Goal: Task Accomplishment & Management: Use online tool/utility

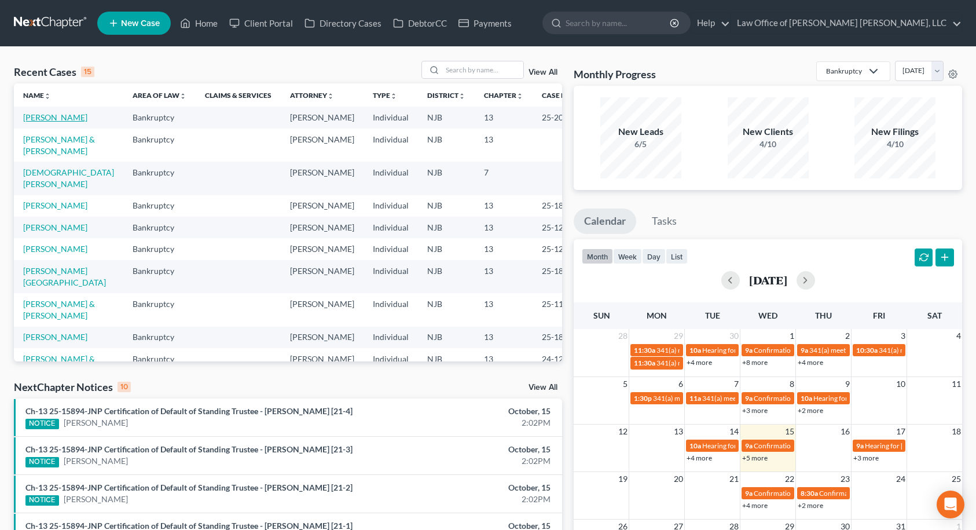
click at [49, 119] on link "[PERSON_NAME]" at bounding box center [55, 117] width 64 height 10
select select "6"
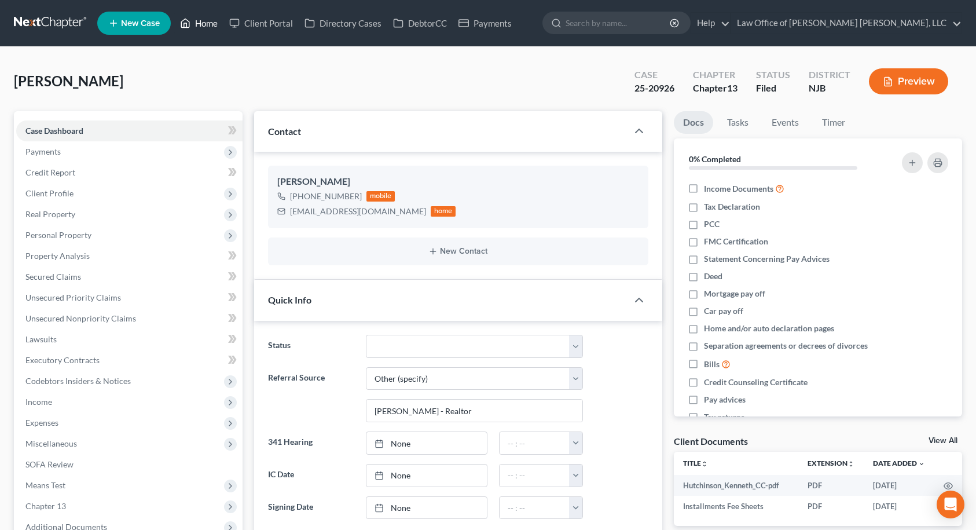
click at [212, 25] on link "Home" at bounding box center [198, 23] width 49 height 21
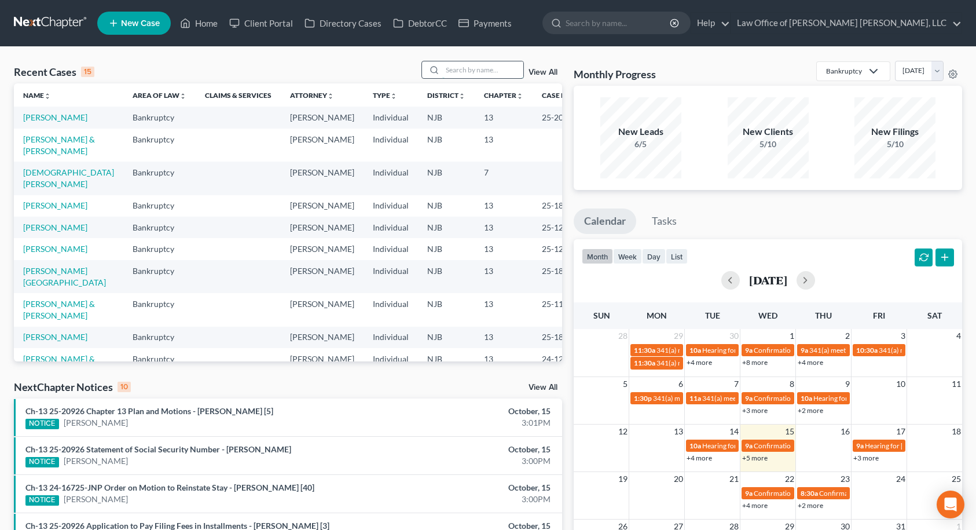
click at [476, 74] on input "search" at bounding box center [482, 69] width 81 height 17
click at [58, 155] on link "[PERSON_NAME] & [PERSON_NAME]" at bounding box center [59, 144] width 72 height 21
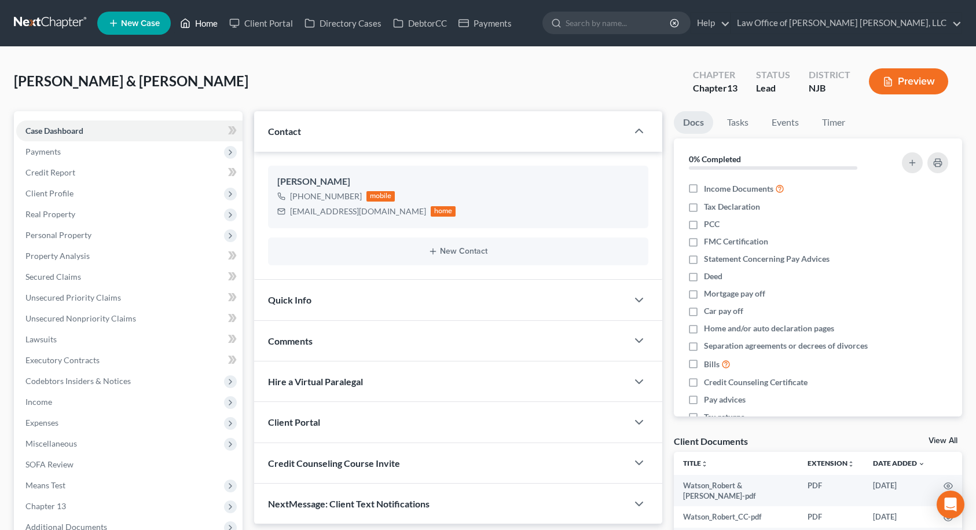
click at [204, 26] on link "Home" at bounding box center [198, 23] width 49 height 21
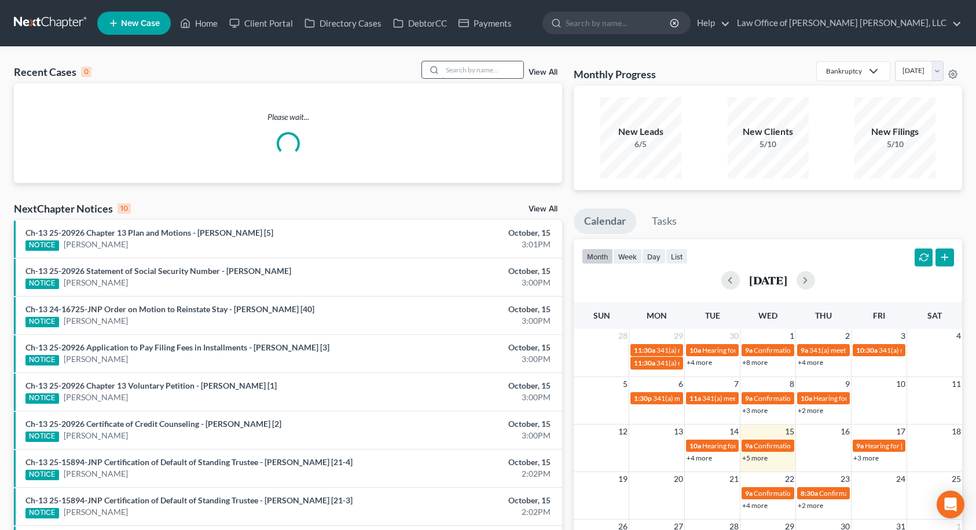
click at [464, 71] on input "search" at bounding box center [482, 69] width 81 height 17
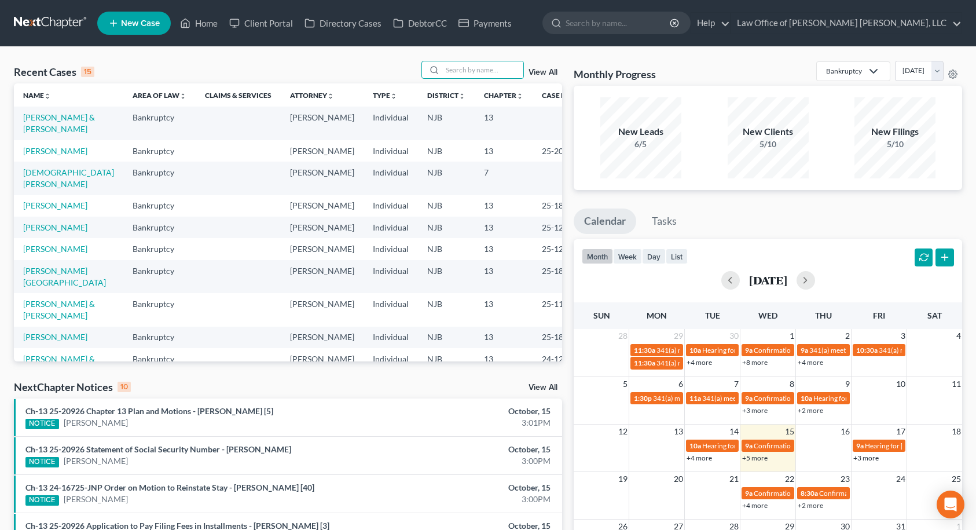
click at [51, 189] on td "[DEMOGRAPHIC_DATA][PERSON_NAME]" at bounding box center [68, 177] width 109 height 33
click at [53, 186] on link "[DEMOGRAPHIC_DATA][PERSON_NAME]" at bounding box center [68, 177] width 91 height 21
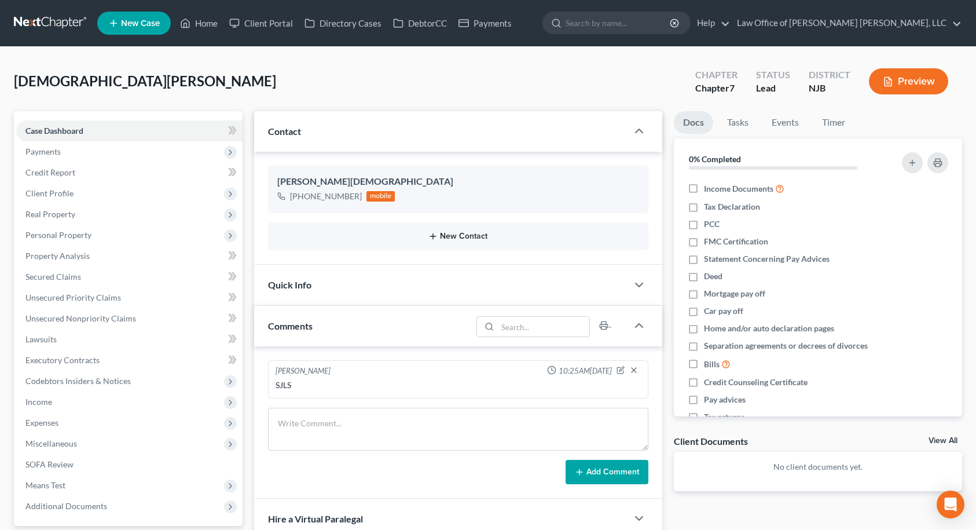
click at [469, 237] on button "New Contact" at bounding box center [458, 235] width 362 height 9
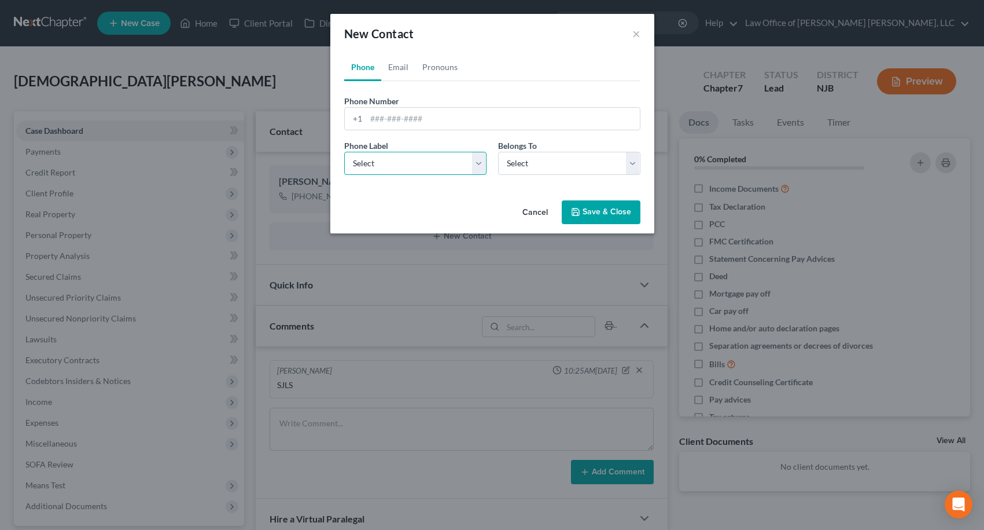
drag, startPoint x: 392, startPoint y: 162, endPoint x: 388, endPoint y: 174, distance: 12.1
click at [392, 162] on select "Select Mobile Home Work Other" at bounding box center [415, 163] width 142 height 23
select select "0"
click at [344, 152] on select "Select Mobile Home Work Other" at bounding box center [415, 163] width 142 height 23
click at [515, 169] on select "Select Client Other" at bounding box center [569, 163] width 142 height 23
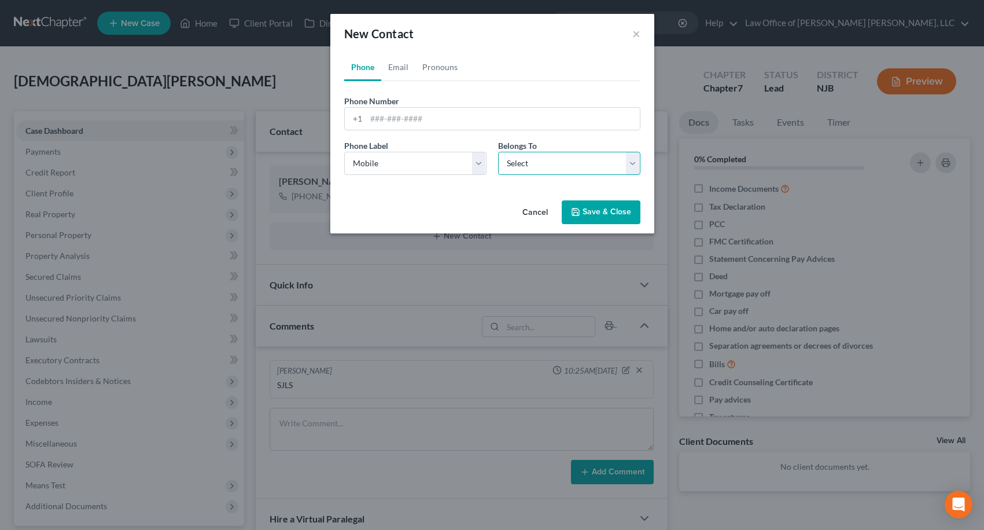
click at [519, 163] on select "Select Client Other" at bounding box center [569, 163] width 142 height 23
select select "1"
click at [498, 152] on select "Select Client Other" at bounding box center [569, 163] width 142 height 23
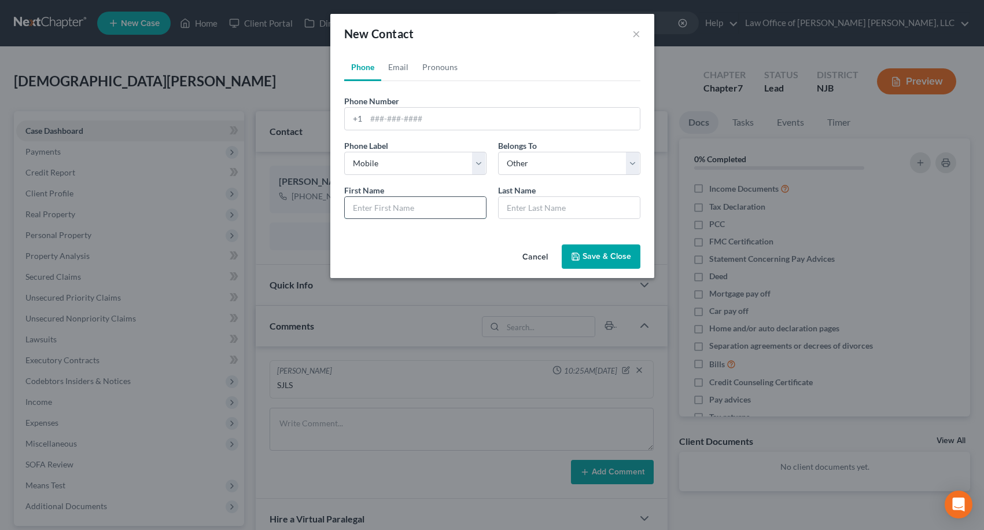
click at [422, 204] on input "text" at bounding box center [415, 208] width 141 height 22
type input "[PERSON_NAME]"
type input "Smalls (GF)"
click at [436, 117] on input "tel" at bounding box center [503, 119] width 274 height 22
type input "8564171626"
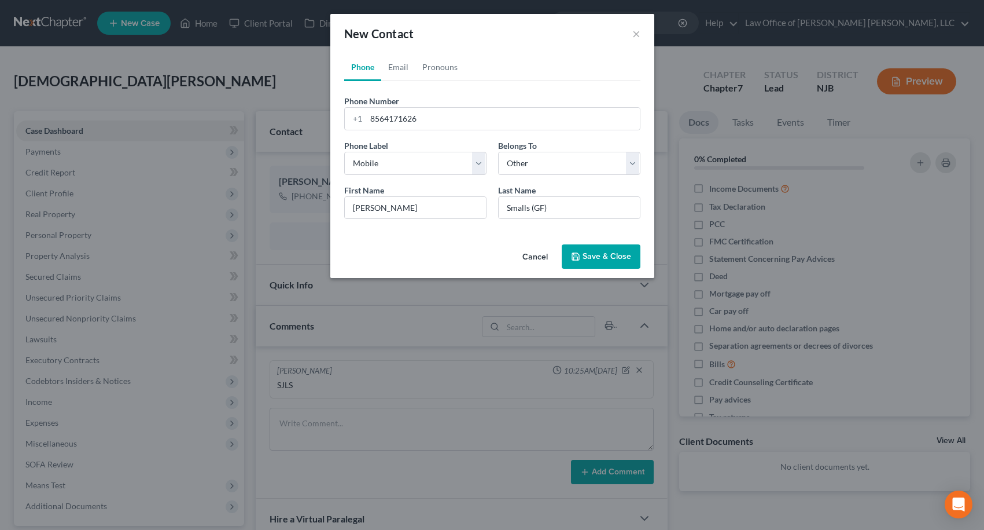
click at [600, 255] on button "Save & Close" at bounding box center [601, 256] width 79 height 24
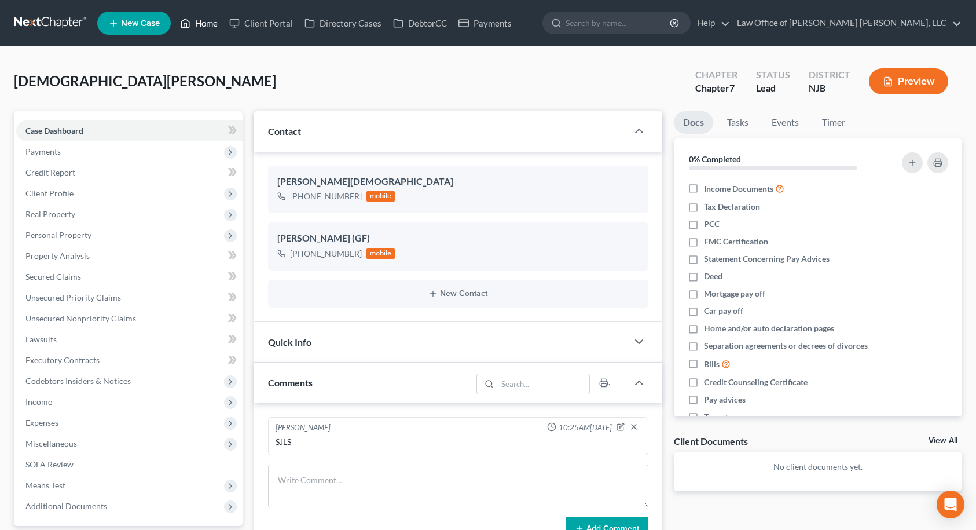
click at [205, 19] on link "Home" at bounding box center [198, 23] width 49 height 21
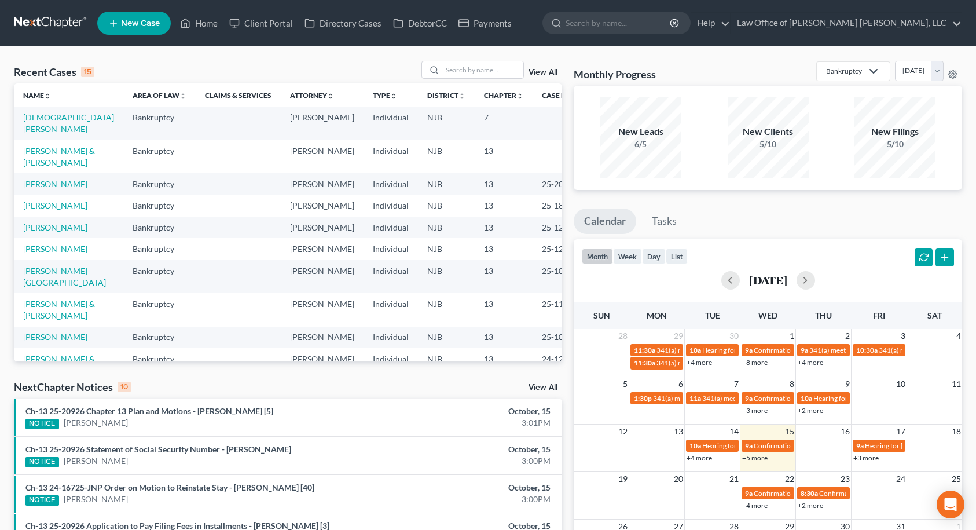
click at [45, 186] on link "[PERSON_NAME]" at bounding box center [55, 184] width 64 height 10
select select "10"
select select "6"
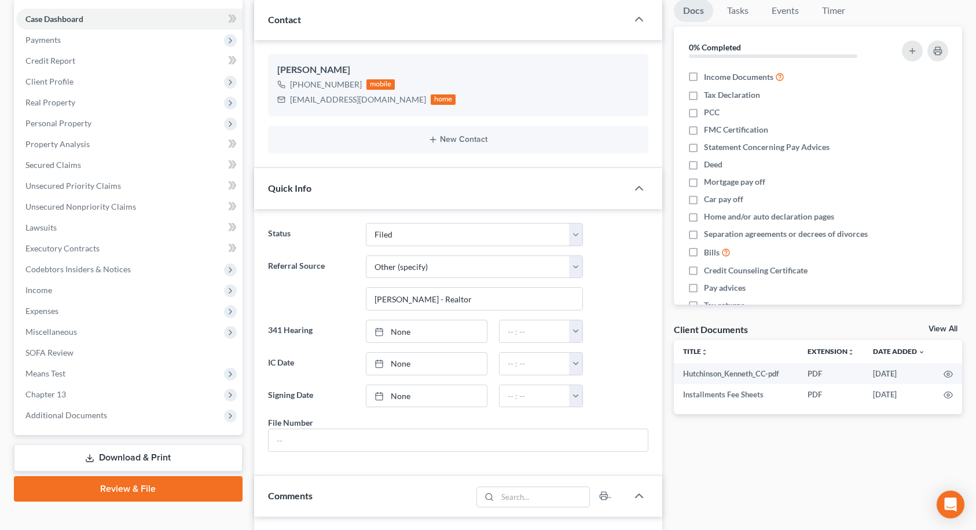
scroll to position [116, 0]
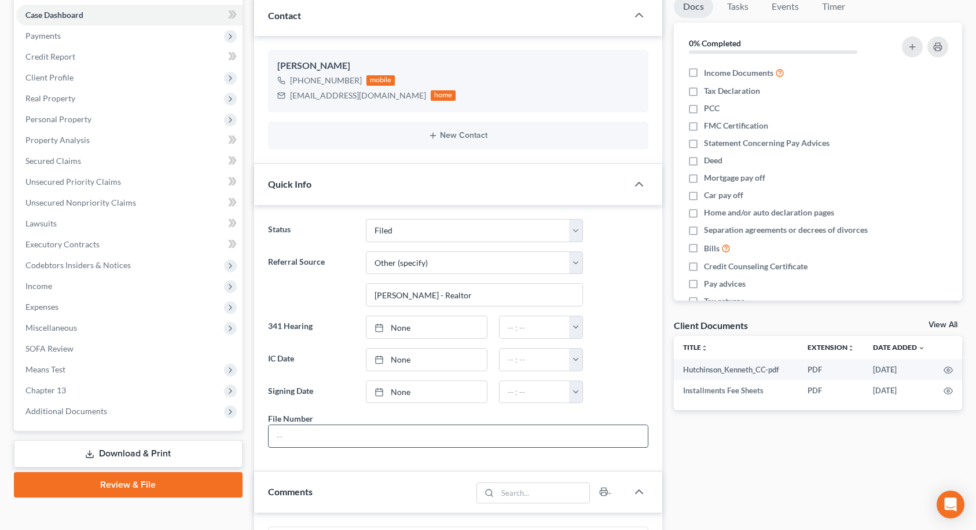
click at [274, 432] on input "text" at bounding box center [458, 436] width 379 height 22
type input "10599"
click at [121, 417] on span "Additional Documents" at bounding box center [129, 410] width 226 height 21
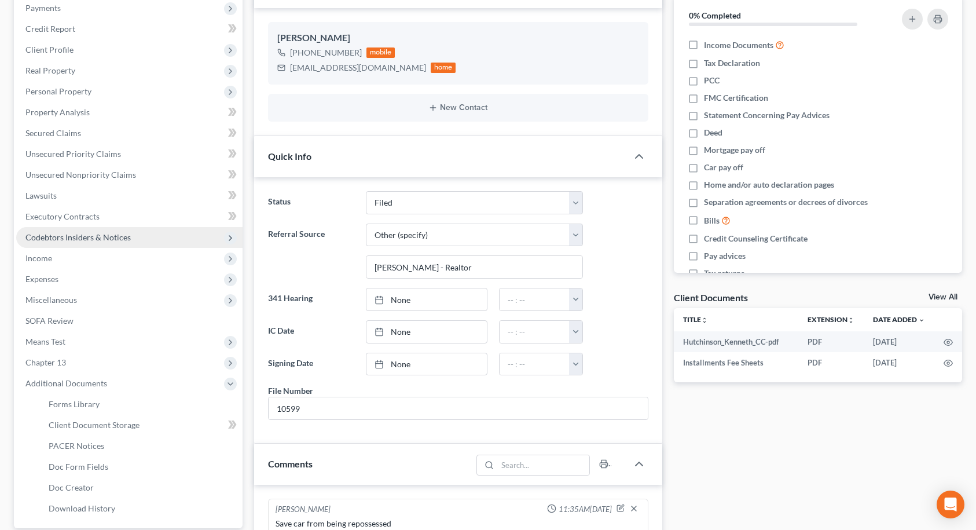
scroll to position [0, 0]
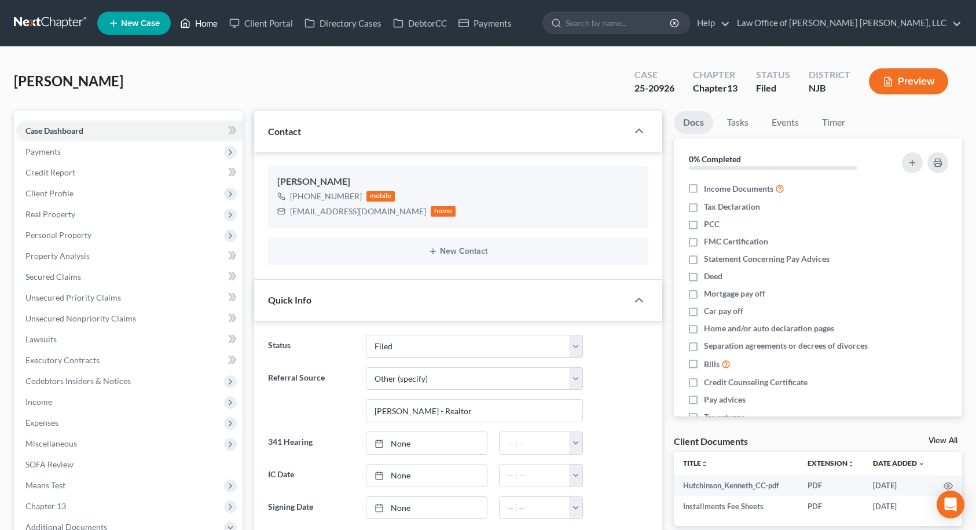
click at [203, 27] on link "Home" at bounding box center [198, 23] width 49 height 21
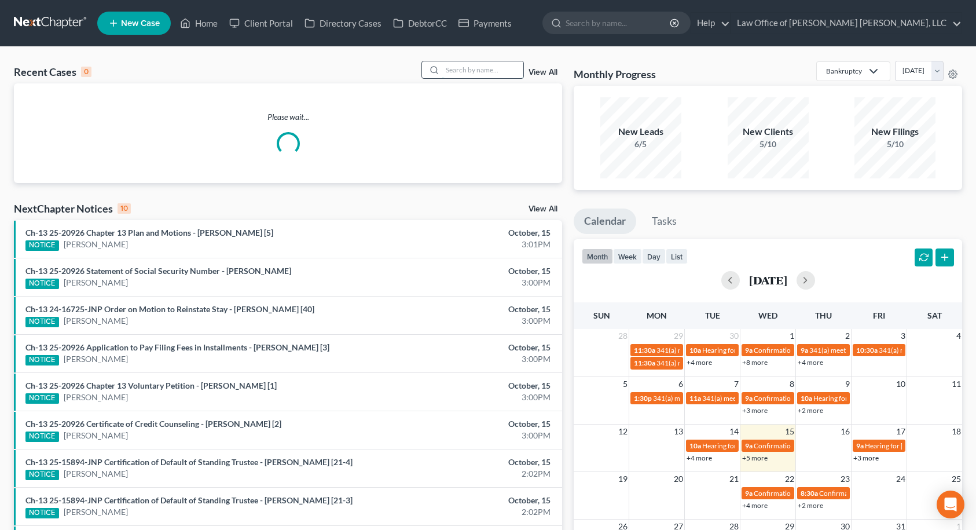
click at [490, 72] on input "search" at bounding box center [482, 69] width 81 height 17
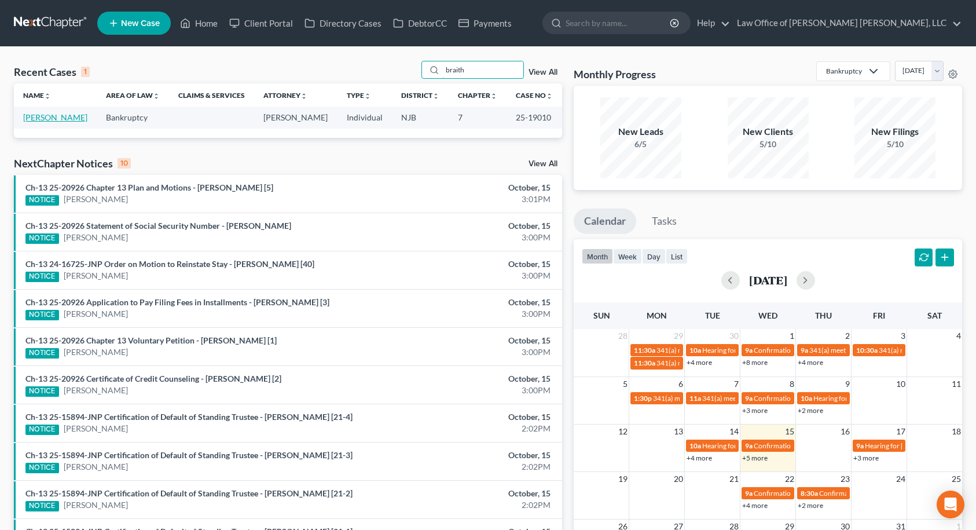
type input "braith"
click at [53, 116] on link "[PERSON_NAME]" at bounding box center [55, 117] width 64 height 10
select select "6"
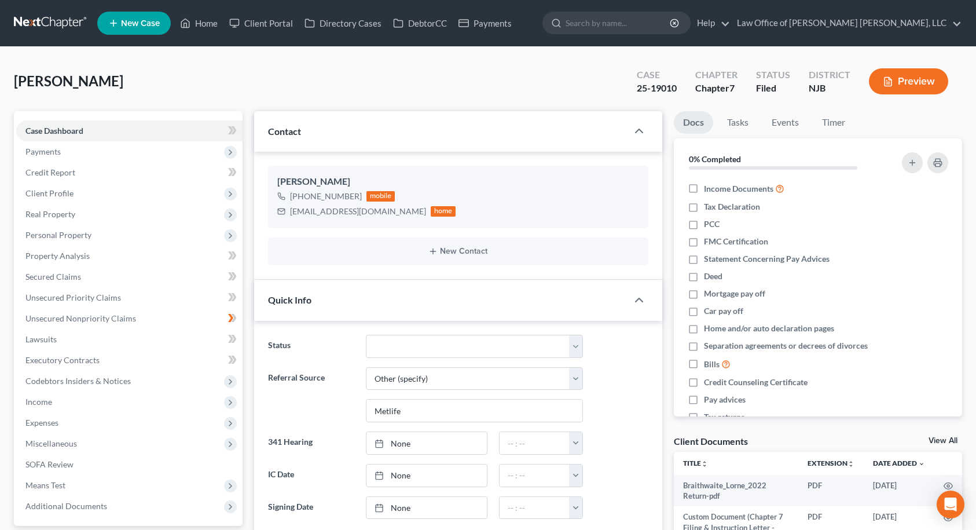
scroll to position [174, 0]
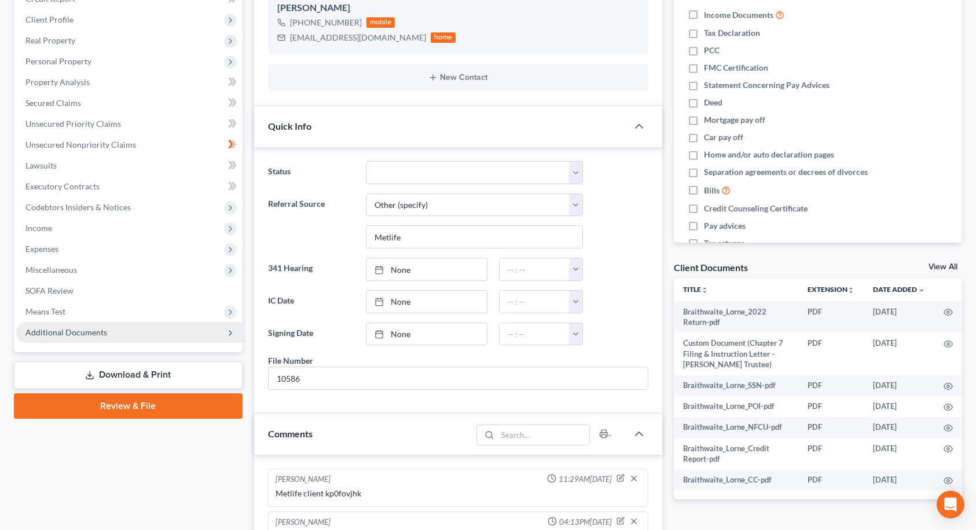
click at [126, 335] on span "Additional Documents" at bounding box center [129, 332] width 226 height 21
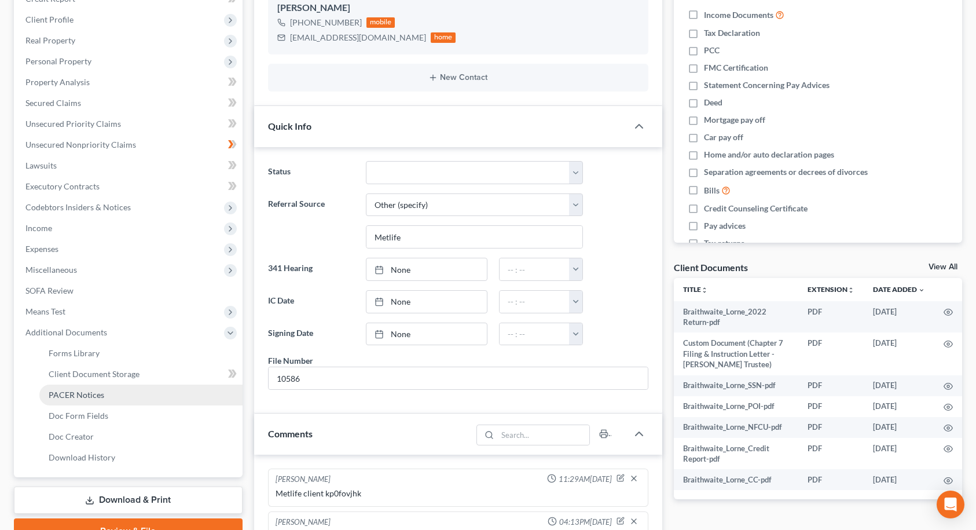
click at [106, 396] on link "PACER Notices" at bounding box center [140, 394] width 203 height 21
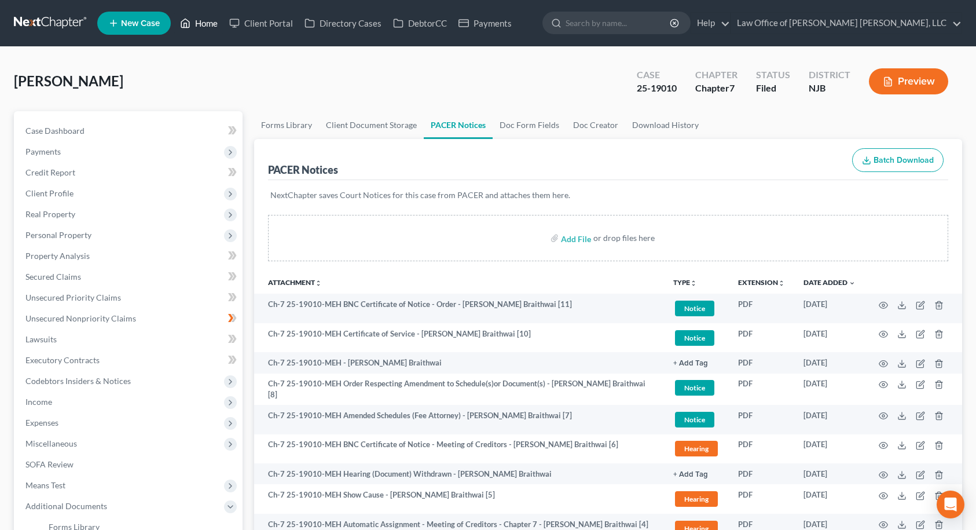
click at [205, 22] on link "Home" at bounding box center [198, 23] width 49 height 21
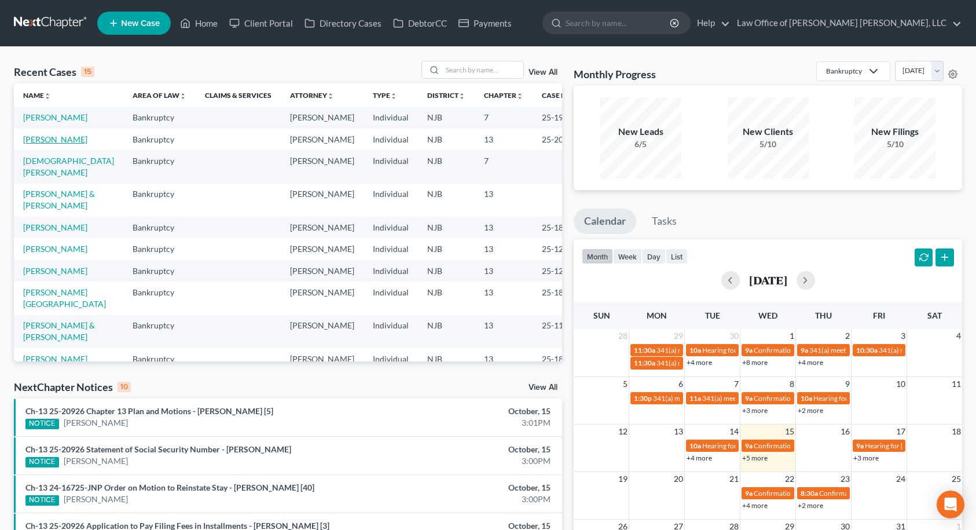
click at [55, 144] on link "[PERSON_NAME]" at bounding box center [55, 139] width 64 height 10
select select "6"
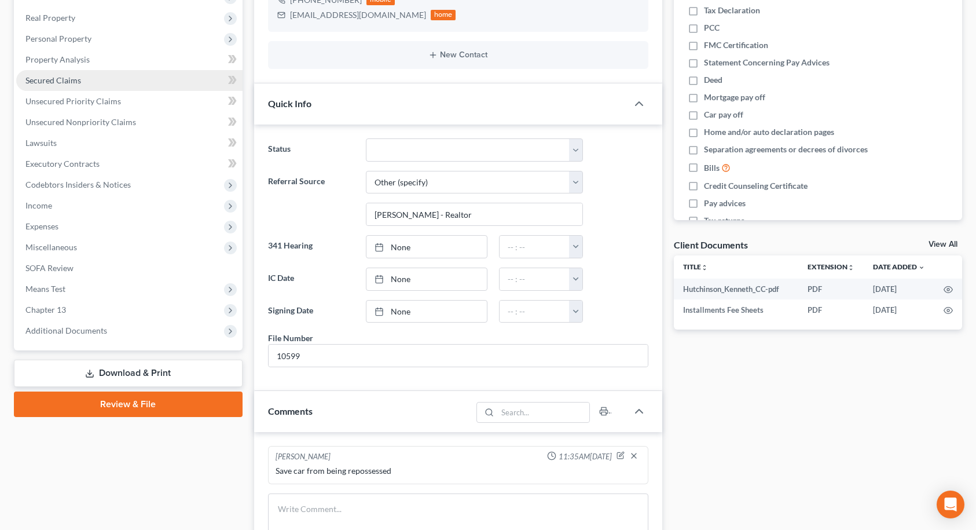
scroll to position [231, 0]
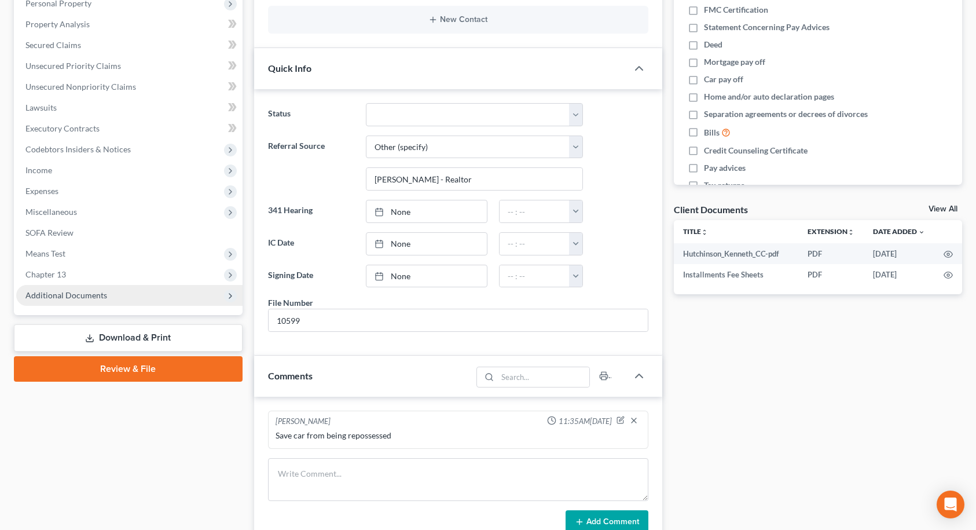
click at [91, 299] on span "Additional Documents" at bounding box center [129, 295] width 226 height 21
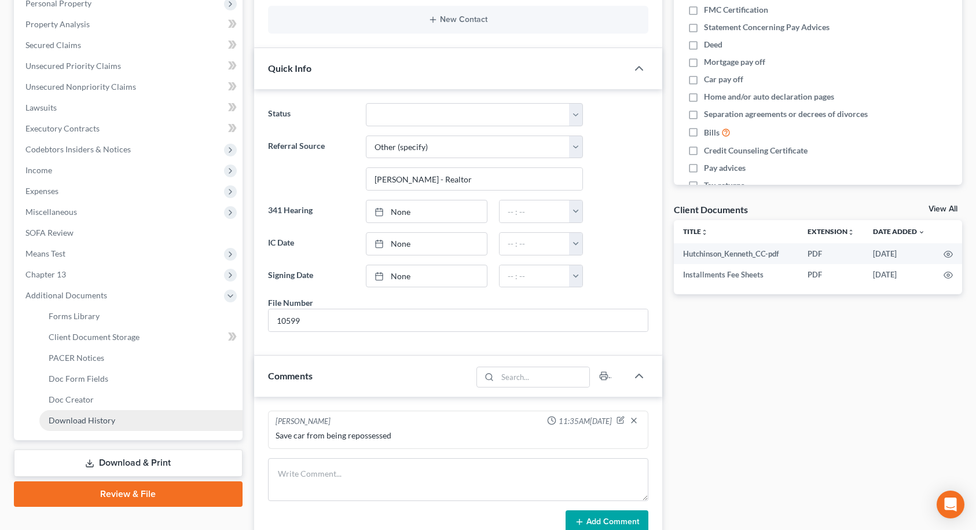
click at [76, 419] on span "Download History" at bounding box center [82, 420] width 67 height 10
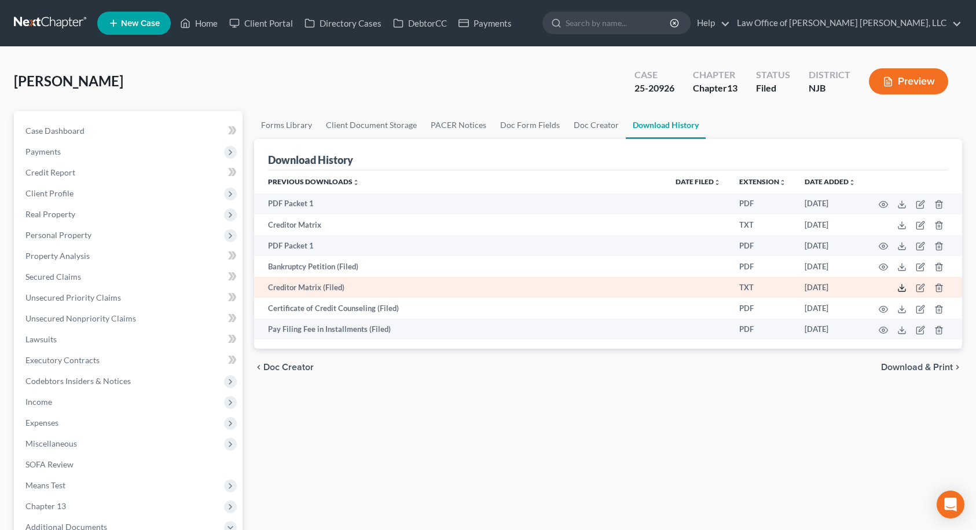
click at [901, 289] on icon at bounding box center [901, 287] width 9 height 9
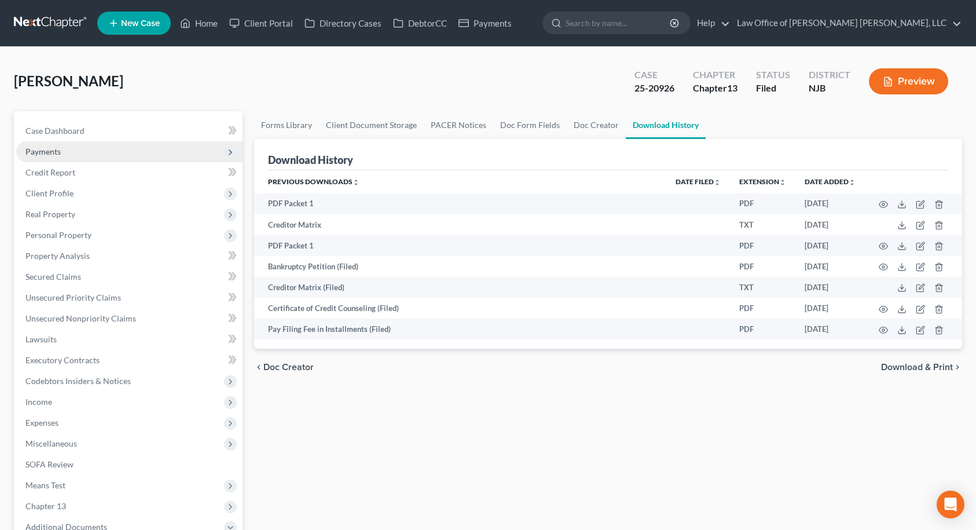
click at [89, 141] on span "Payments" at bounding box center [129, 151] width 226 height 21
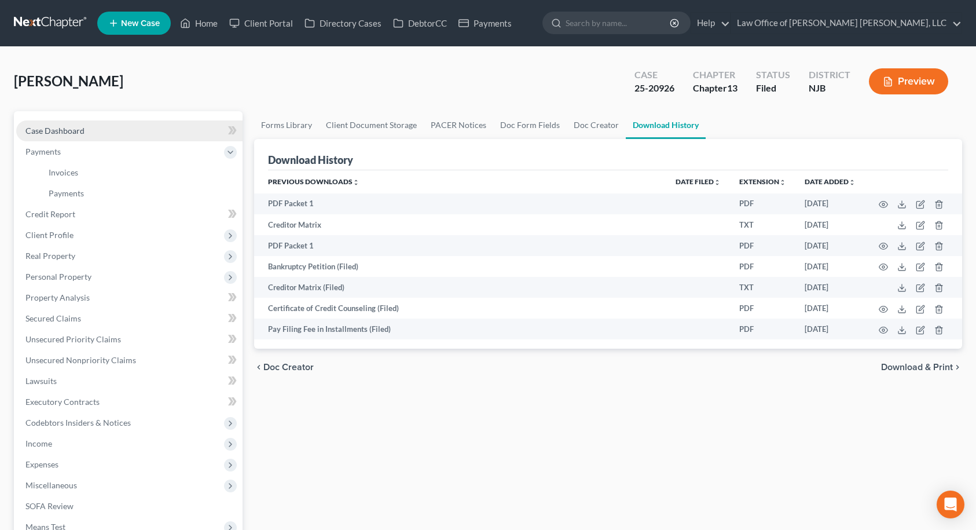
click at [90, 135] on link "Case Dashboard" at bounding box center [129, 130] width 226 height 21
select select "6"
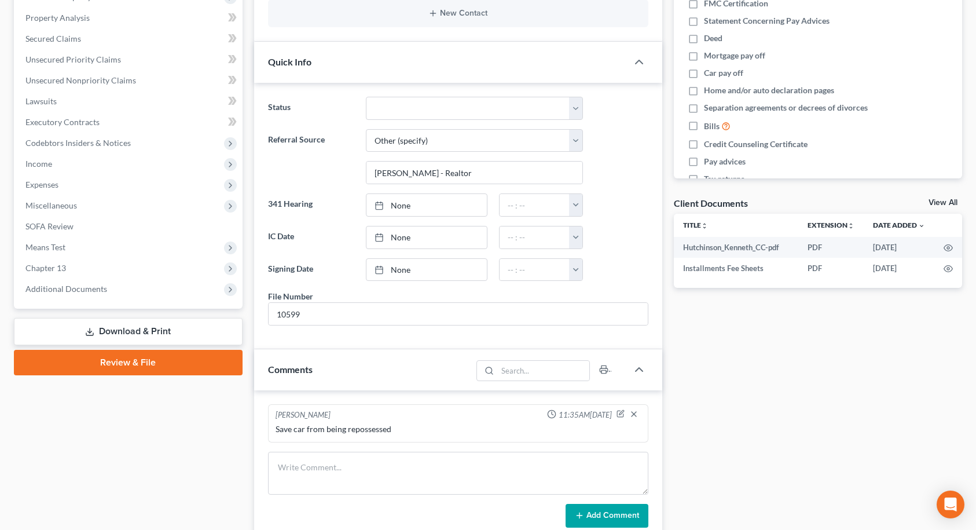
scroll to position [347, 0]
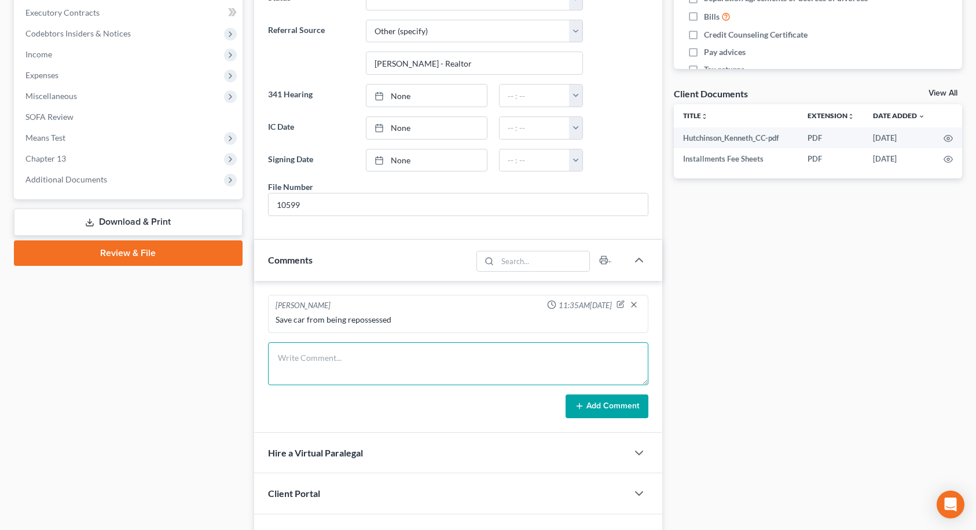
click at [335, 350] on textarea at bounding box center [458, 363] width 380 height 43
type textarea "Client paid $200.00 to get case filed [DATE]. Balance due is $1,100.00"
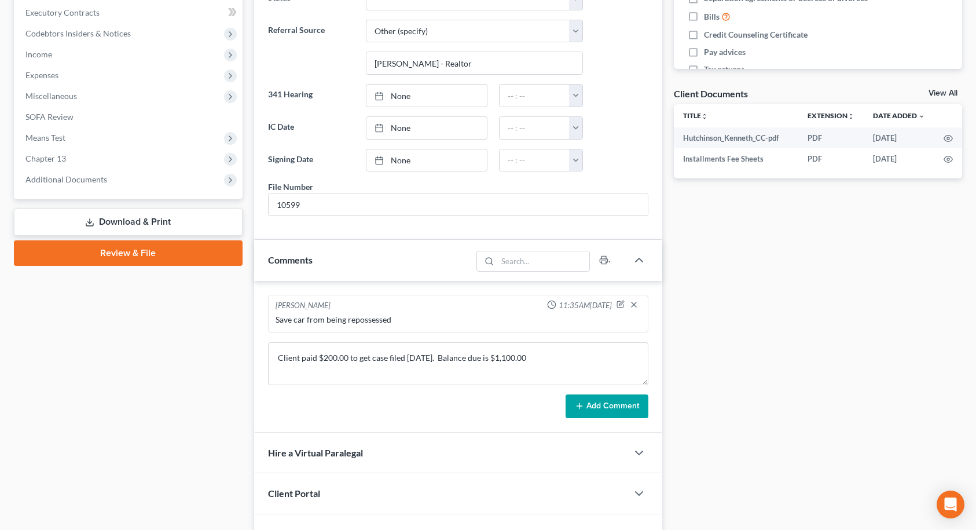
click at [587, 406] on button "Add Comment" at bounding box center [606, 406] width 83 height 24
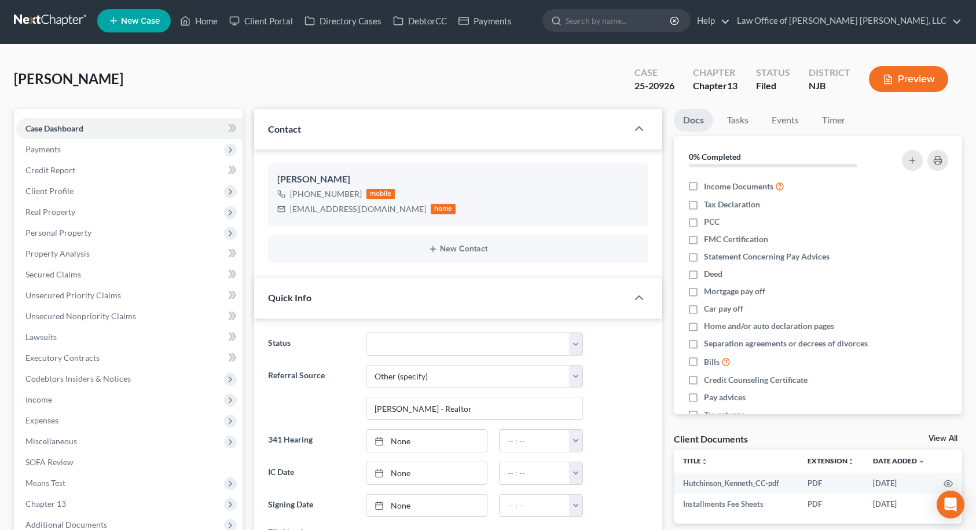
scroll to position [0, 0]
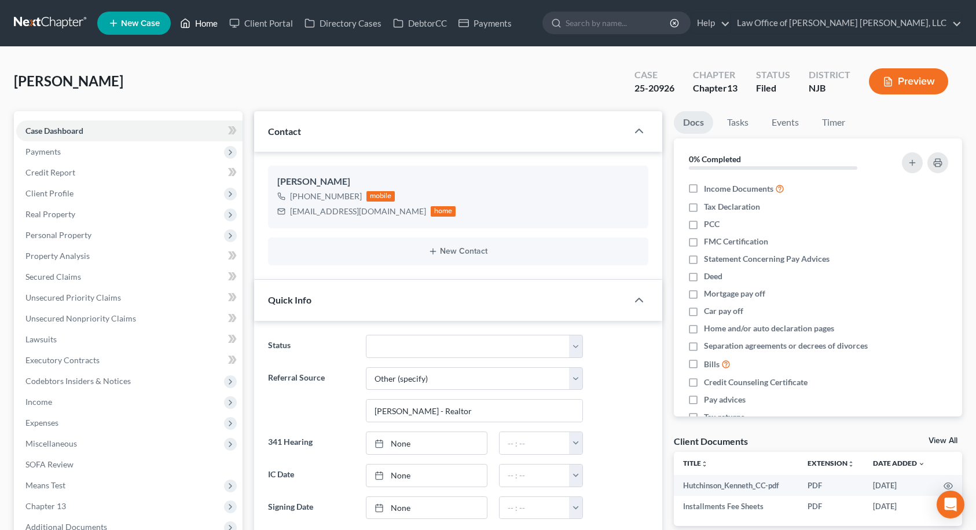
click at [215, 21] on link "Home" at bounding box center [198, 23] width 49 height 21
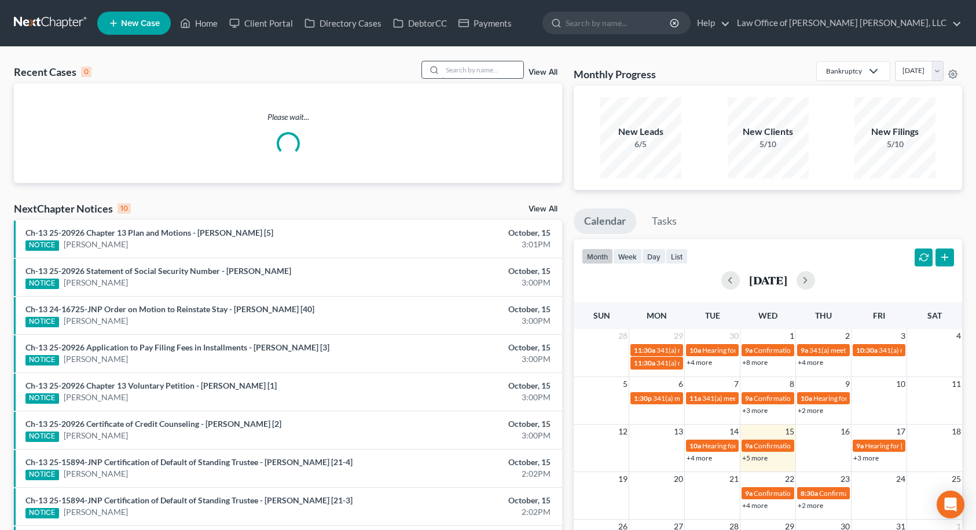
click at [457, 68] on input "search" at bounding box center [482, 69] width 81 height 17
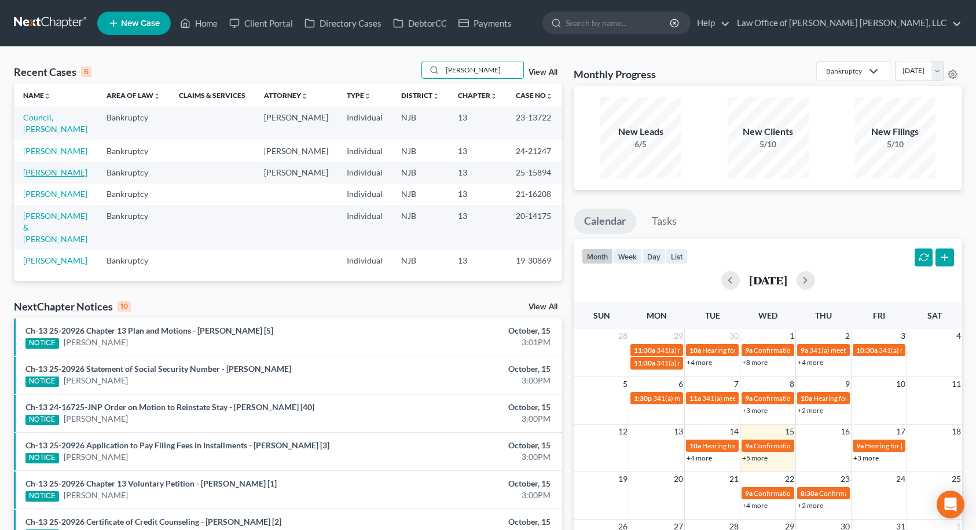
type input "[PERSON_NAME]"
click at [42, 177] on link "[PERSON_NAME]" at bounding box center [55, 172] width 64 height 10
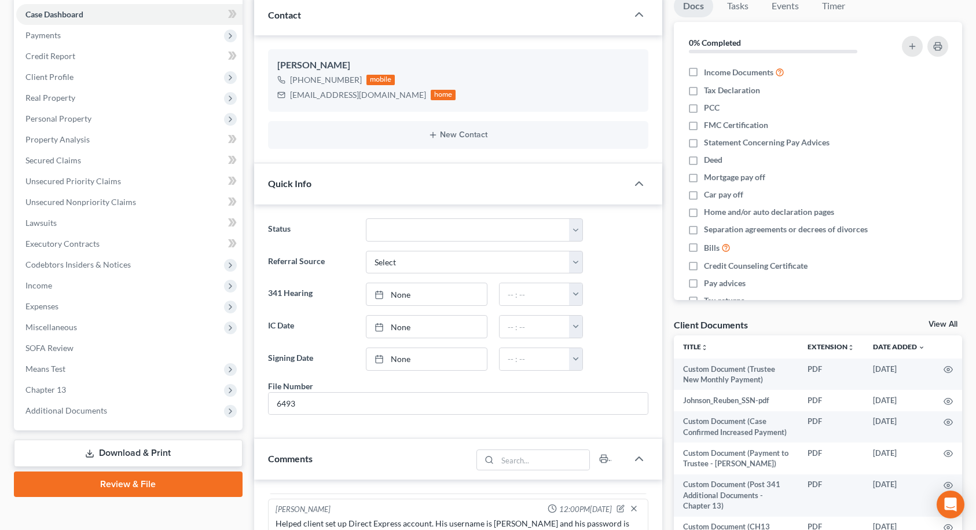
scroll to position [174, 0]
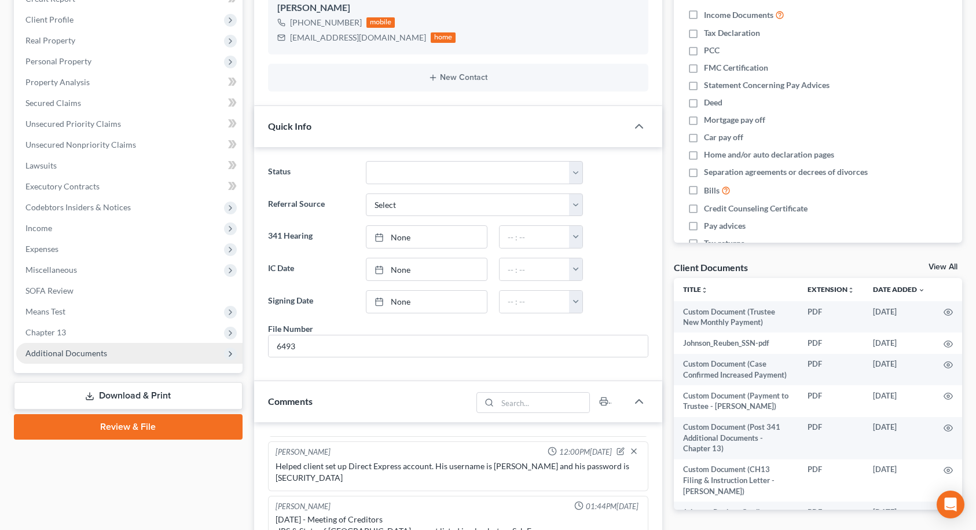
click at [157, 351] on span "Additional Documents" at bounding box center [129, 353] width 226 height 21
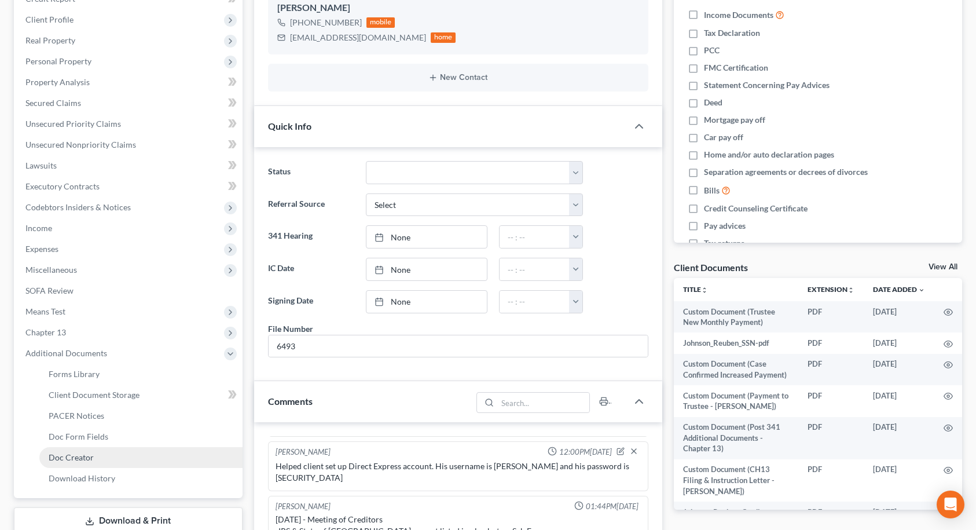
click at [104, 455] on link "Doc Creator" at bounding box center [140, 457] width 203 height 21
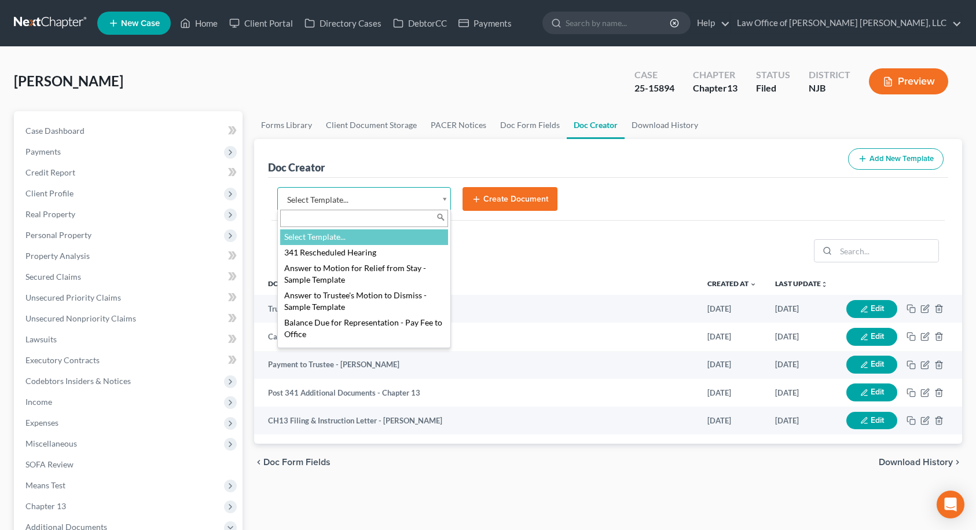
click at [400, 200] on body "Home New Case Client Portal Directory Cases DebtorCC Payments Law Office of [PE…" at bounding box center [488, 391] width 976 height 782
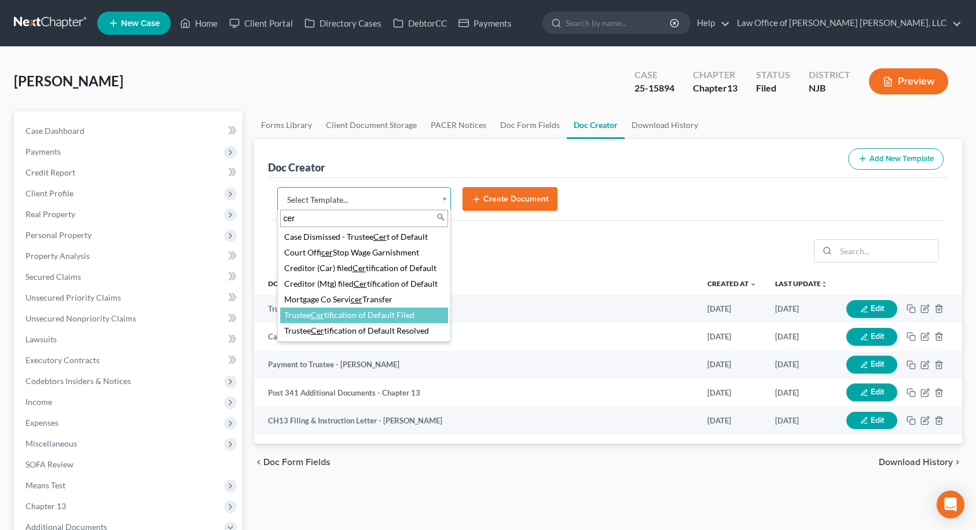
type input "cer"
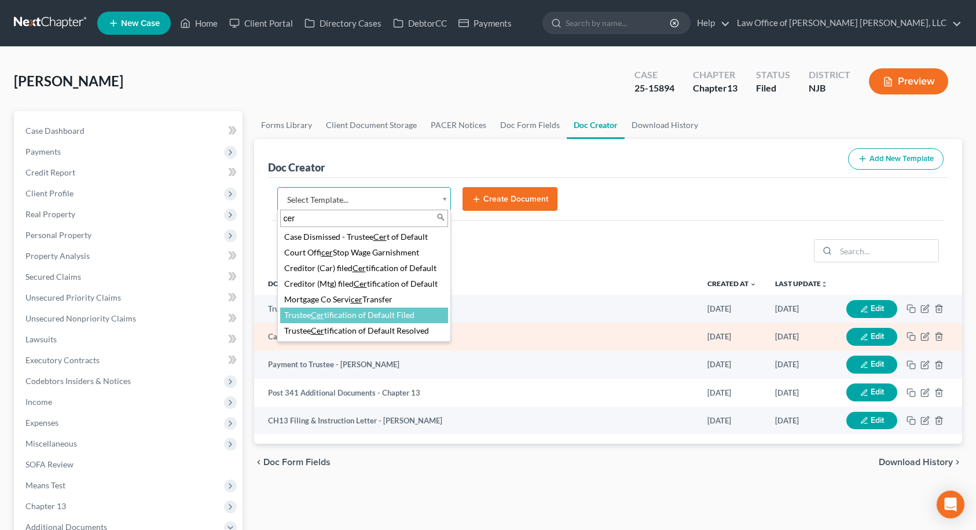
select select "89029"
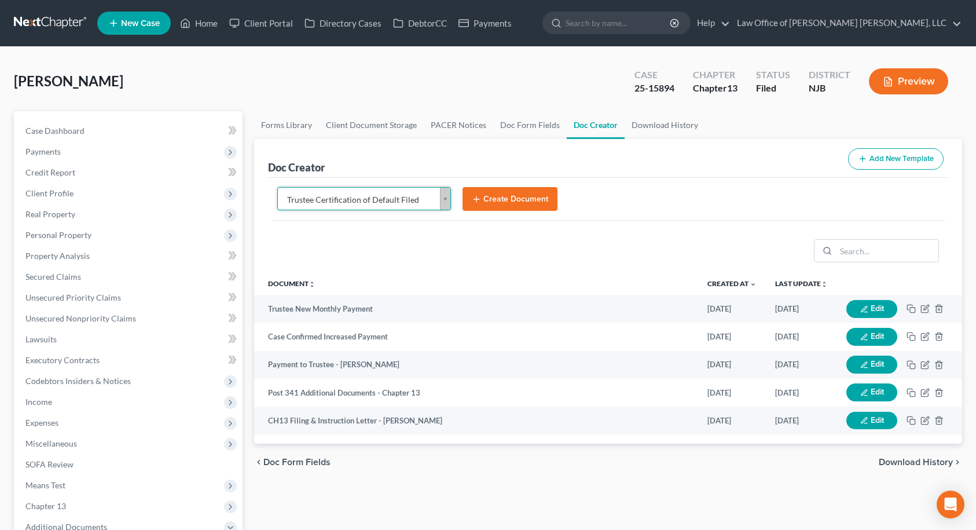
click at [525, 197] on button "Create Document" at bounding box center [509, 199] width 95 height 24
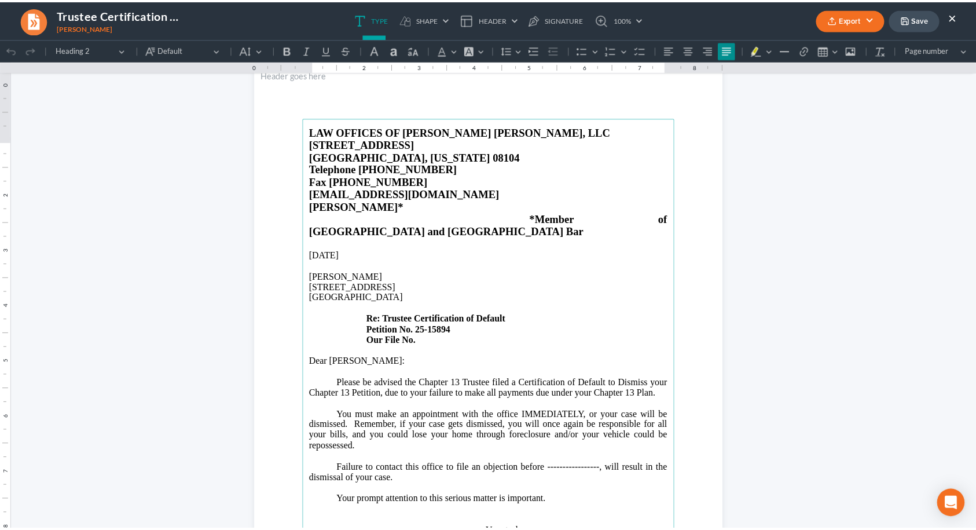
scroll to position [58, 0]
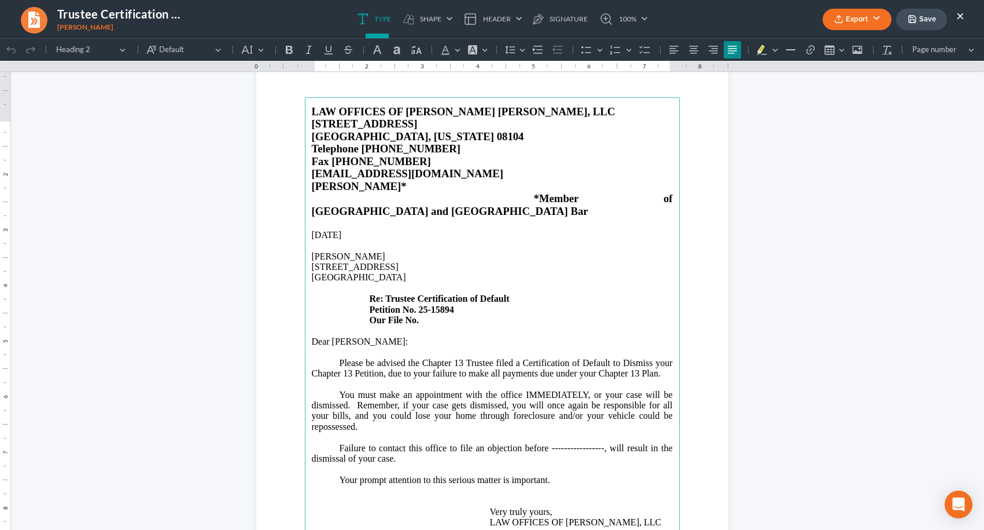
click at [429, 318] on p "[STREET_ADDRESS] Re: Trustee Certification of Default Petition No. 25-15894 Our…" at bounding box center [492, 294] width 361 height 64
click at [927, 21] on button "Save" at bounding box center [921, 19] width 51 height 21
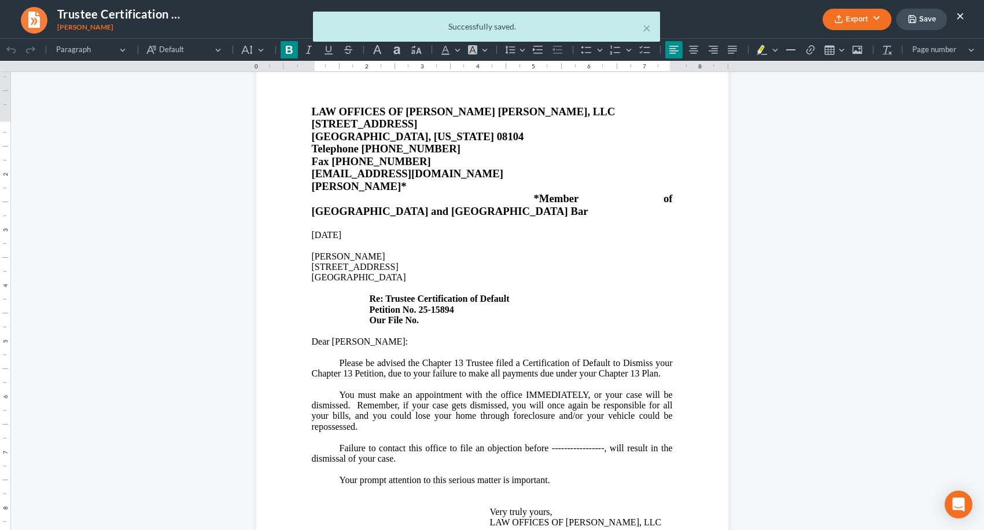
click at [961, 17] on div "× Successfully saved." at bounding box center [486, 30] width 984 height 36
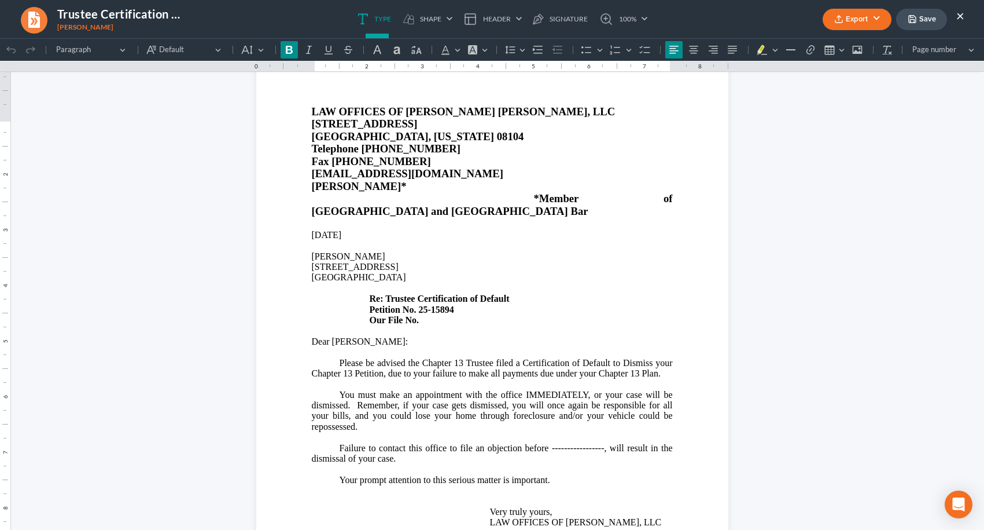
click at [961, 17] on button "×" at bounding box center [961, 16] width 8 height 14
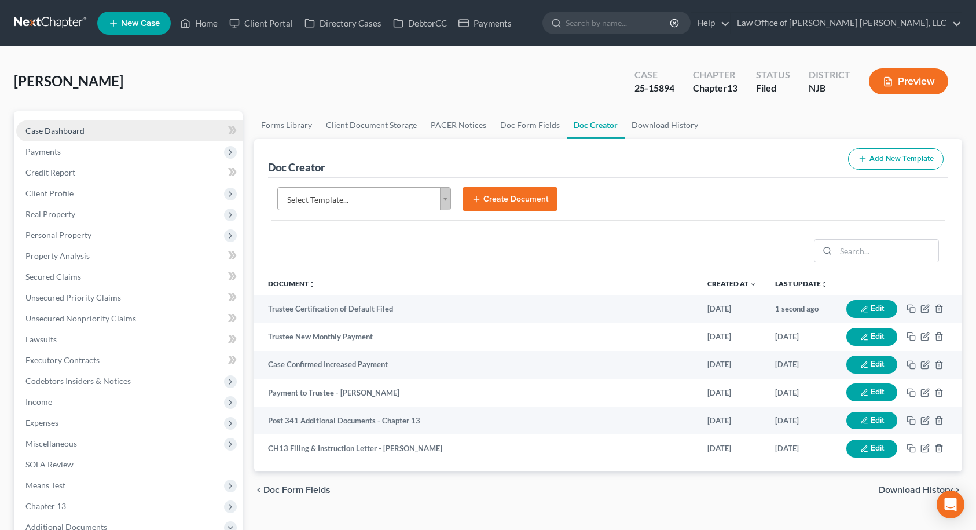
click at [78, 128] on span "Case Dashboard" at bounding box center [54, 131] width 59 height 10
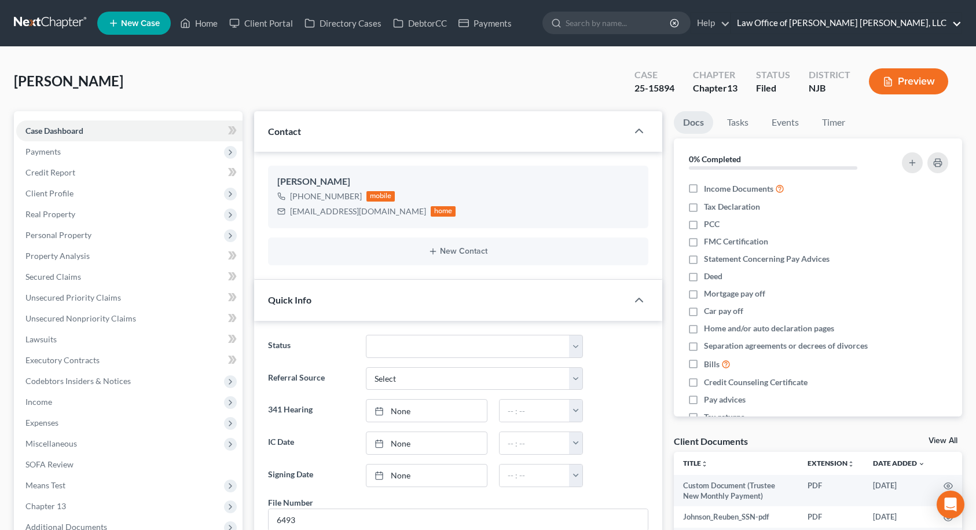
click at [894, 19] on link "Law Office of [PERSON_NAME] [PERSON_NAME], LLC" at bounding box center [846, 23] width 230 height 21
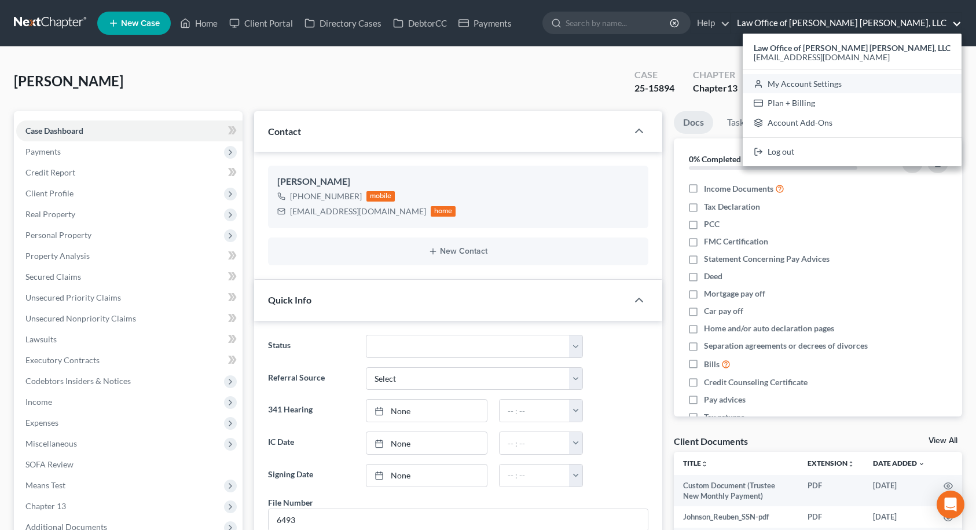
click at [868, 87] on link "My Account Settings" at bounding box center [852, 84] width 219 height 20
select select "51"
select select "24"
select select "33"
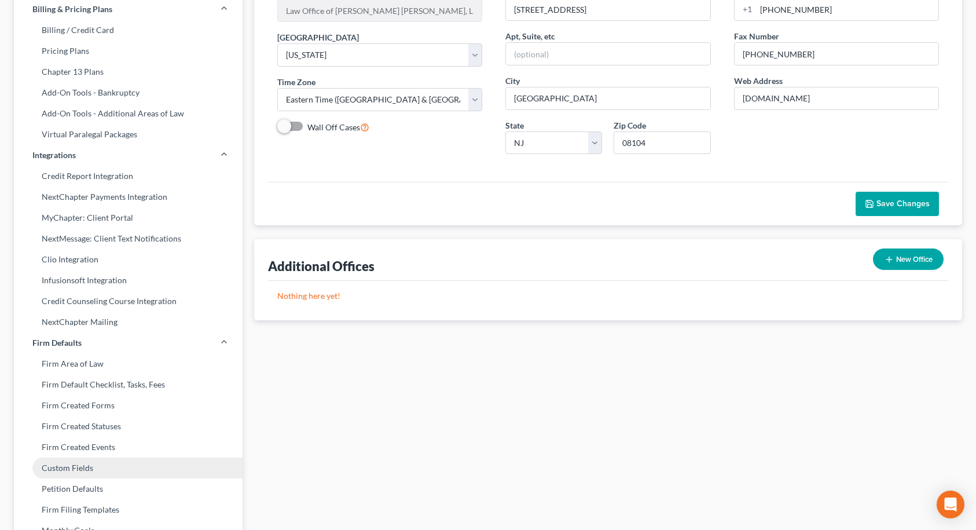
scroll to position [390, 0]
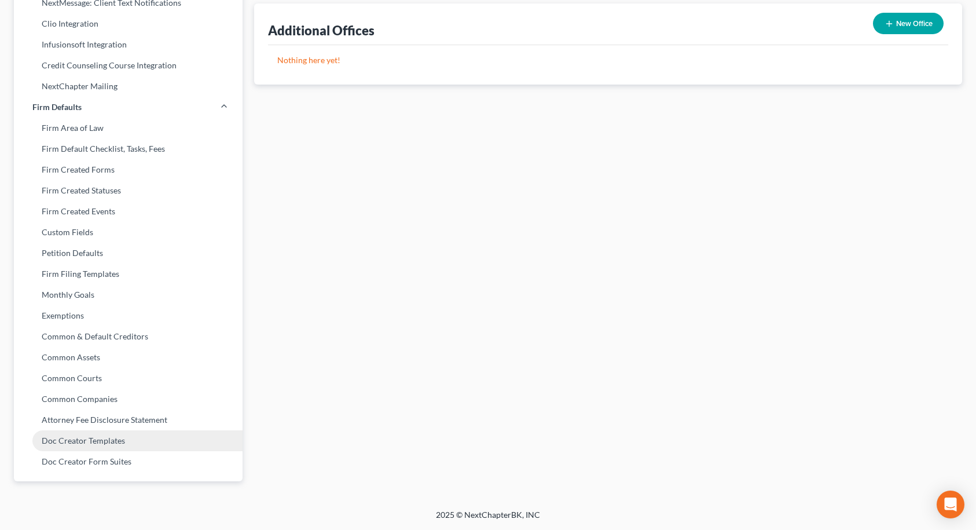
click at [76, 438] on link "Doc Creator Templates" at bounding box center [128, 440] width 229 height 21
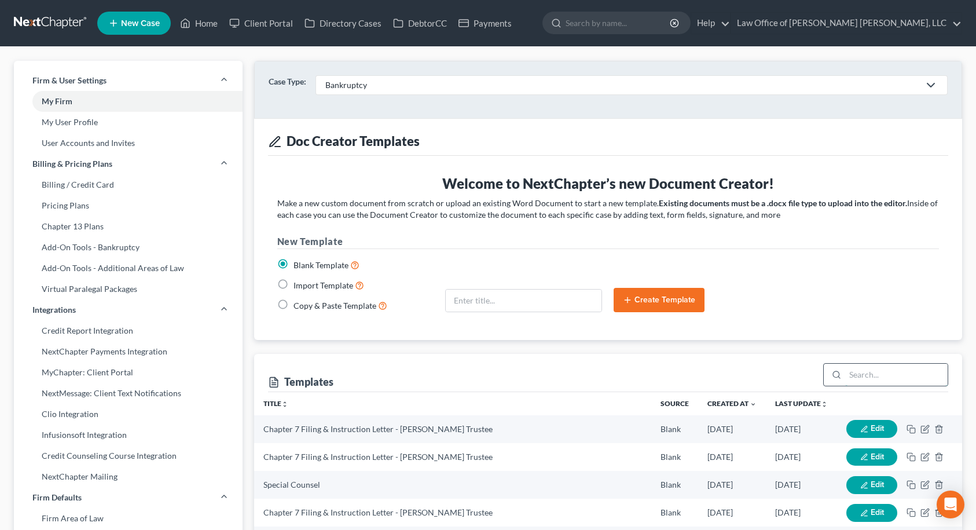
click at [888, 366] on input "search" at bounding box center [896, 374] width 102 height 22
type input "default"
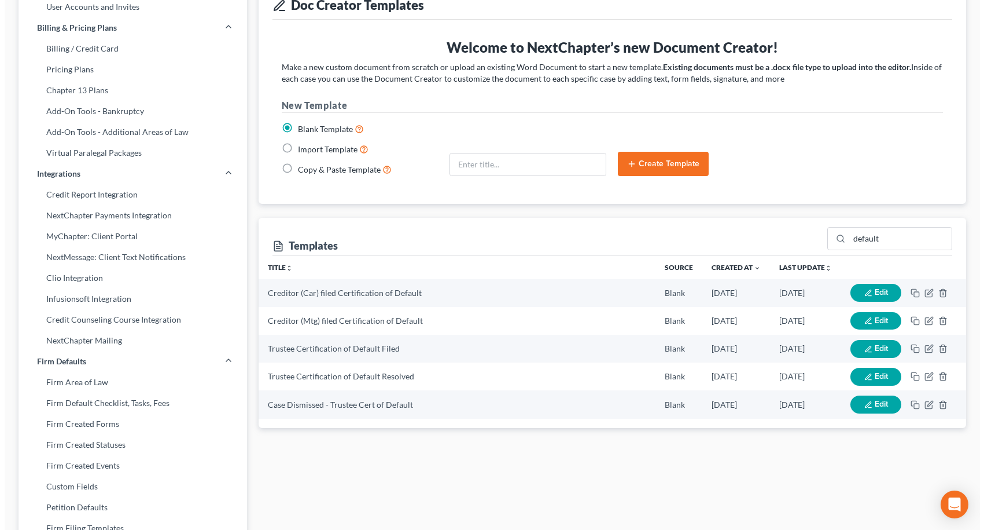
scroll to position [174, 0]
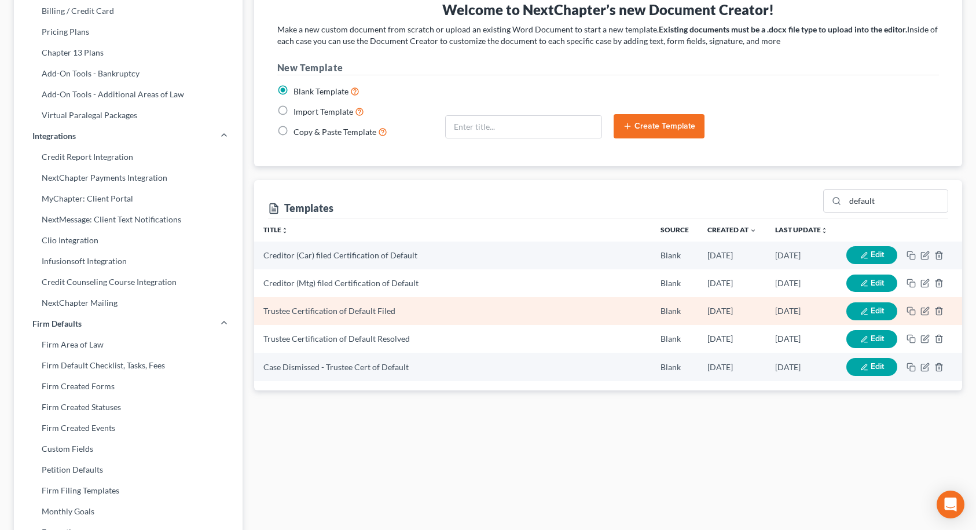
click at [854, 307] on button "Edit" at bounding box center [871, 311] width 51 height 18
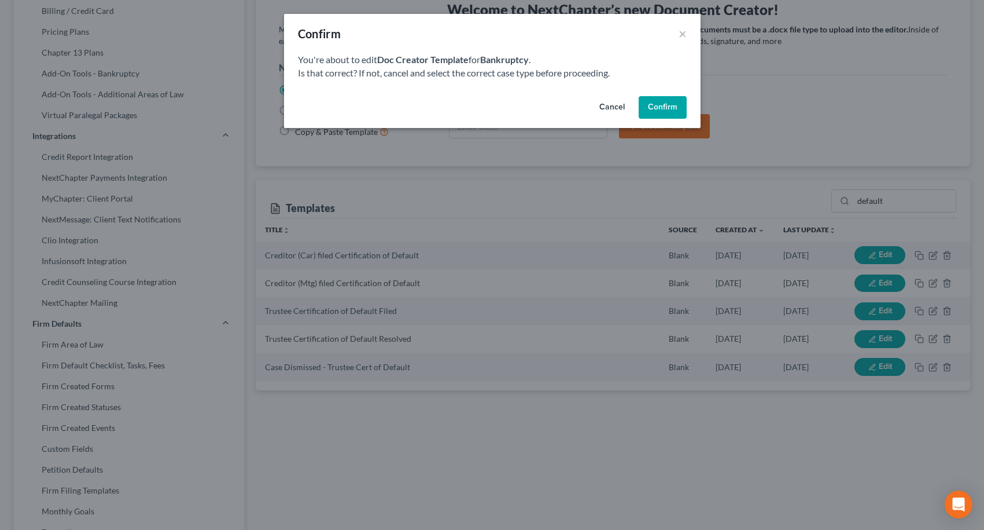
click at [654, 106] on button "Confirm" at bounding box center [663, 107] width 48 height 23
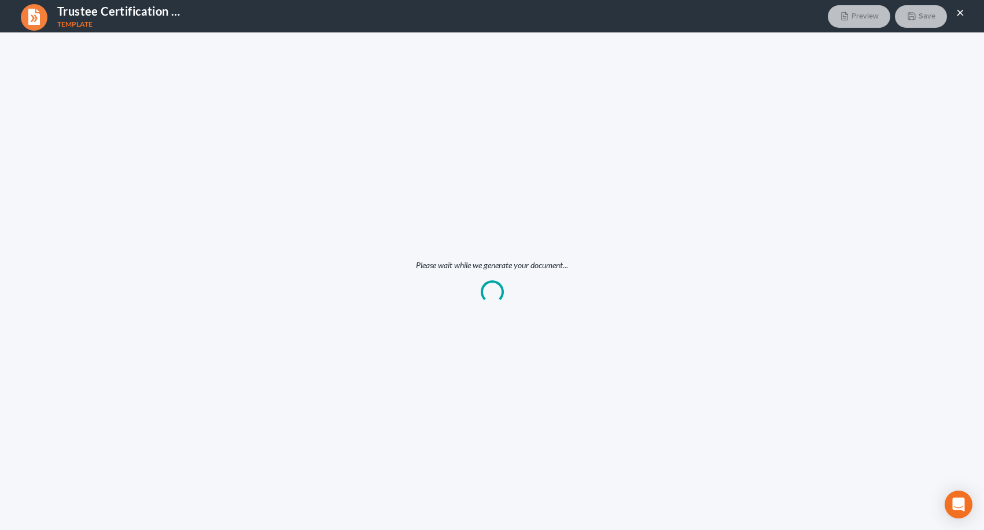
scroll to position [0, 0]
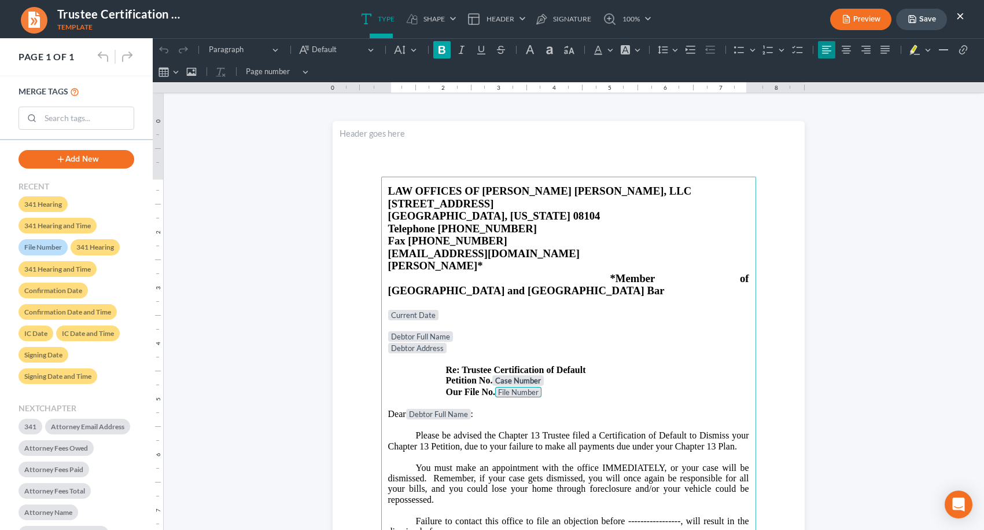
click at [443, 53] on icon "Editor toolbar" at bounding box center [442, 50] width 7 height 8
click at [907, 14] on button "Save" at bounding box center [921, 19] width 51 height 21
click at [962, 17] on button "×" at bounding box center [961, 16] width 8 height 14
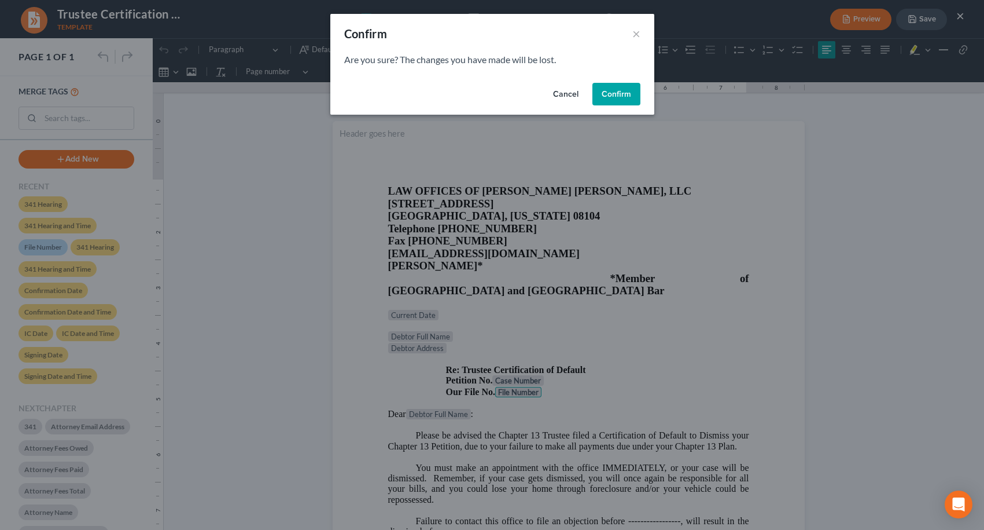
click at [614, 97] on button "Confirm" at bounding box center [617, 94] width 48 height 23
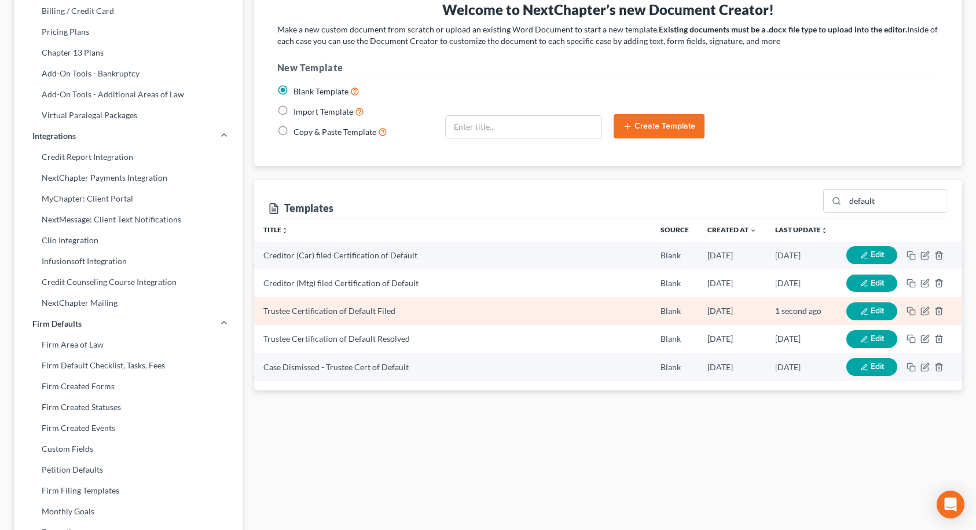
click at [858, 312] on button "Edit" at bounding box center [871, 311] width 51 height 18
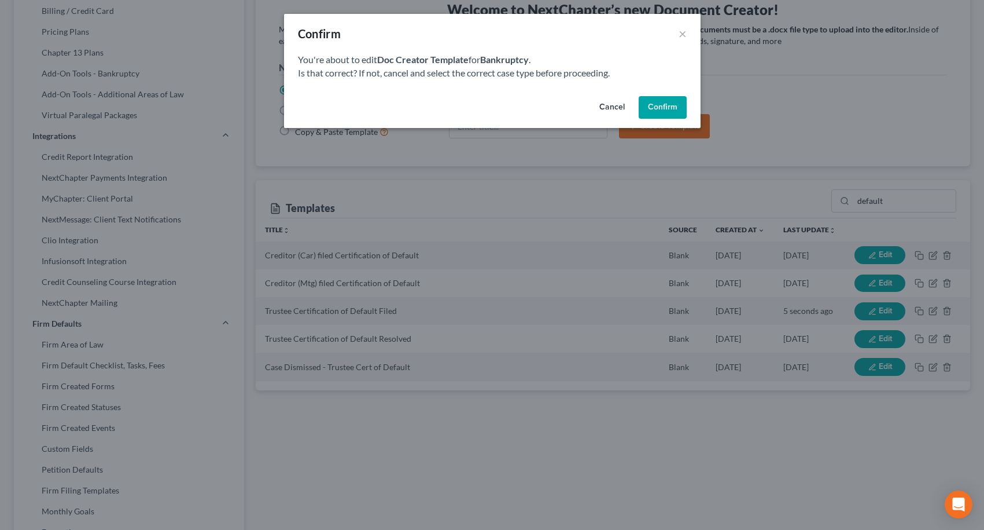
click at [657, 101] on button "Confirm" at bounding box center [663, 107] width 48 height 23
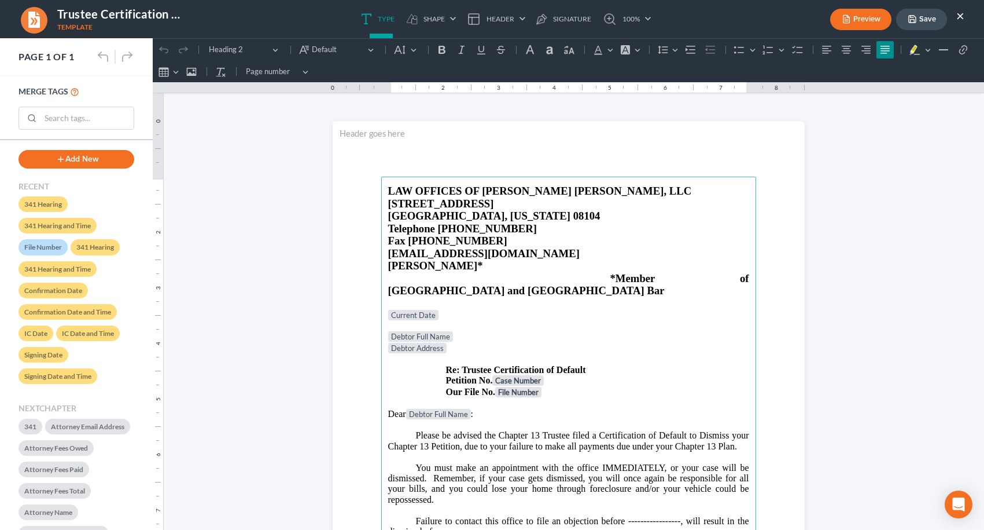
click at [920, 19] on button "Save" at bounding box center [921, 19] width 51 height 21
click at [959, 16] on button "×" at bounding box center [961, 16] width 8 height 14
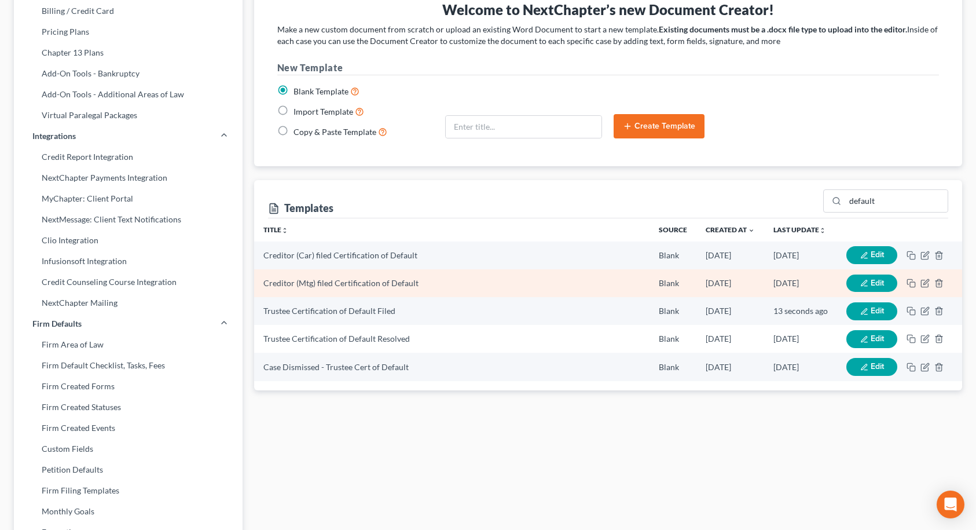
click at [855, 278] on button "Edit" at bounding box center [871, 283] width 51 height 18
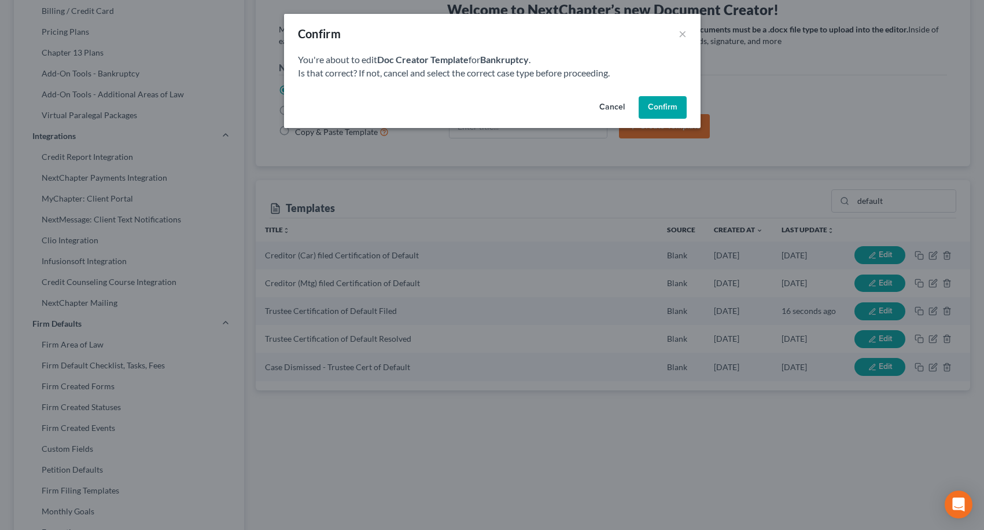
click at [678, 113] on button "Confirm" at bounding box center [663, 107] width 48 height 23
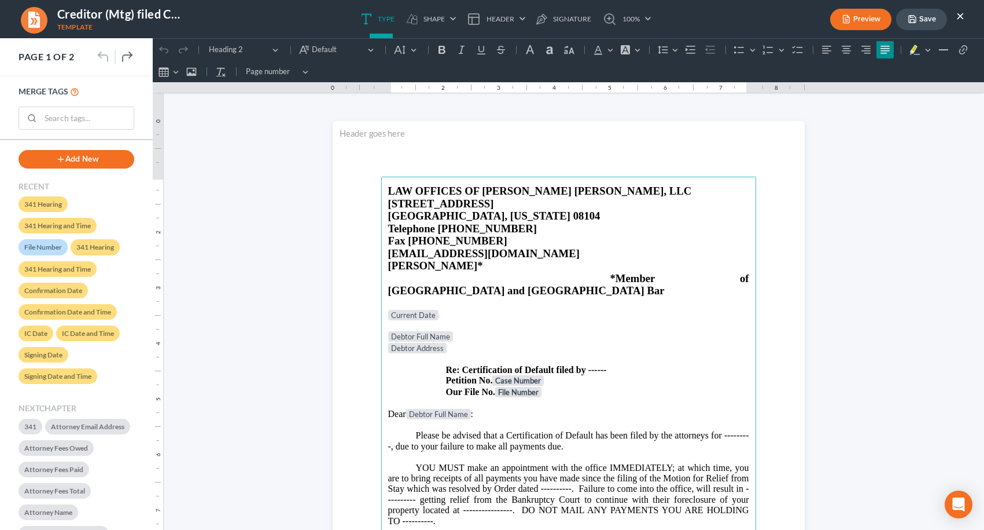
click at [958, 14] on button "×" at bounding box center [961, 16] width 8 height 14
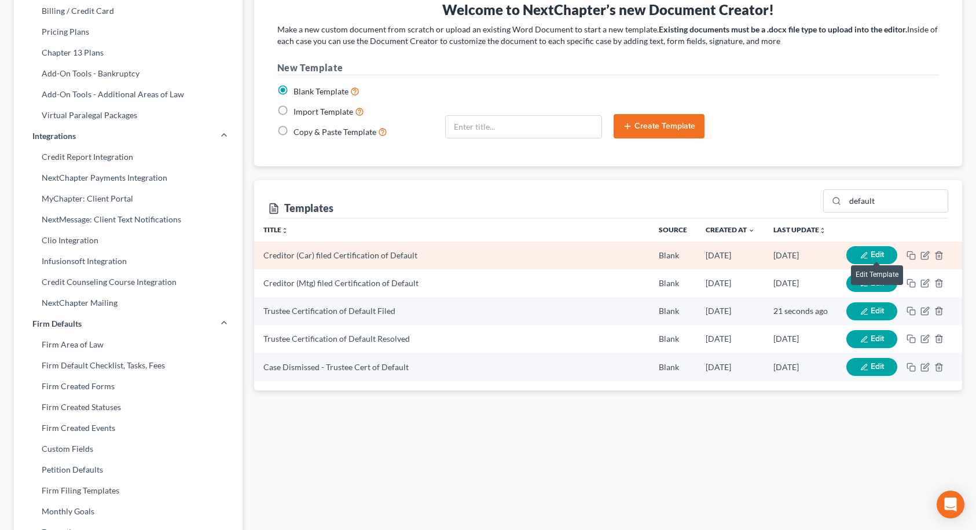
click at [870, 253] on span "Edit" at bounding box center [876, 254] width 13 height 10
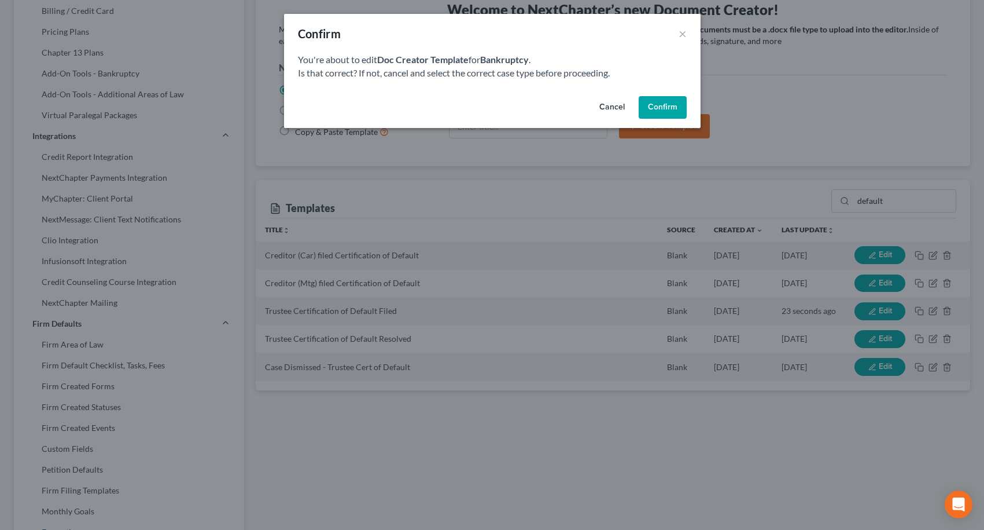
click at [667, 109] on button "Confirm" at bounding box center [663, 107] width 48 height 23
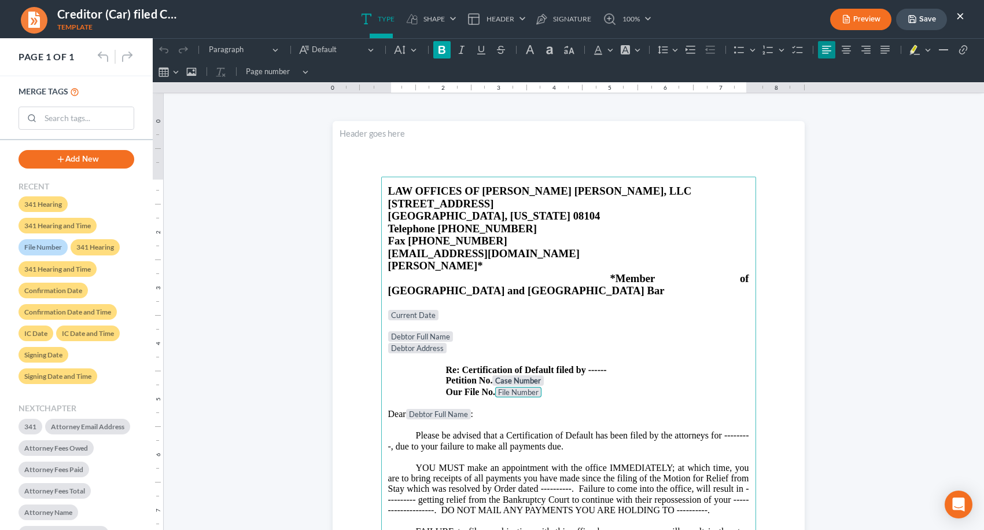
click at [443, 50] on icon "Editor toolbar" at bounding box center [442, 50] width 7 height 8
click at [915, 17] on icon "button" at bounding box center [912, 19] width 7 height 7
click at [960, 16] on button "×" at bounding box center [961, 16] width 8 height 14
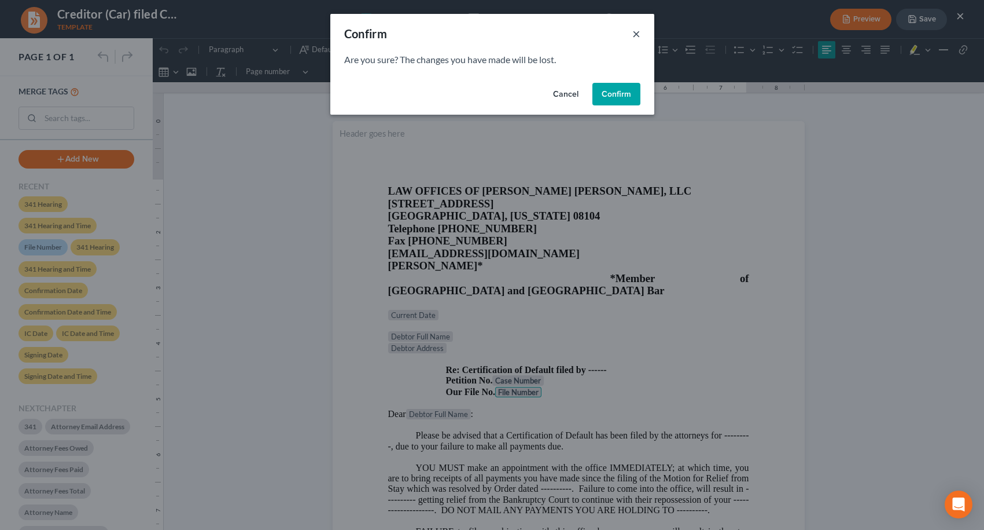
click at [636, 35] on button "×" at bounding box center [637, 34] width 8 height 14
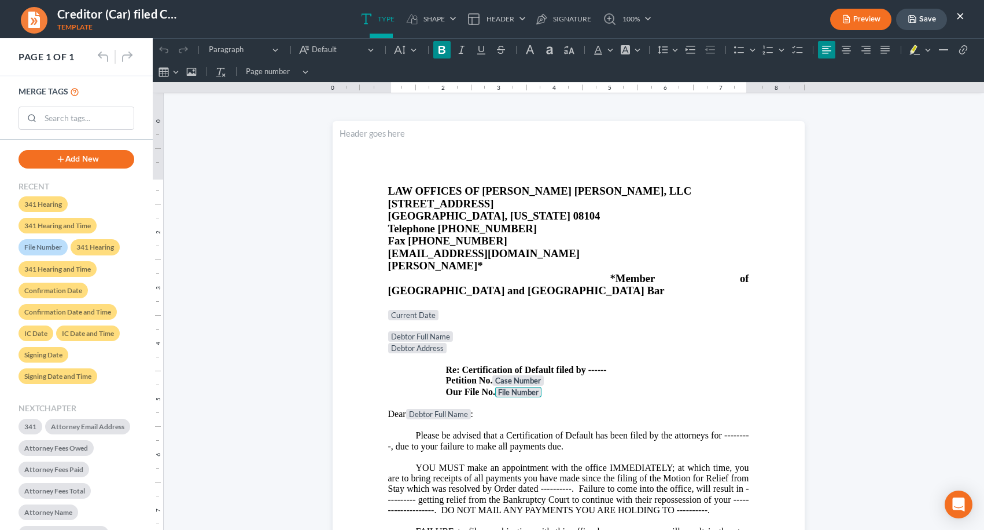
click at [925, 20] on button "Save" at bounding box center [921, 19] width 51 height 21
click at [962, 15] on button "×" at bounding box center [961, 16] width 8 height 14
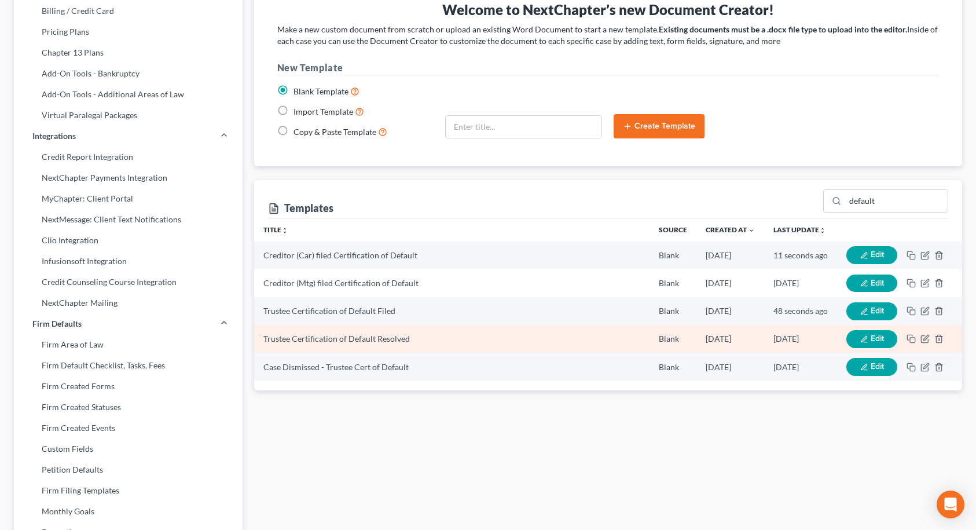
click at [863, 338] on icon "button" at bounding box center [864, 339] width 6 height 6
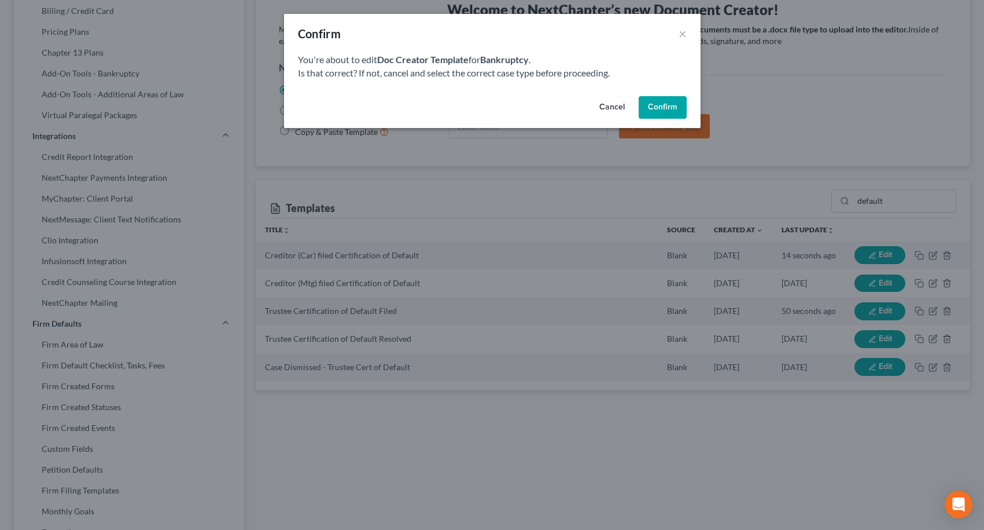
click at [654, 103] on button "Confirm" at bounding box center [663, 107] width 48 height 23
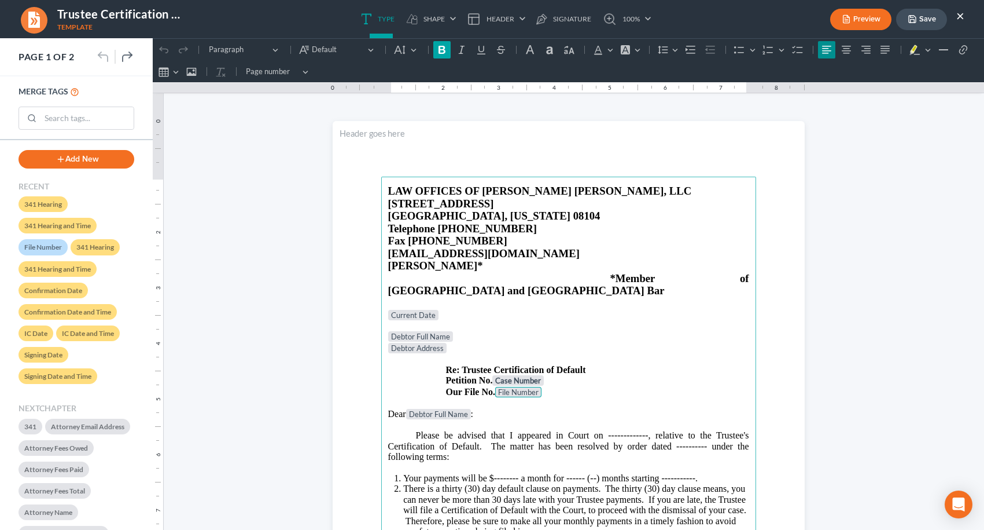
click at [439, 48] on icon "Editor toolbar" at bounding box center [442, 50] width 7 height 8
click at [926, 18] on button "Save" at bounding box center [921, 19] width 51 height 21
click at [961, 14] on button "×" at bounding box center [961, 16] width 8 height 14
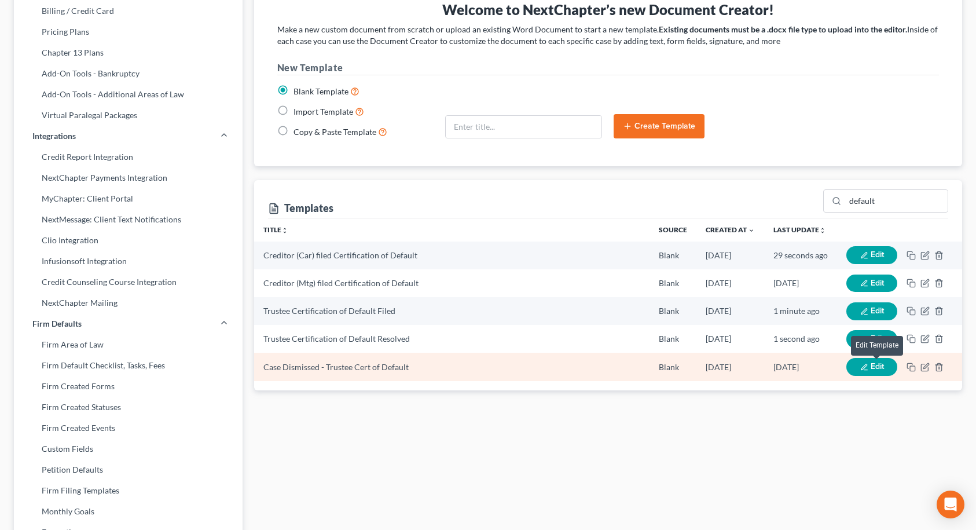
click at [873, 366] on span "Edit" at bounding box center [876, 366] width 13 height 10
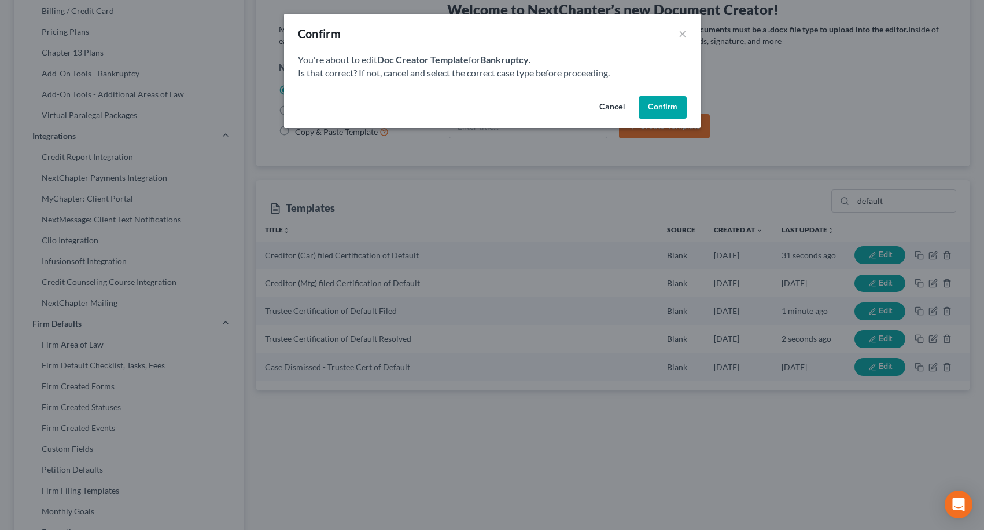
click at [670, 111] on button "Confirm" at bounding box center [663, 107] width 48 height 23
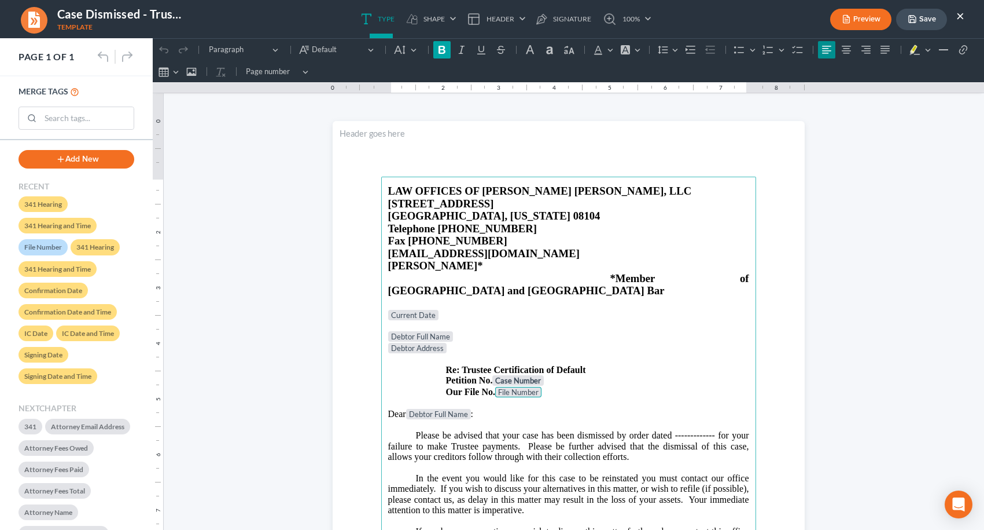
click at [444, 47] on icon "Editor toolbar" at bounding box center [442, 50] width 7 height 8
click at [918, 17] on button "Save" at bounding box center [921, 19] width 51 height 21
click at [961, 16] on button "×" at bounding box center [961, 16] width 8 height 14
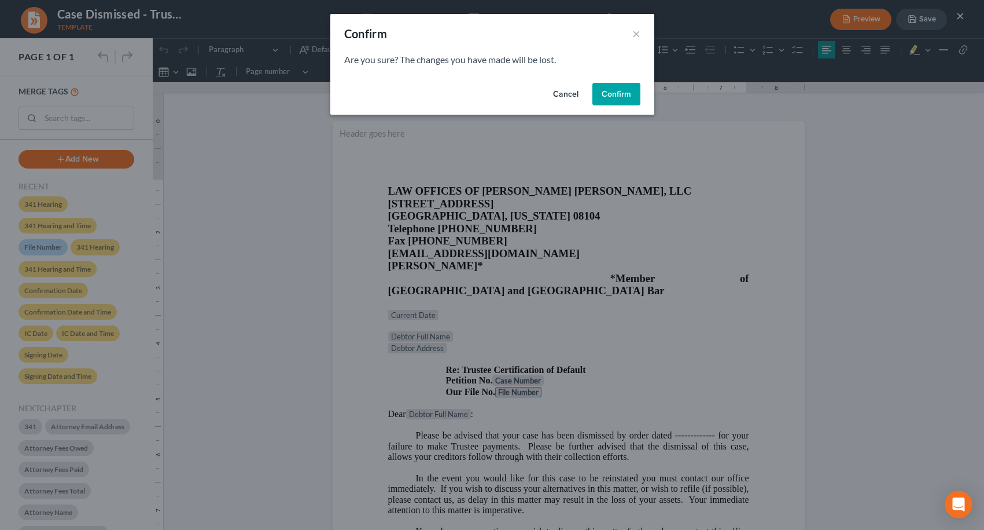
click at [630, 89] on button "Confirm" at bounding box center [617, 94] width 48 height 23
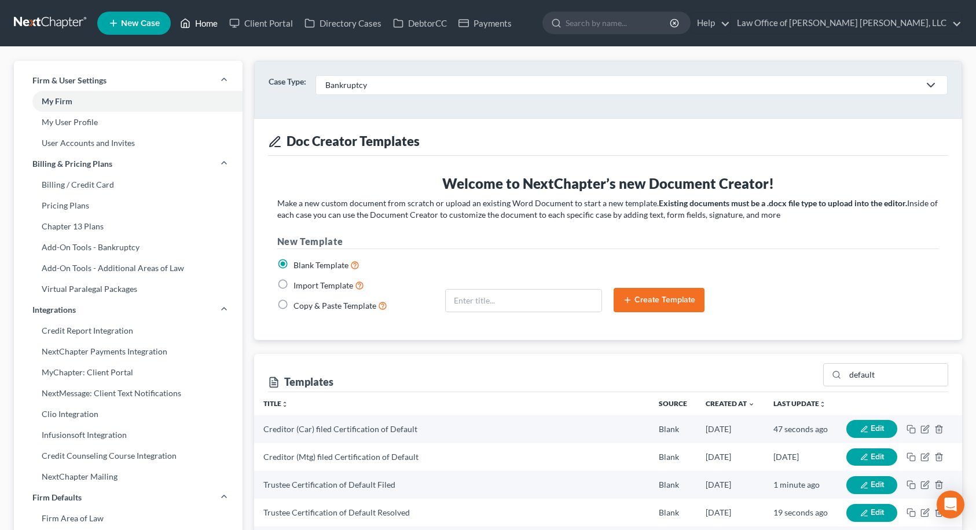
click at [204, 25] on link "Home" at bounding box center [198, 23] width 49 height 21
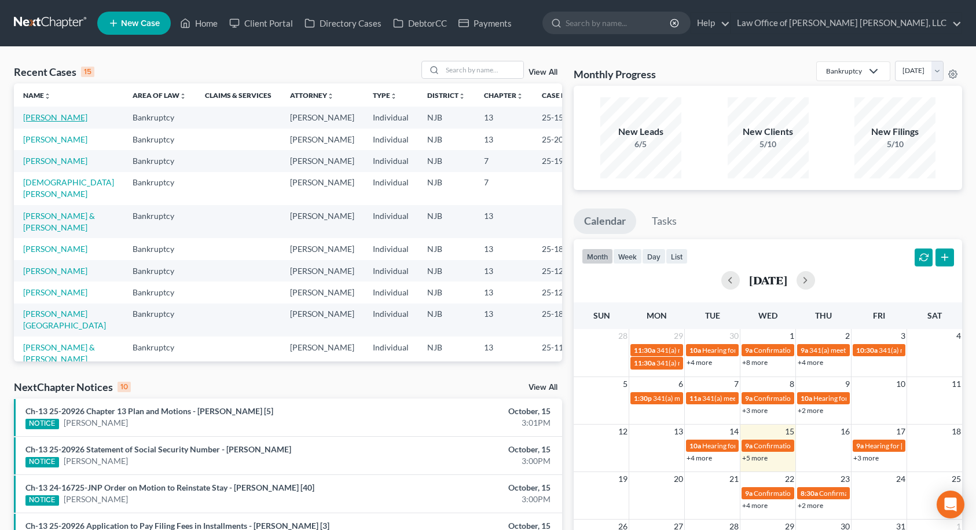
click at [61, 120] on link "[PERSON_NAME]" at bounding box center [55, 117] width 64 height 10
select select "10"
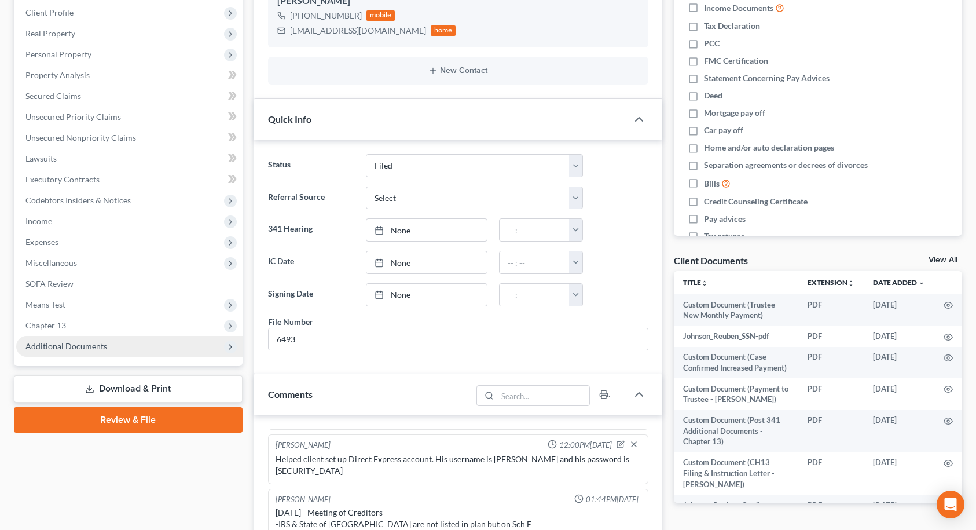
scroll to position [231, 0]
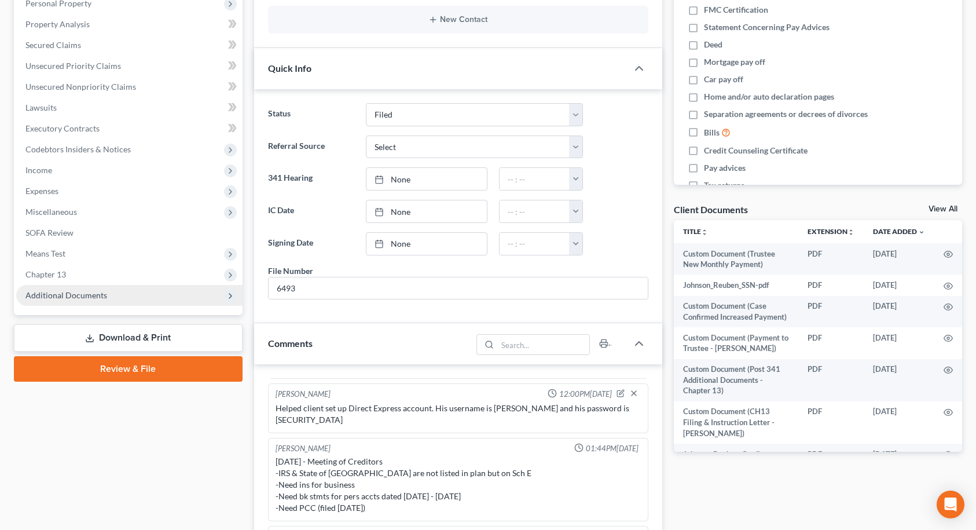
click at [93, 297] on span "Additional Documents" at bounding box center [66, 295] width 82 height 10
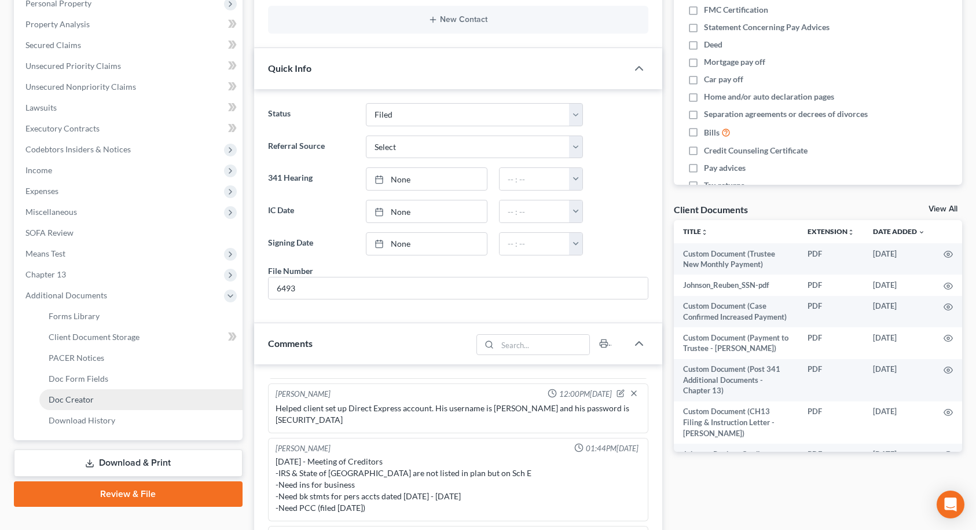
click at [80, 394] on span "Doc Creator" at bounding box center [71, 399] width 45 height 10
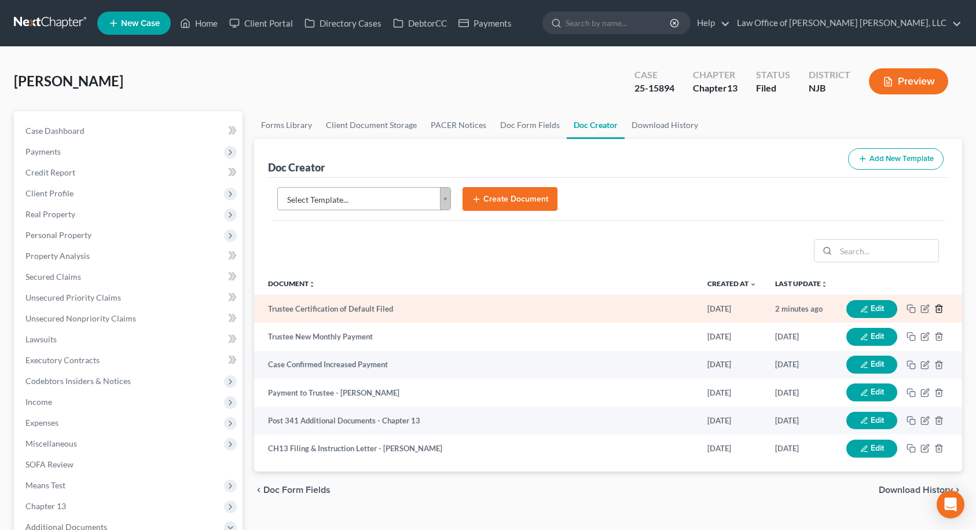
click at [936, 306] on icon "button" at bounding box center [938, 308] width 9 height 9
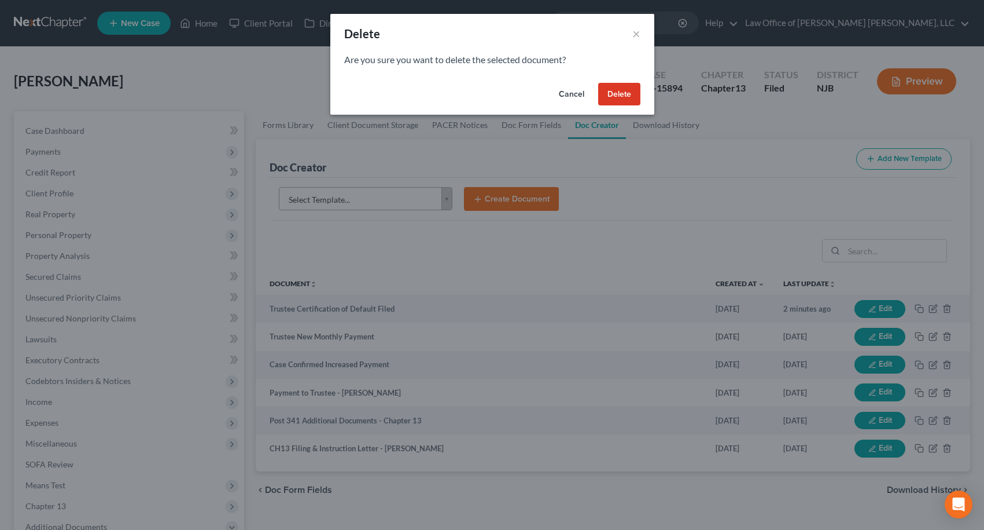
click at [626, 95] on button "Delete" at bounding box center [619, 94] width 42 height 23
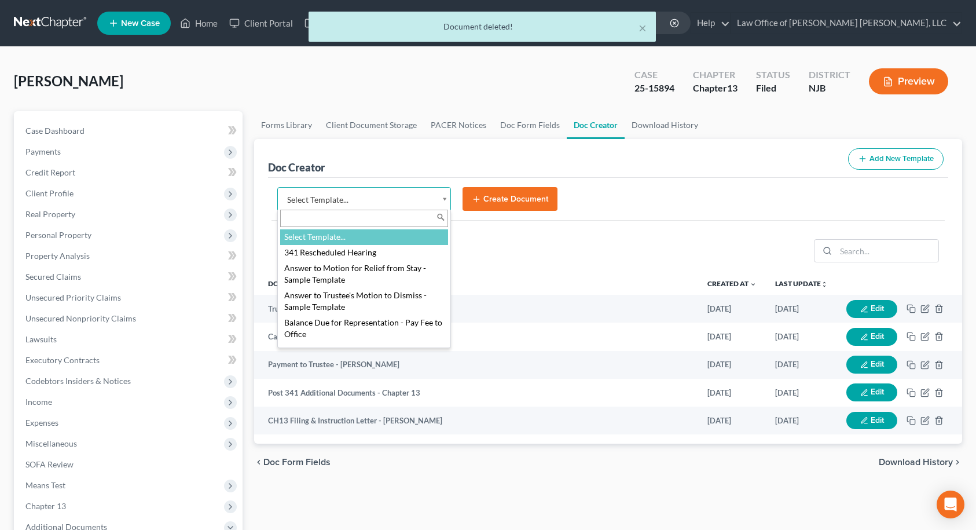
click at [406, 191] on body "Home New Case Client Portal Directory Cases DebtorCC Payments Law Office of [PE…" at bounding box center [488, 391] width 976 height 782
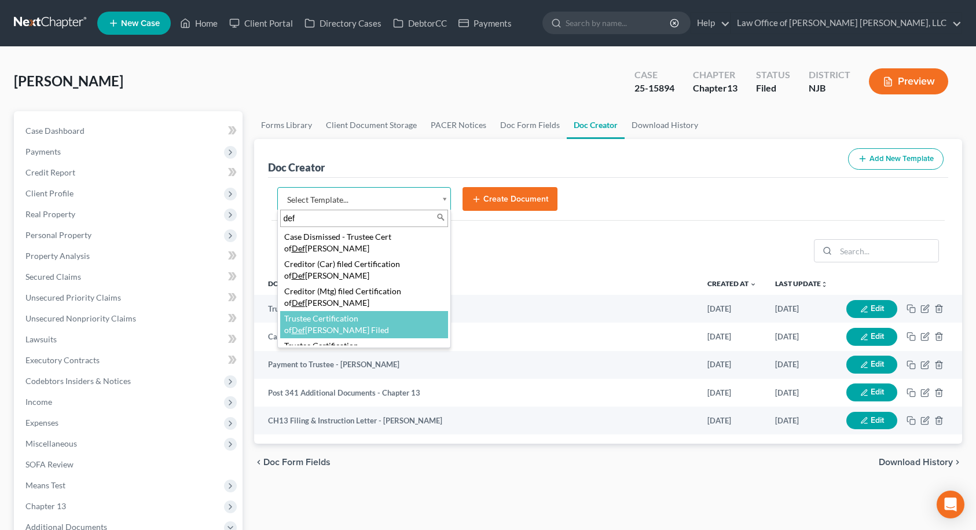
type input "def"
select select "89029"
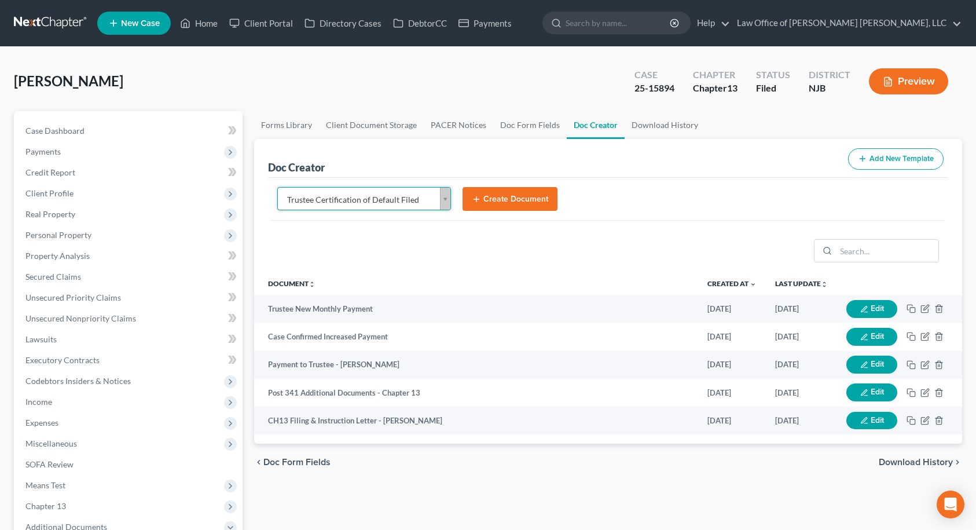
click at [508, 202] on button "Create Document" at bounding box center [509, 199] width 95 height 24
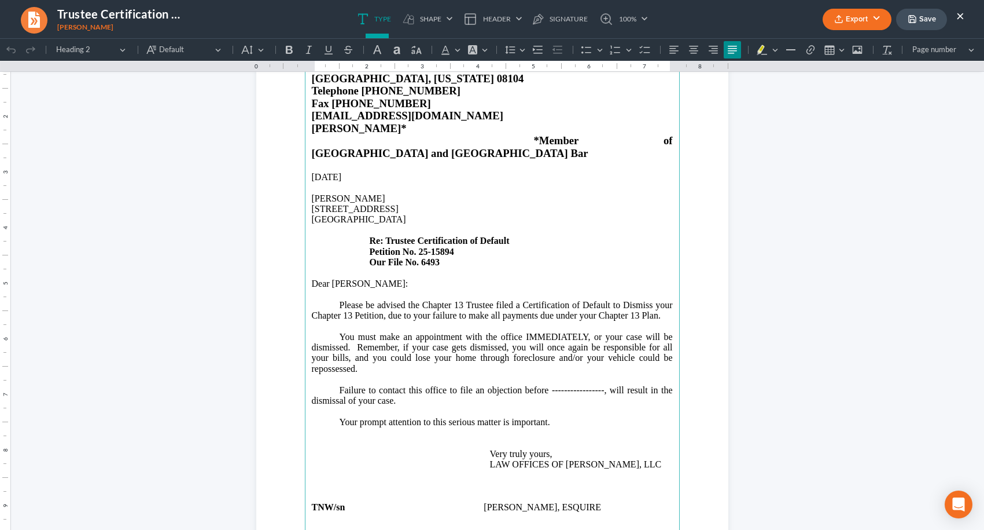
scroll to position [174, 0]
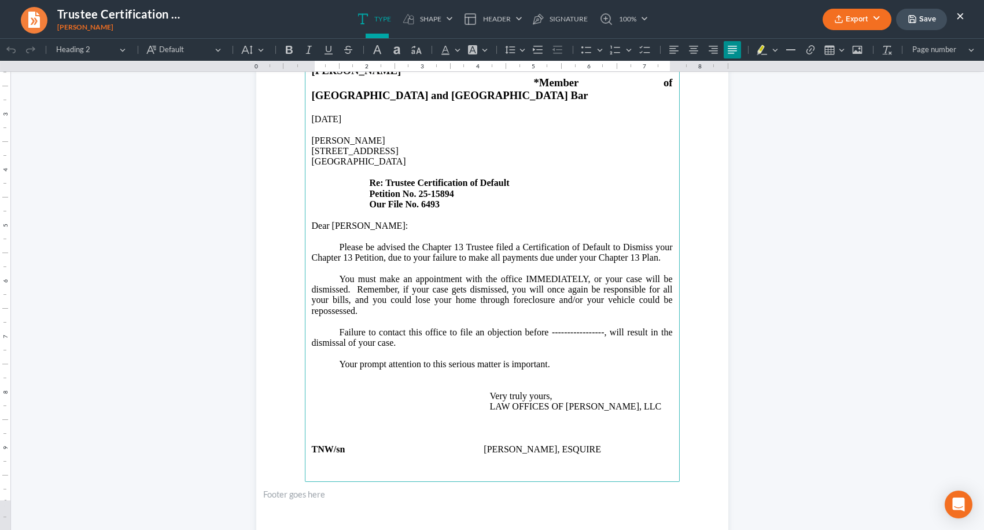
click at [547, 327] on p "Failure to contact this office to file an objection before -----------------, w…" at bounding box center [492, 343] width 361 height 32
click at [548, 330] on p "Failure to contact this office to file an objection before -----------------, w…" at bounding box center [492, 343] width 361 height 32
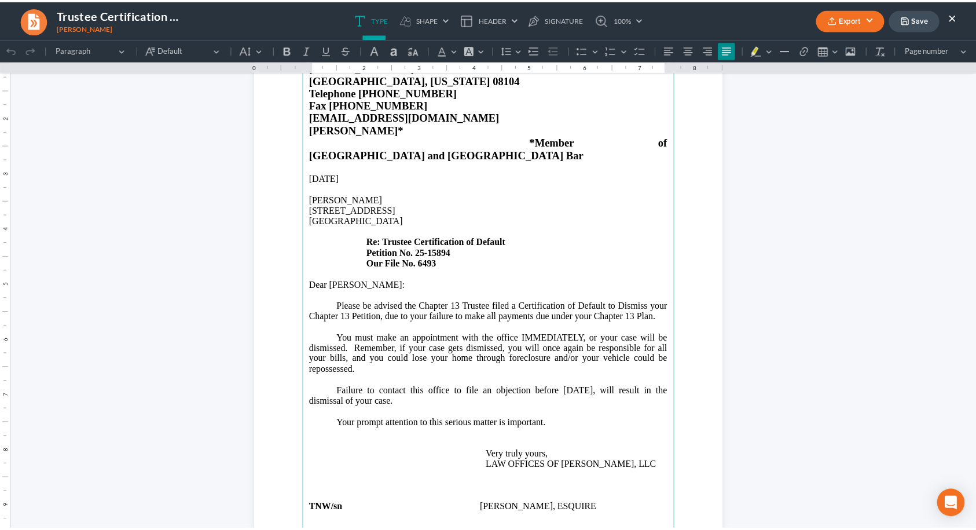
scroll to position [57, 0]
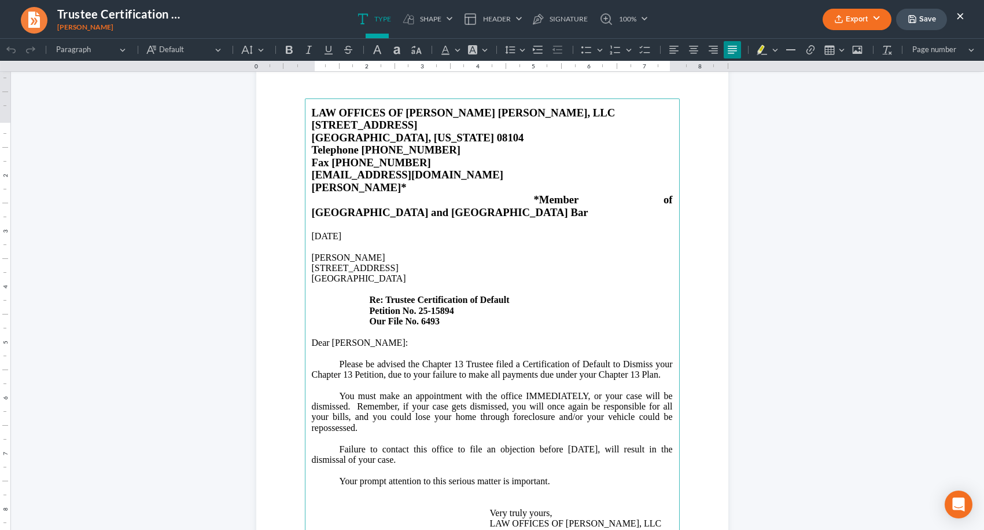
click at [934, 12] on button "Save" at bounding box center [921, 19] width 51 height 21
click at [875, 21] on button "Export" at bounding box center [857, 19] width 69 height 21
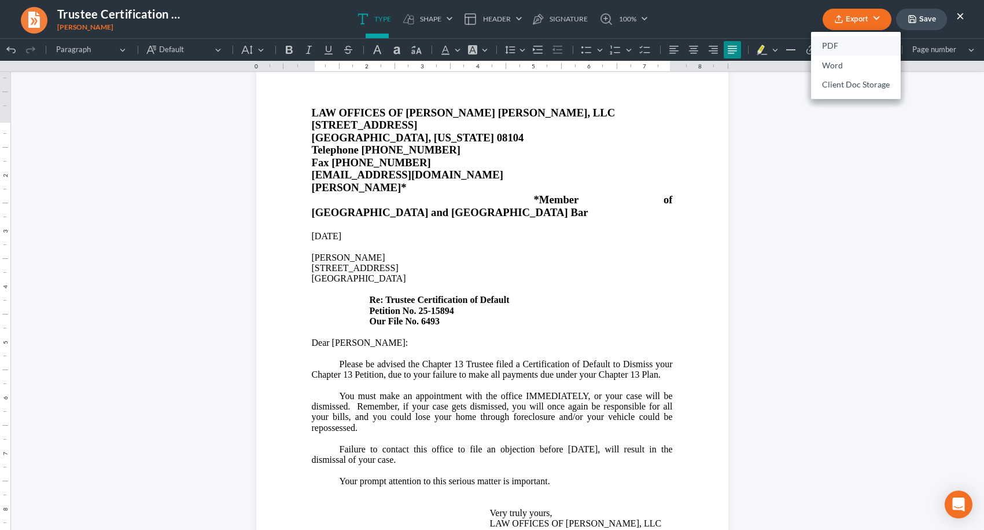
click at [830, 42] on link "PDF" at bounding box center [856, 46] width 90 height 20
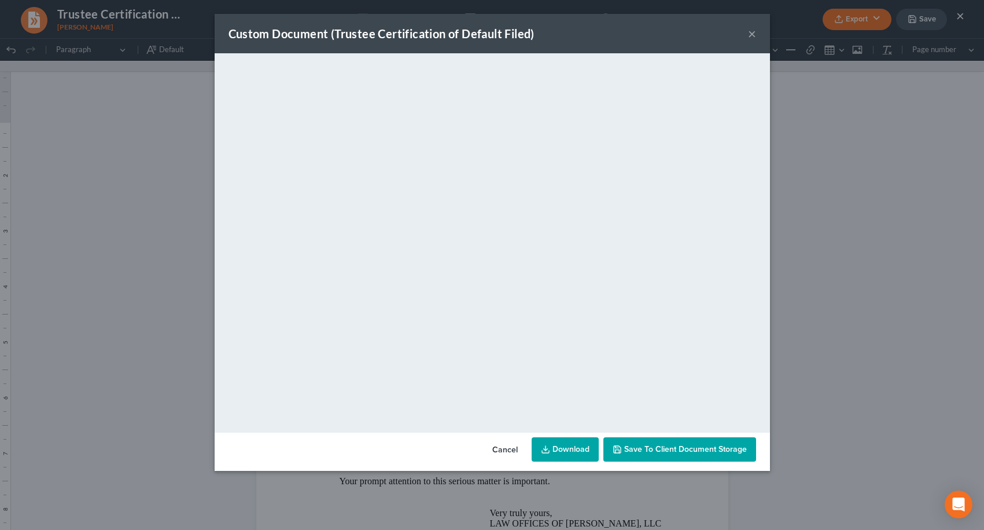
click at [666, 451] on span "Save to Client Document Storage" at bounding box center [685, 449] width 123 height 10
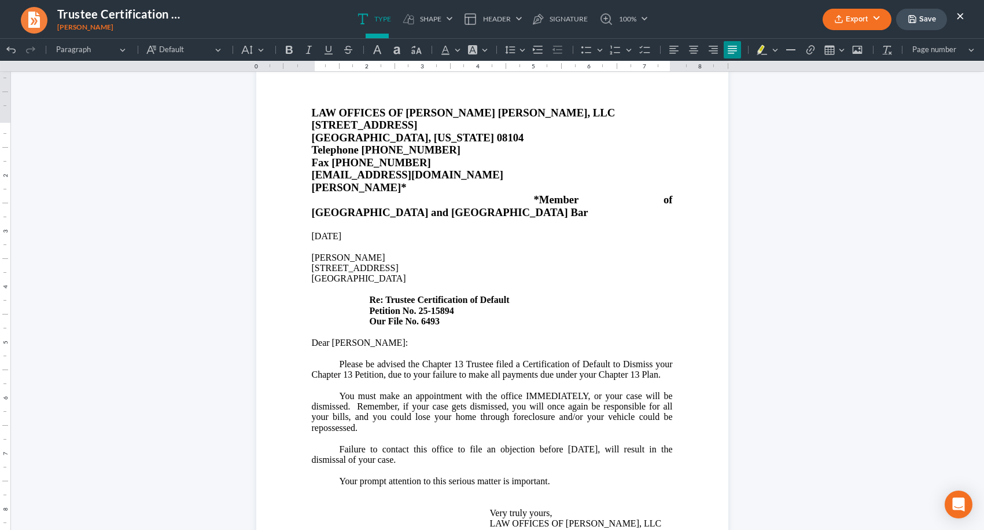
click at [958, 16] on button "×" at bounding box center [961, 16] width 8 height 14
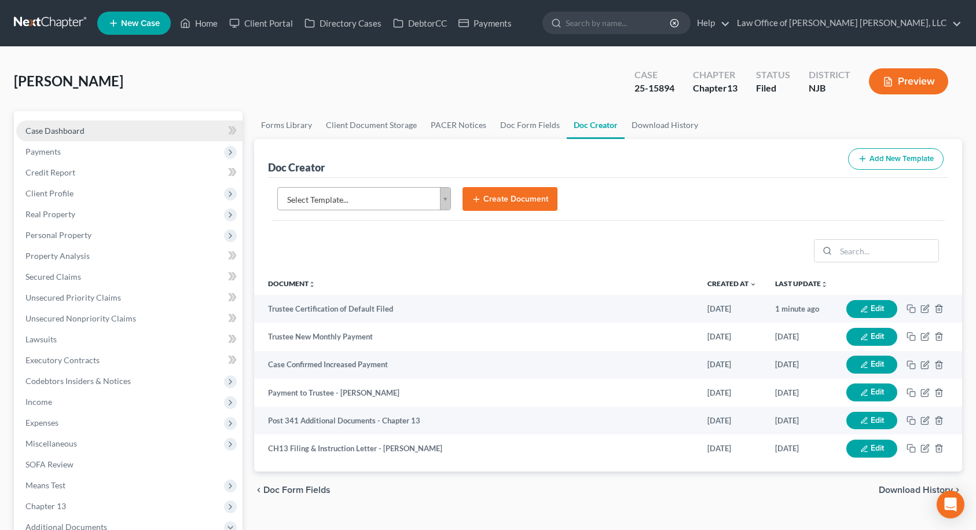
click at [79, 129] on span "Case Dashboard" at bounding box center [54, 131] width 59 height 10
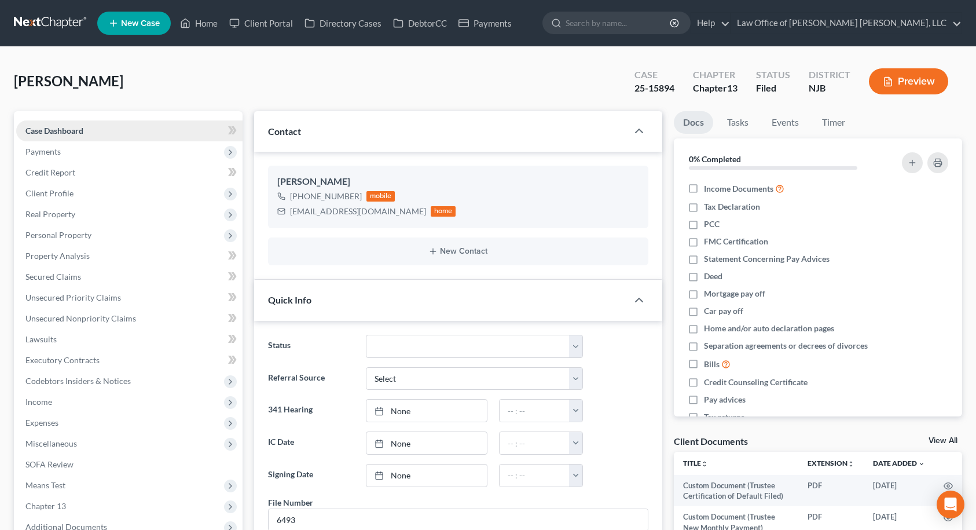
scroll to position [1031, 0]
click at [79, 129] on span "Case Dashboard" at bounding box center [54, 131] width 58 height 10
click at [194, 28] on link "Home" at bounding box center [198, 23] width 49 height 21
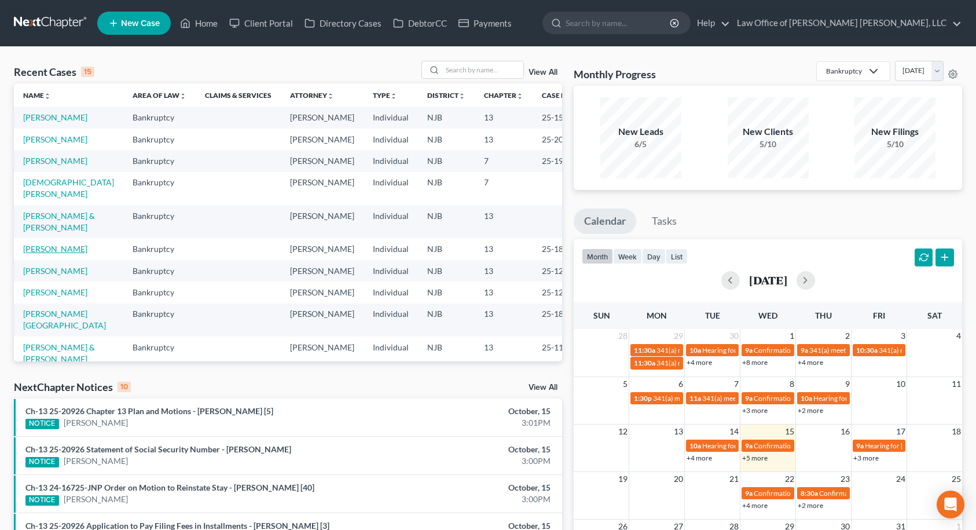
click at [38, 253] on link "[PERSON_NAME]" at bounding box center [55, 249] width 64 height 10
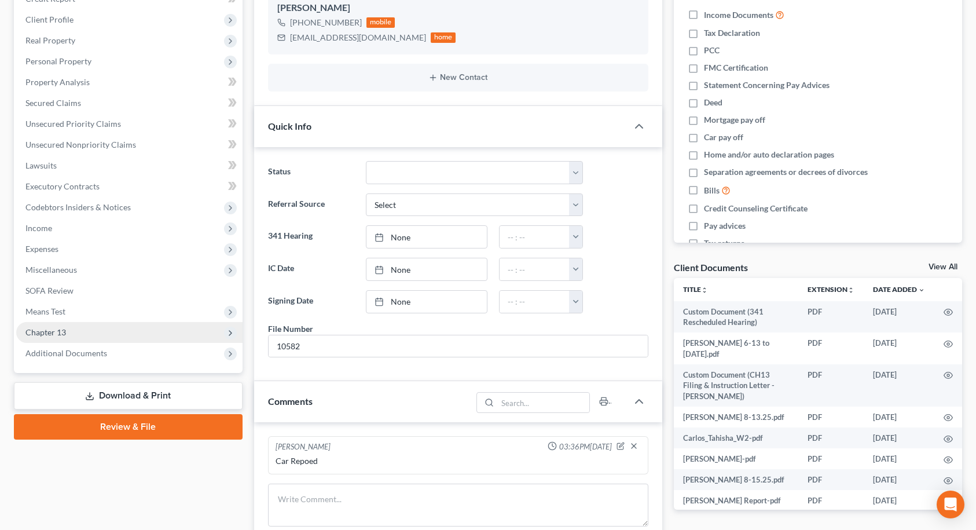
scroll to position [1848, 0]
click at [86, 355] on span "Additional Documents" at bounding box center [66, 353] width 82 height 10
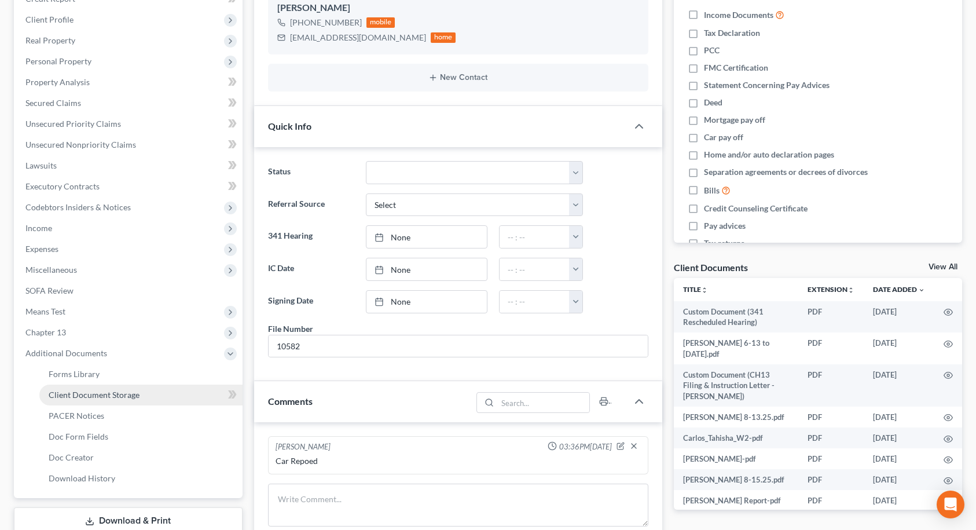
click at [92, 390] on span "Client Document Storage" at bounding box center [94, 394] width 91 height 10
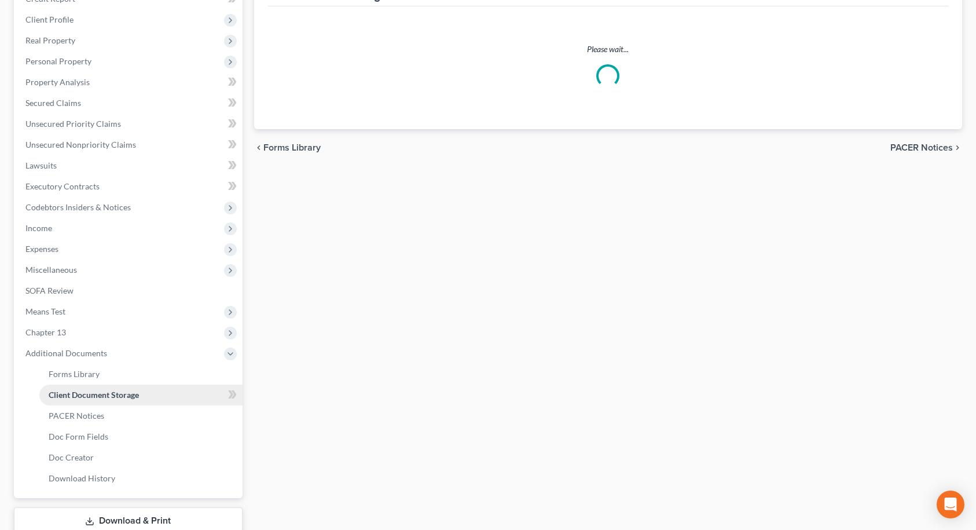
select select "9"
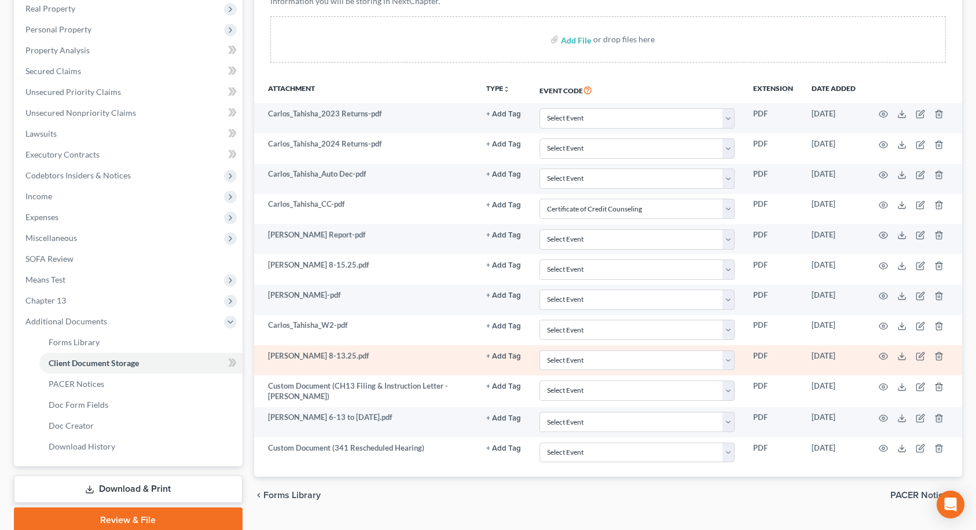
scroll to position [231, 0]
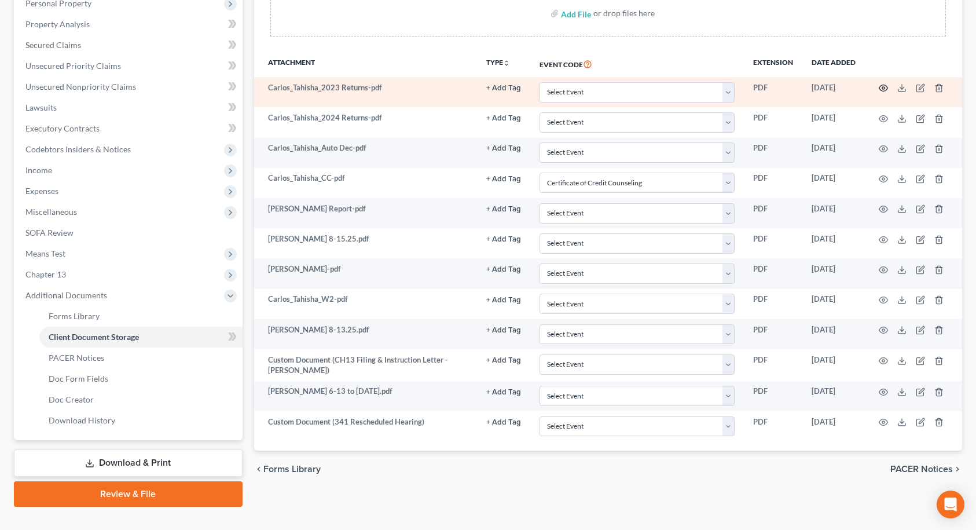
click at [880, 89] on icon "button" at bounding box center [883, 87] width 9 height 9
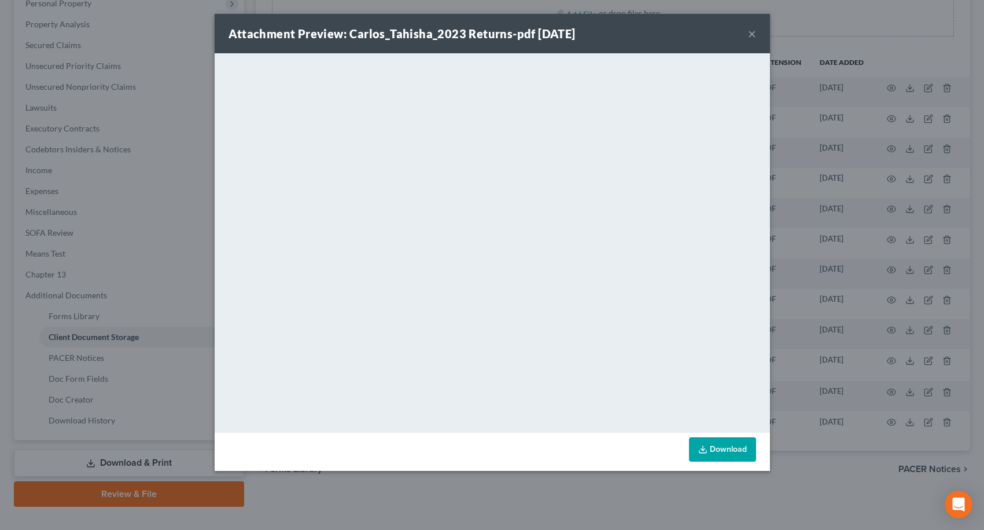
click at [750, 32] on button "×" at bounding box center [752, 34] width 8 height 14
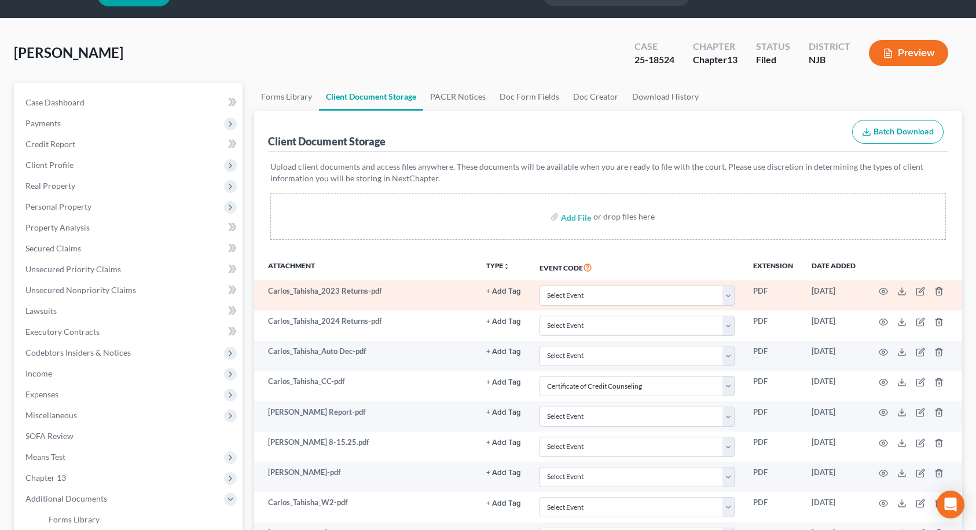
scroll to position [0, 0]
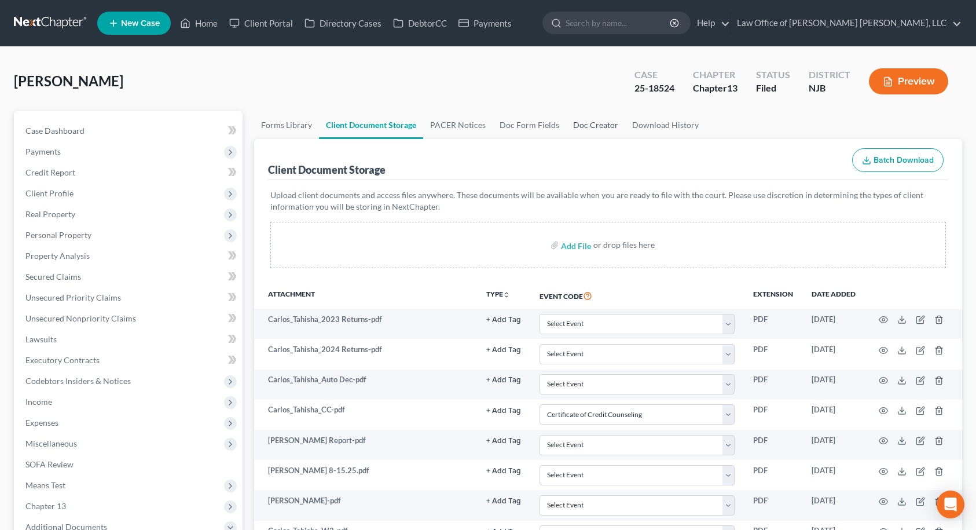
click at [576, 122] on link "Doc Creator" at bounding box center [595, 125] width 59 height 28
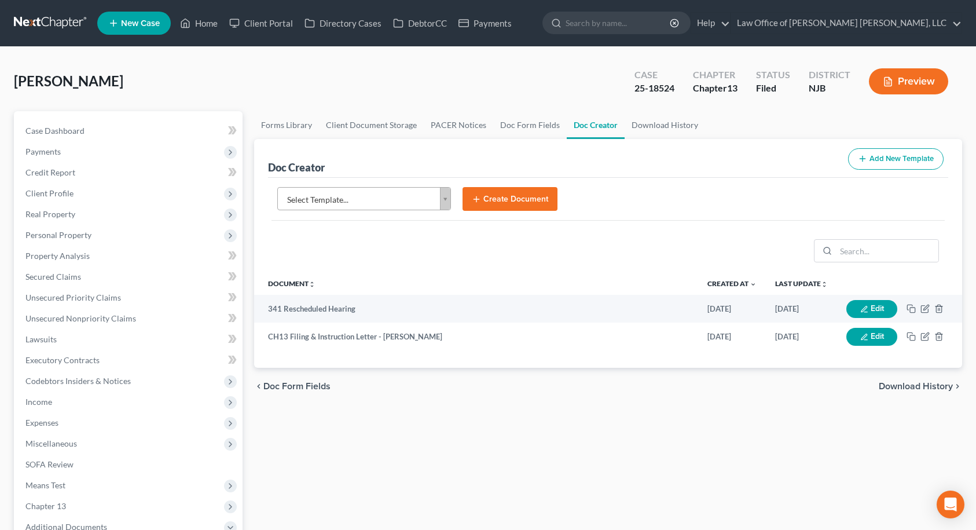
click at [369, 192] on body "Home New Case Client Portal Directory Cases DebtorCC Payments Law Office of [PE…" at bounding box center [488, 391] width 976 height 782
type input "t"
type input "u"
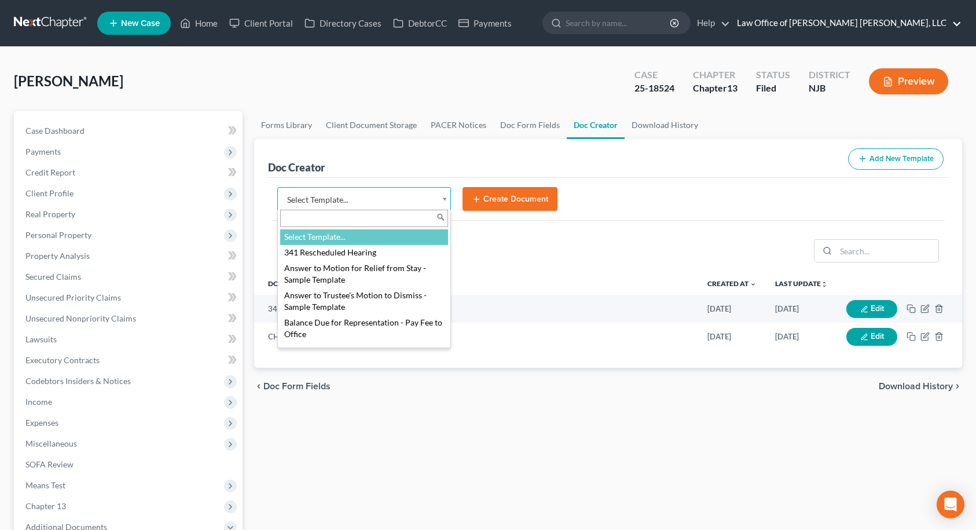
click at [915, 25] on body "Home New Case Client Portal Directory Cases DebtorCC Payments Law Office of [PE…" at bounding box center [488, 391] width 976 height 782
click at [915, 25] on link "Law Office of [PERSON_NAME] [PERSON_NAME], LLC" at bounding box center [846, 23] width 230 height 21
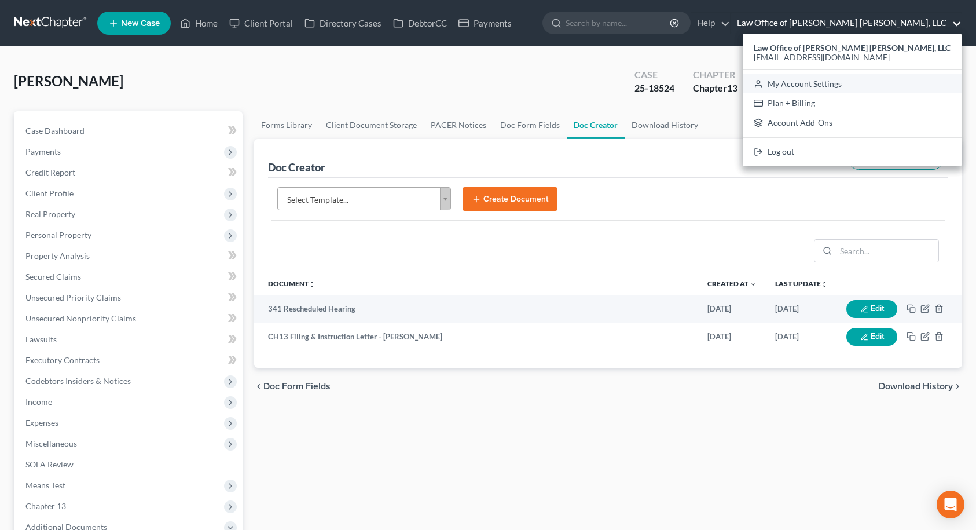
click at [857, 86] on link "My Account Settings" at bounding box center [852, 84] width 219 height 20
select select "51"
select select "24"
select select "33"
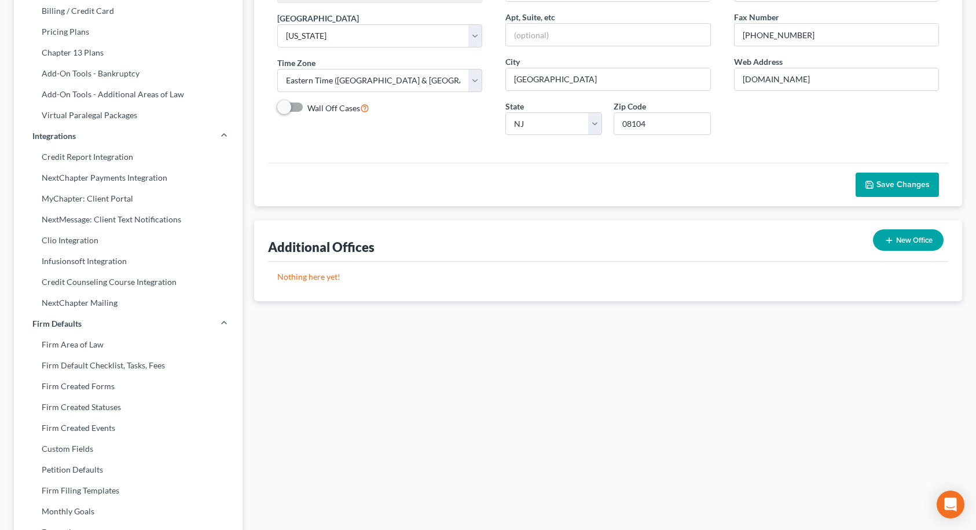
scroll to position [390, 0]
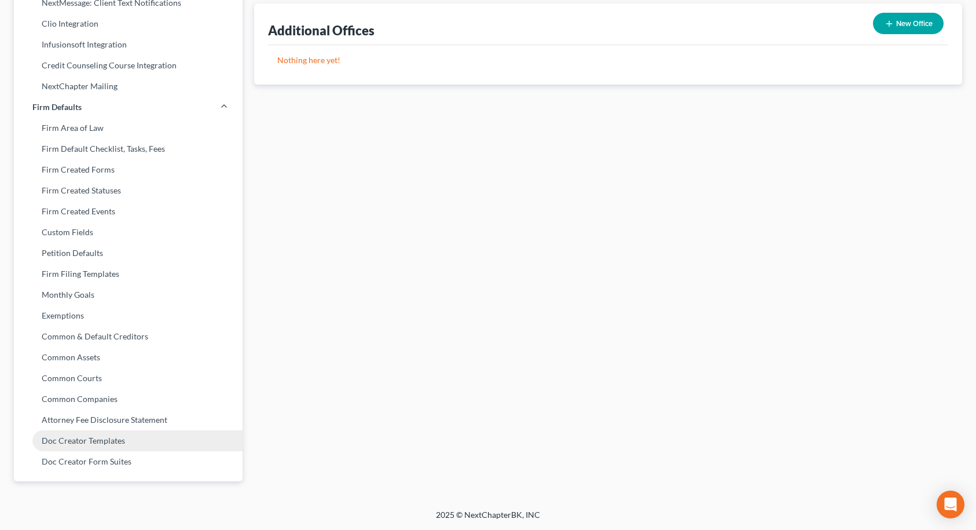
click at [77, 444] on link "Doc Creator Templates" at bounding box center [128, 440] width 229 height 21
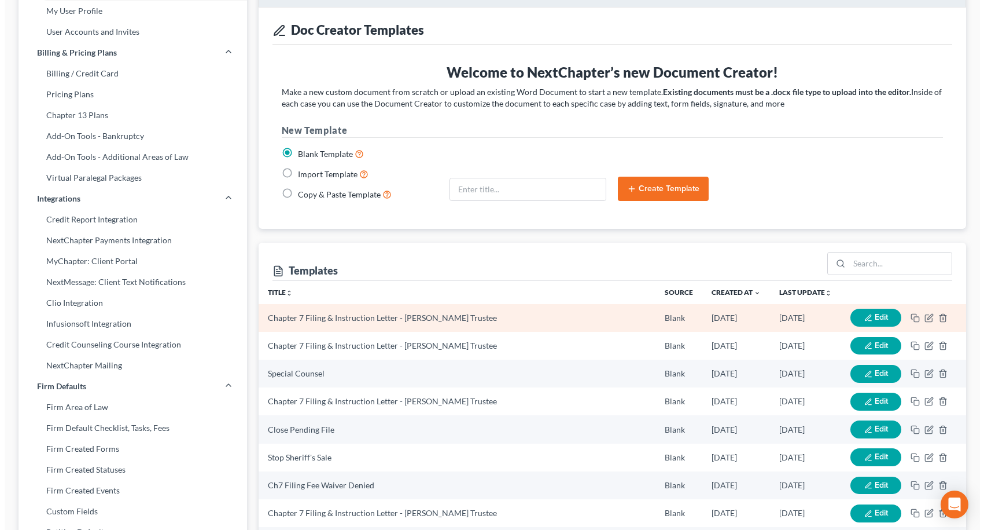
scroll to position [116, 0]
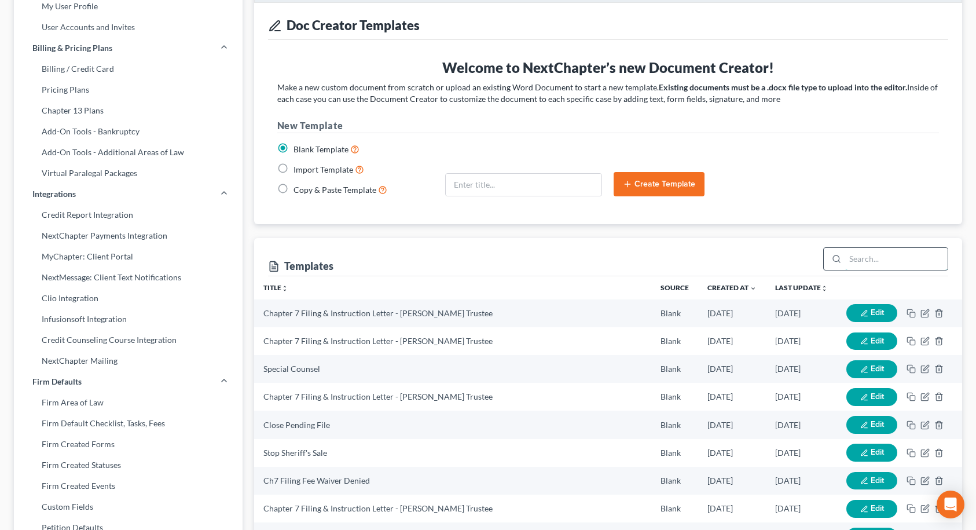
click at [863, 252] on input "search" at bounding box center [896, 259] width 102 height 22
type input "blank"
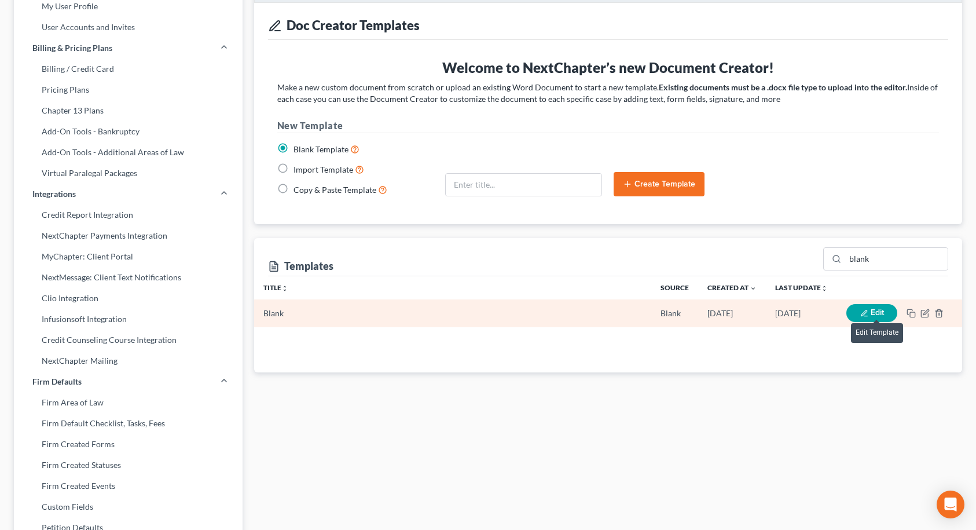
click at [873, 314] on span "Edit" at bounding box center [876, 312] width 13 height 10
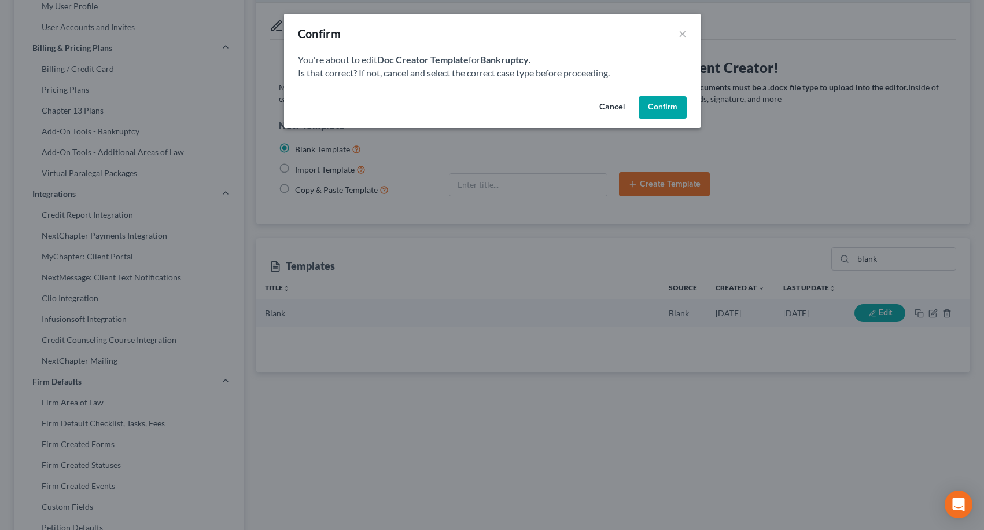
click at [667, 107] on button "Confirm" at bounding box center [663, 107] width 48 height 23
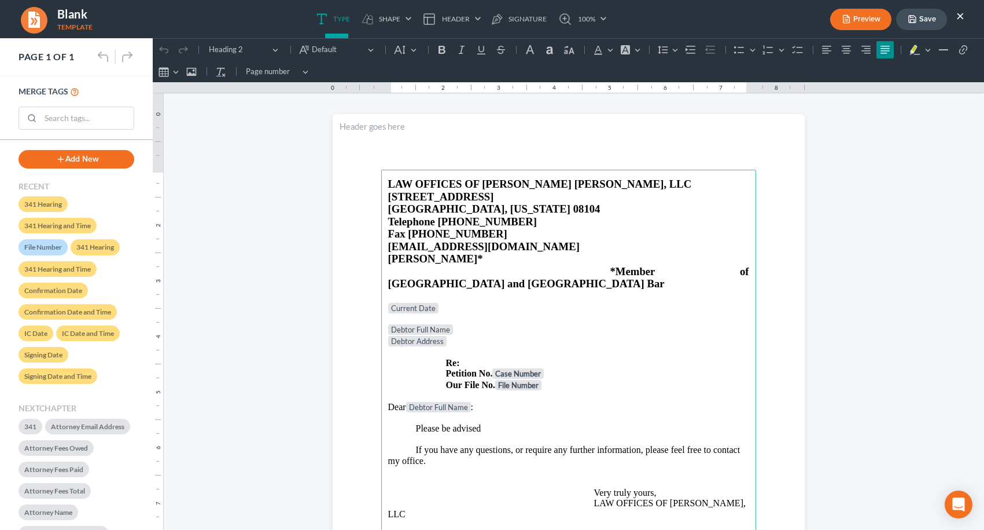
scroll to position [0, 0]
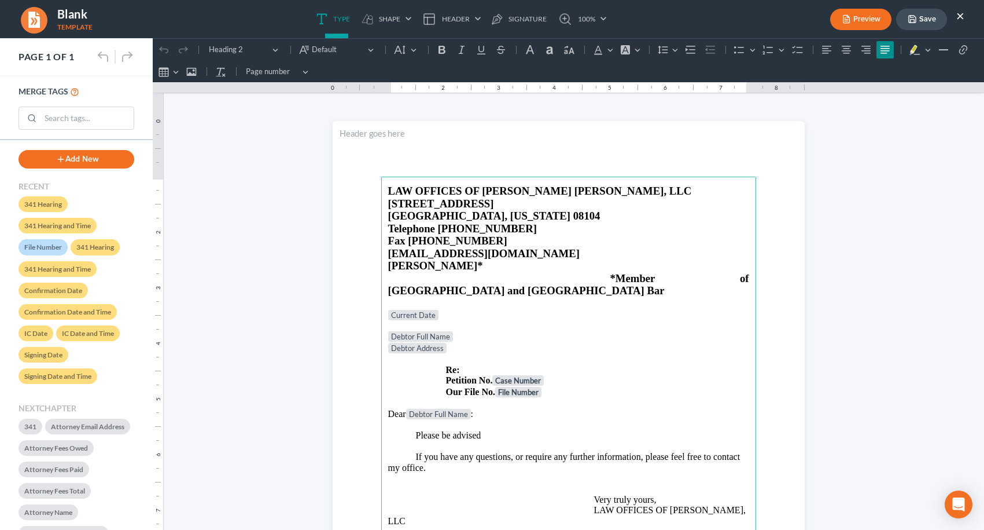
click at [961, 17] on button "×" at bounding box center [961, 16] width 8 height 14
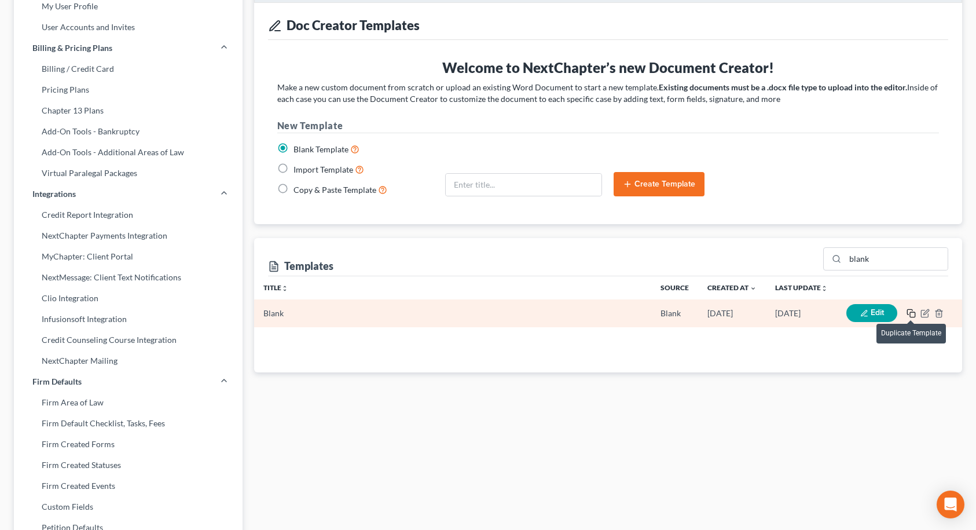
click at [910, 315] on icon "button" at bounding box center [910, 312] width 9 height 9
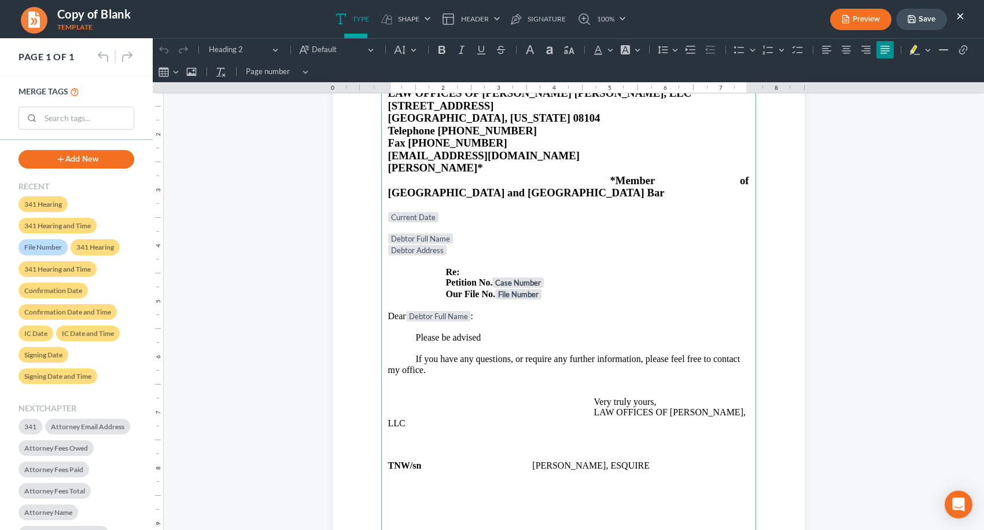
scroll to position [116, 0]
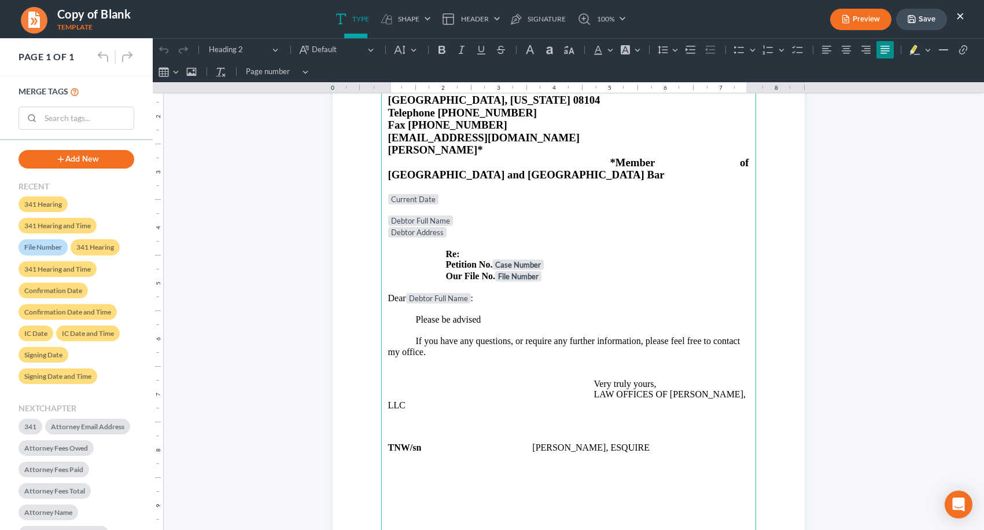
click at [487, 314] on p "Please be advised" at bounding box center [568, 319] width 361 height 10
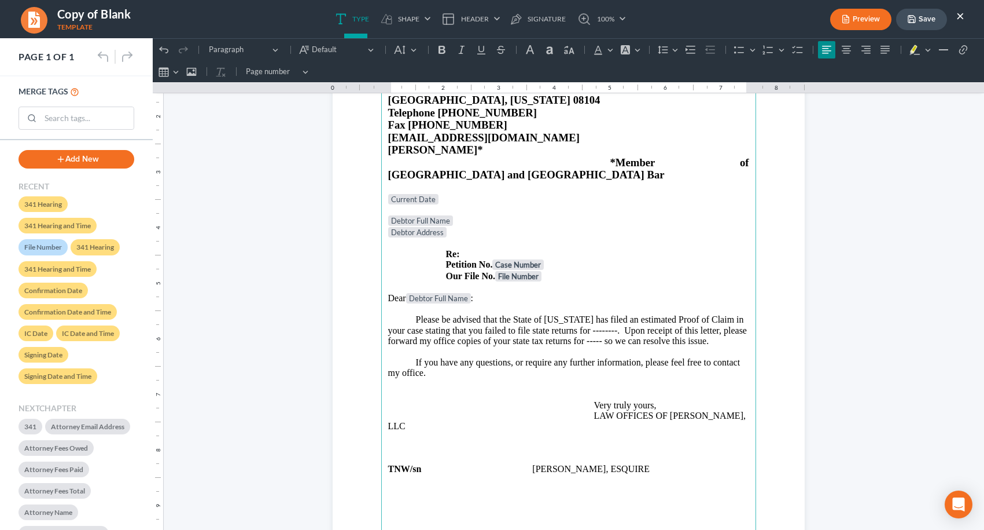
click at [469, 365] on p "If you have any questions, or require any further information, please feel free…" at bounding box center [568, 367] width 361 height 21
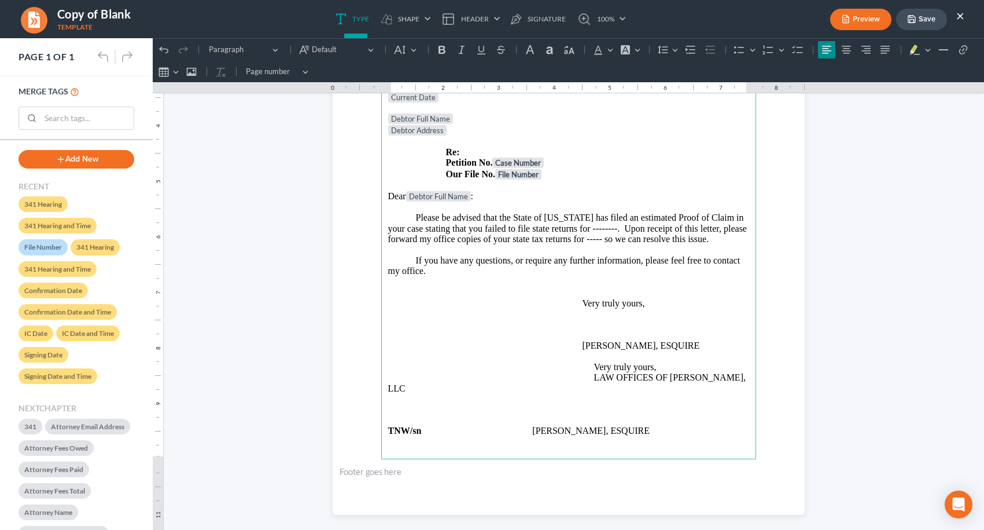
scroll to position [230, 0]
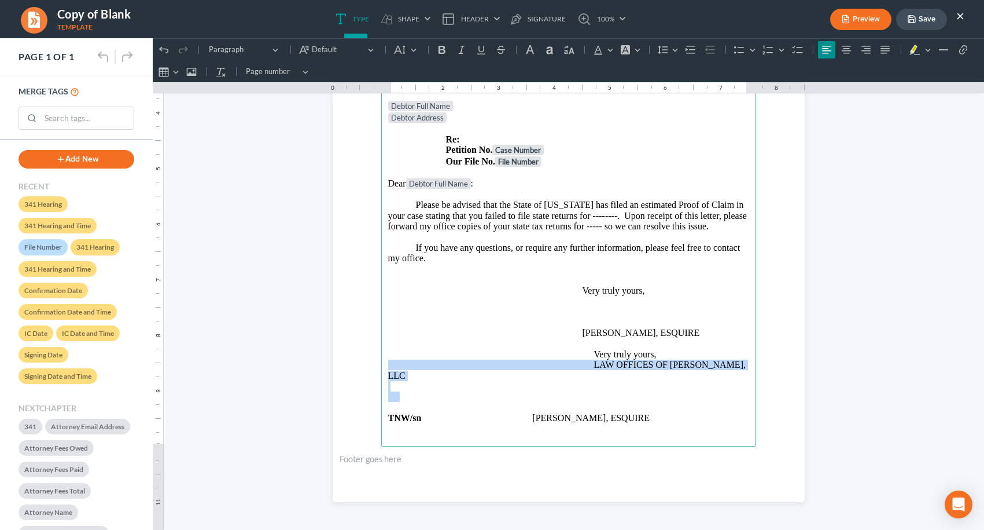
drag, startPoint x: 381, startPoint y: 350, endPoint x: 663, endPoint y: 385, distance: 283.5
click at [663, 385] on main "LAW OFFICES OF [PERSON_NAME] [PERSON_NAME], LLC [STREET_ADDRESS][US_STATE] Tele…" at bounding box center [568, 196] width 375 height 500
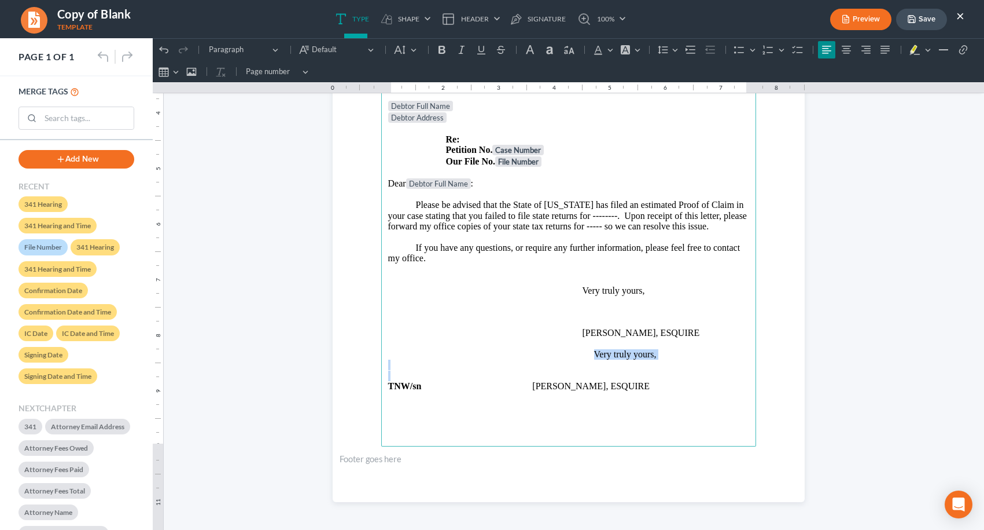
drag, startPoint x: 590, startPoint y: 340, endPoint x: 664, endPoint y: 363, distance: 78.2
click at [664, 363] on main "LAW OFFICES OF [PERSON_NAME] [PERSON_NAME], LLC [STREET_ADDRESS][US_STATE] Tele…" at bounding box center [568, 196] width 375 height 500
drag, startPoint x: 559, startPoint y: 360, endPoint x: 703, endPoint y: 362, distance: 144.1
click at [703, 370] on p "TNW/sn [PERSON_NAME], ESQUIRE" at bounding box center [568, 375] width 361 height 10
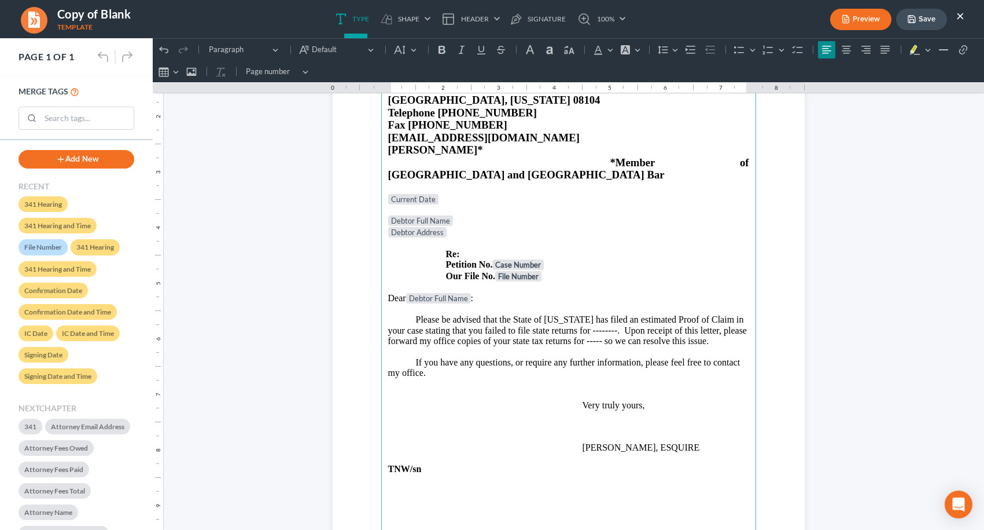
scroll to position [115, 0]
click at [928, 21] on button "Save" at bounding box center [921, 19] width 51 height 21
click at [962, 17] on button "×" at bounding box center [961, 16] width 8 height 14
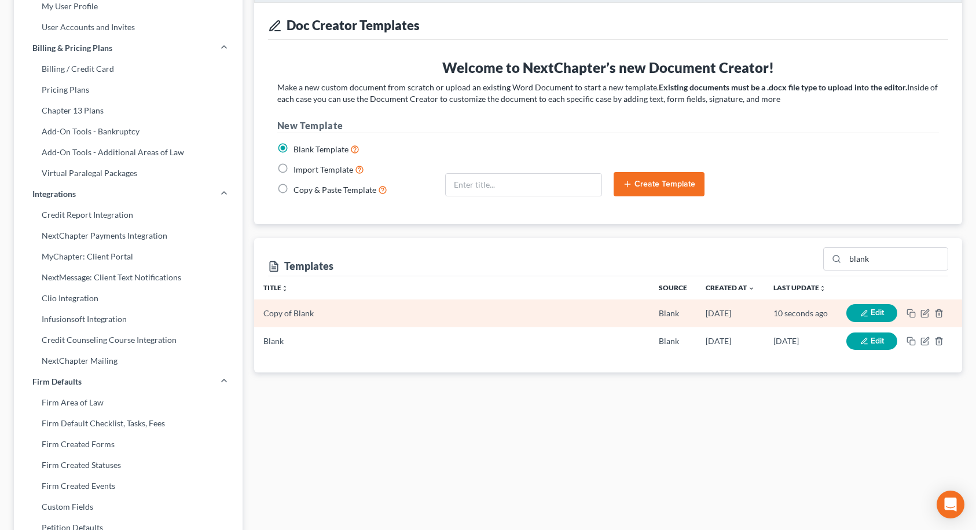
click at [881, 307] on button "Edit" at bounding box center [871, 313] width 51 height 18
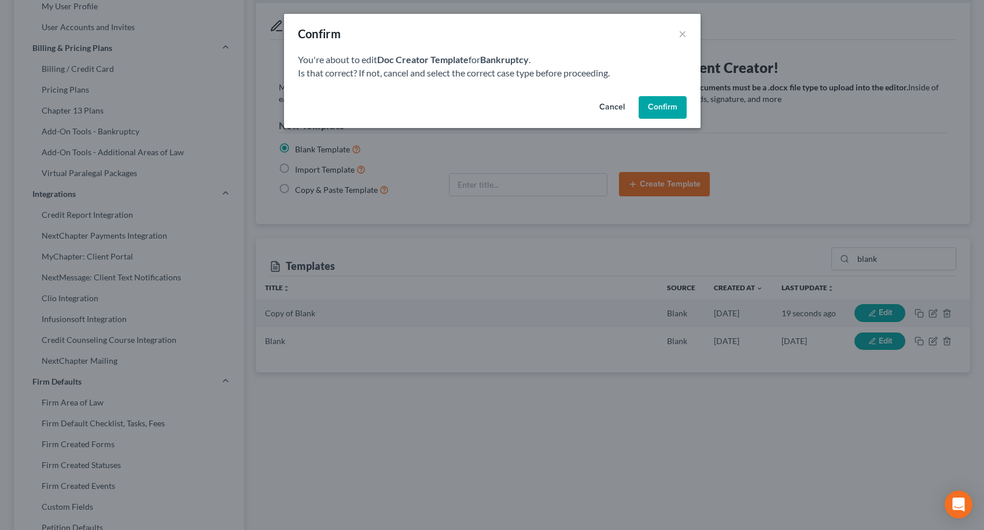
click at [659, 100] on button "Confirm" at bounding box center [663, 107] width 48 height 23
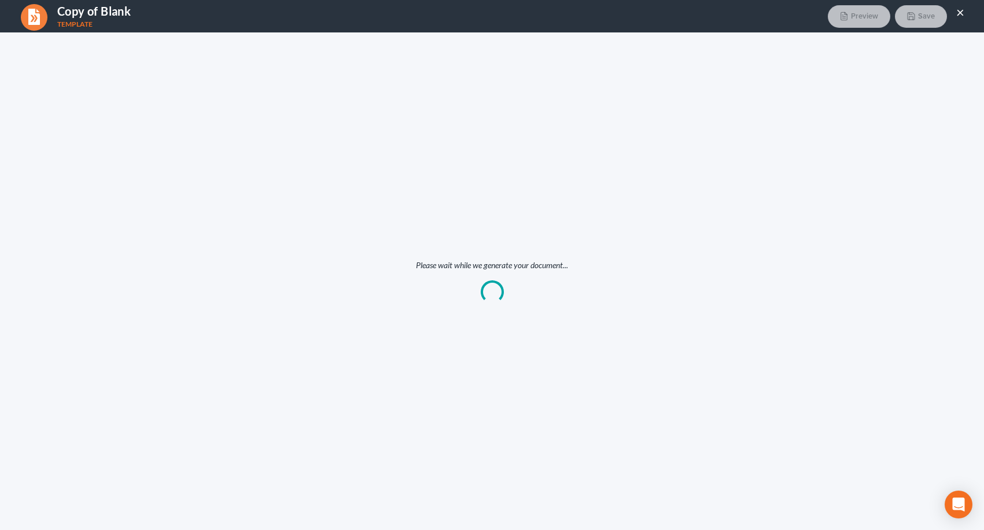
scroll to position [0, 0]
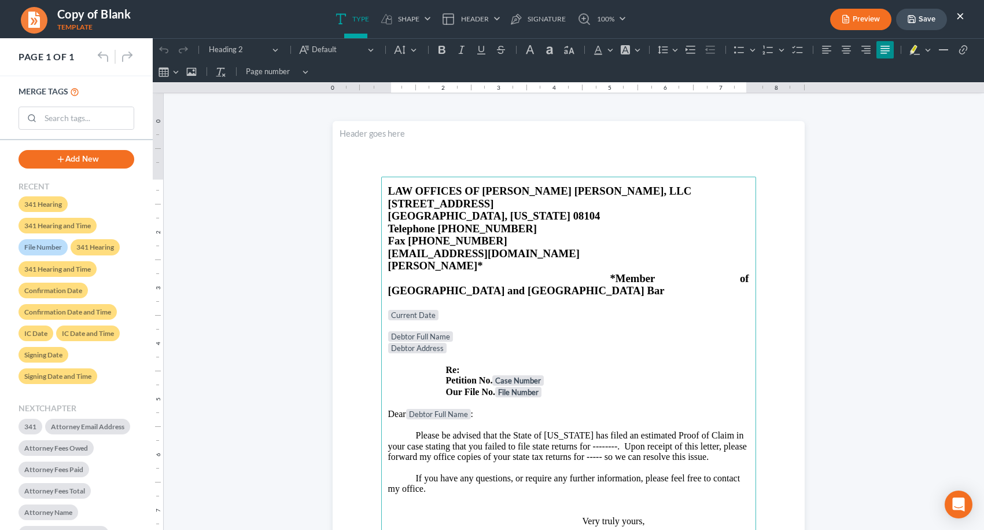
click at [659, 269] on h3 "Fax [PHONE_NUMBER] [EMAIL_ADDRESS][DOMAIN_NAME] [PERSON_NAME]* *Member of [GEOG…" at bounding box center [568, 265] width 361 height 63
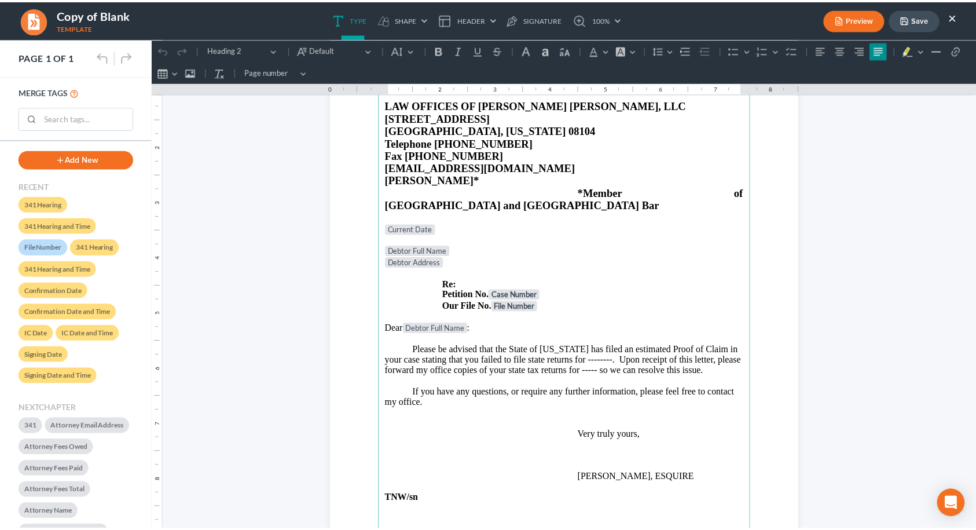
scroll to position [57, 0]
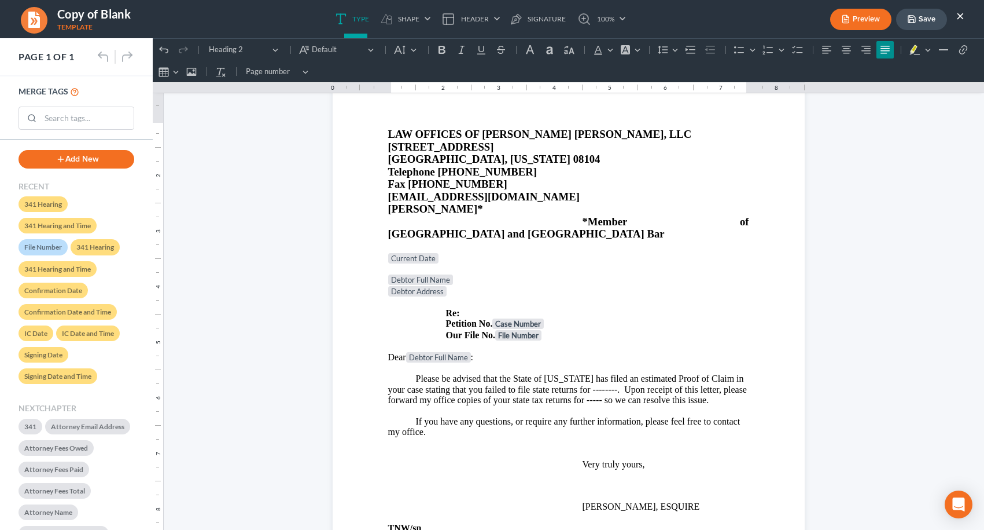
click at [919, 17] on button "Save" at bounding box center [921, 19] width 51 height 21
click at [962, 14] on button "×" at bounding box center [961, 16] width 8 height 14
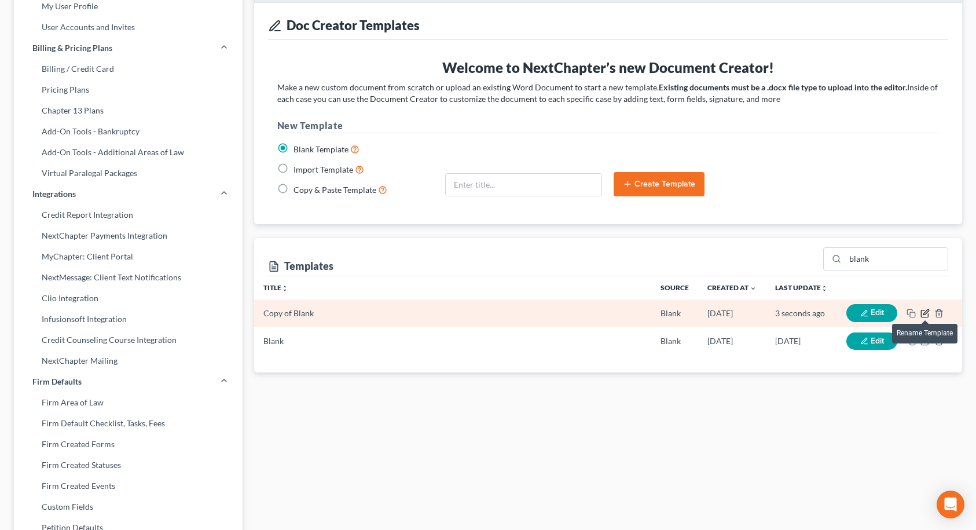
click at [925, 309] on icon "button" at bounding box center [924, 312] width 9 height 9
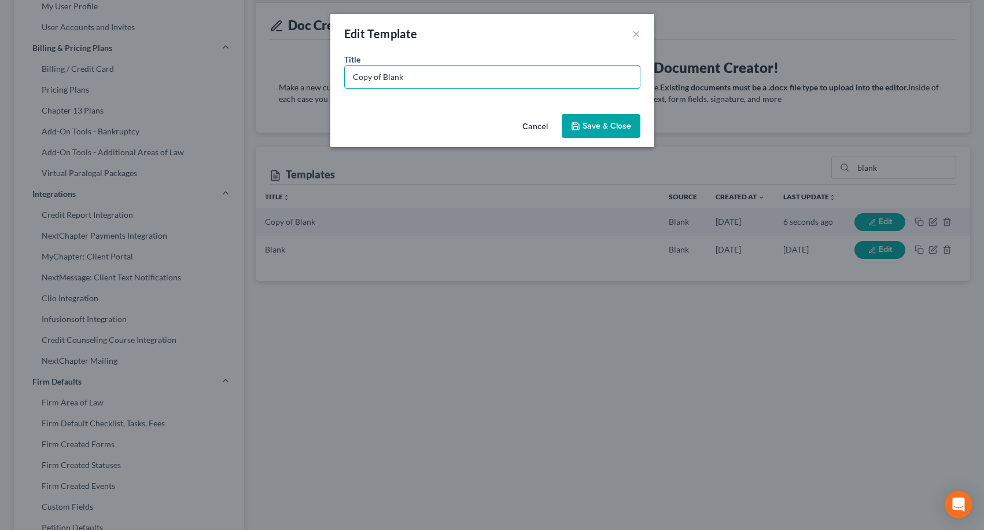
drag, startPoint x: 424, startPoint y: 76, endPoint x: 329, endPoint y: 75, distance: 95.5
click at [329, 75] on div "Edit Template × Title * Copy of Blank Cancel Save & Close" at bounding box center [492, 265] width 984 height 530
type input "u"
type input "Unfiled State Tax Returns"
click at [588, 126] on button "Save & Close" at bounding box center [601, 126] width 79 height 24
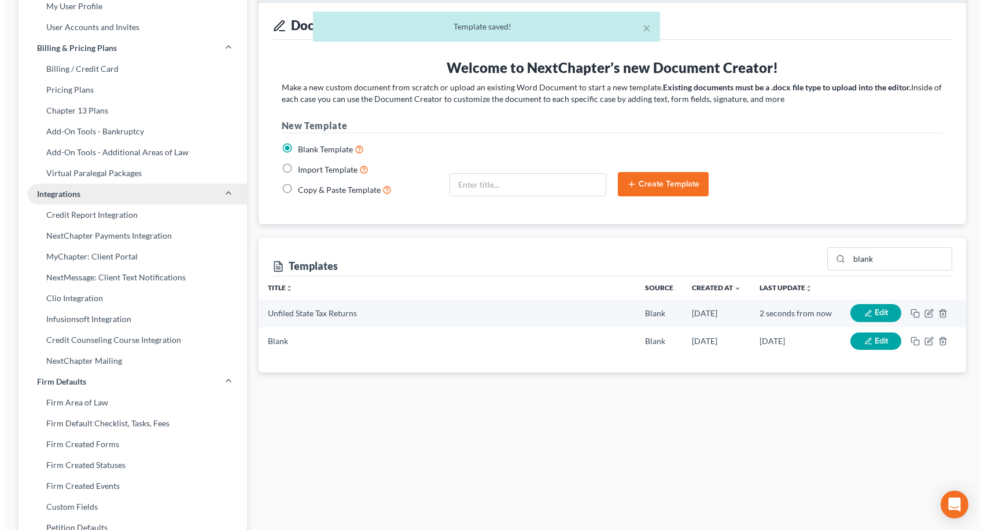
scroll to position [0, 0]
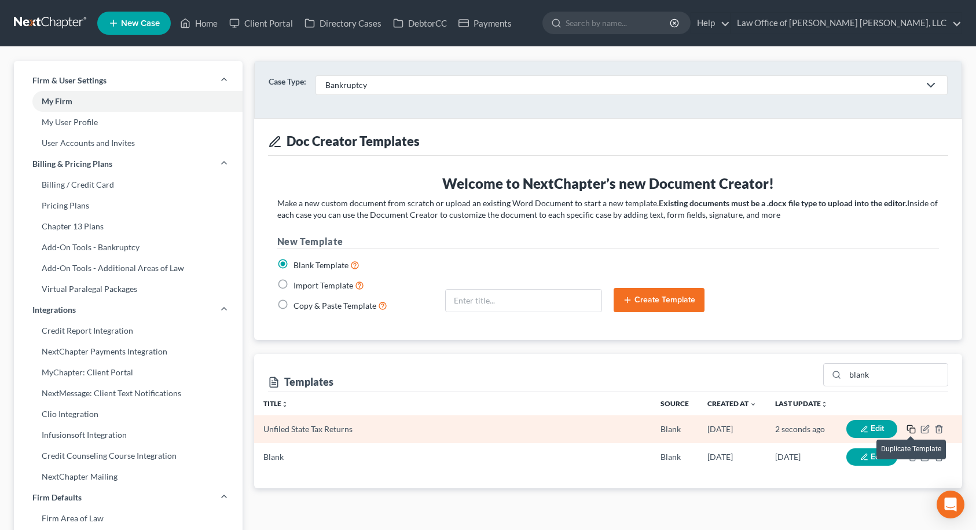
click at [913, 429] on icon "button" at bounding box center [910, 428] width 9 height 9
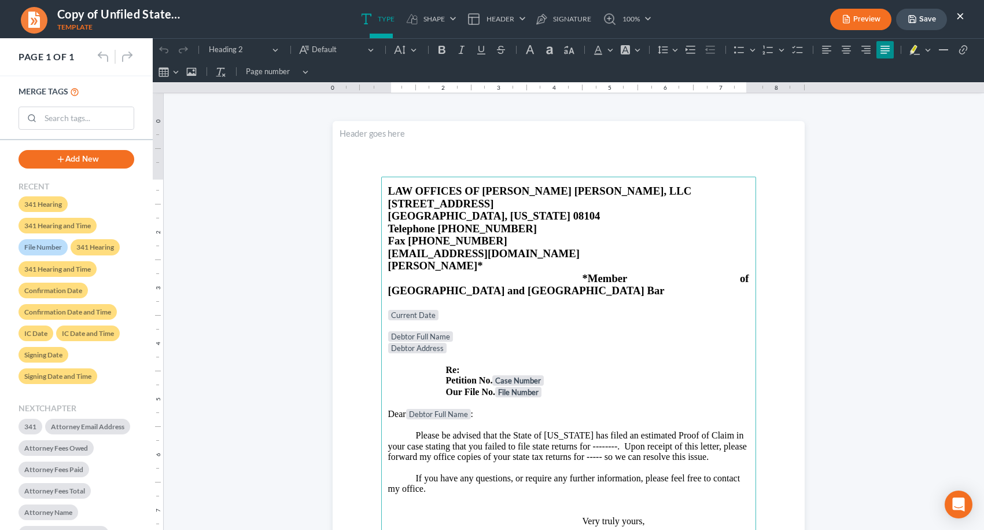
drag, startPoint x: 510, startPoint y: 410, endPoint x: 534, endPoint y: 406, distance: 23.5
click at [511, 430] on p "Please be advised that the State of [US_STATE] has filed an estimated Proof of …" at bounding box center [568, 446] width 361 height 32
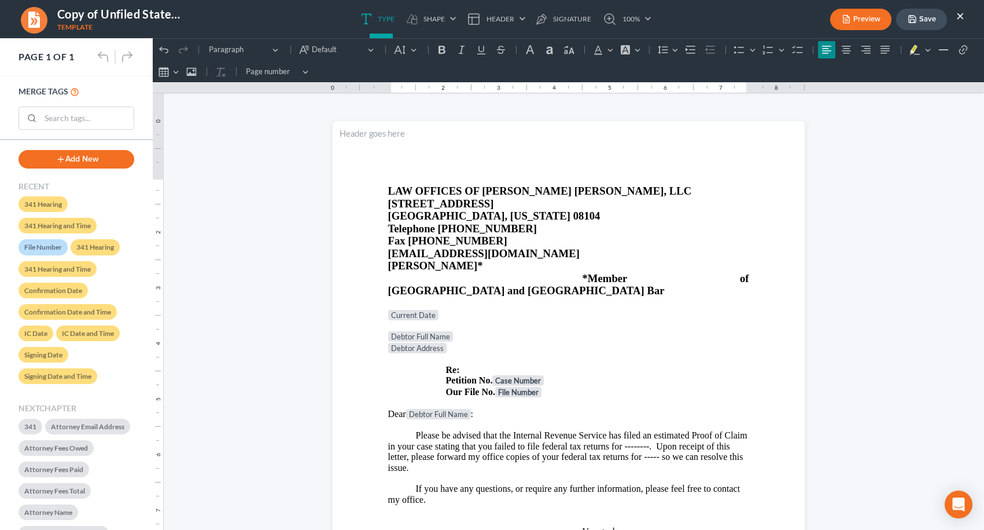
click at [923, 16] on button "Save" at bounding box center [921, 19] width 51 height 21
click at [961, 17] on button "×" at bounding box center [961, 16] width 8 height 14
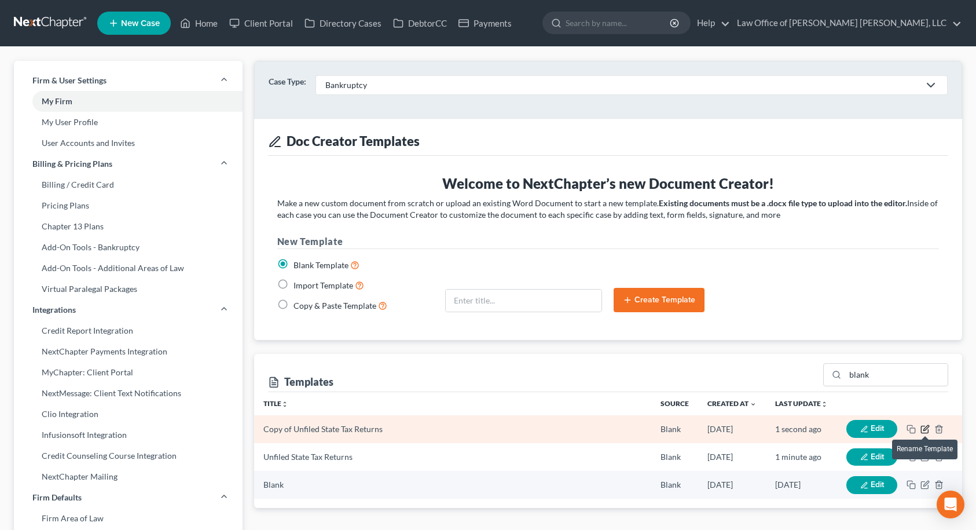
click at [924, 429] on icon "button" at bounding box center [925, 427] width 5 height 5
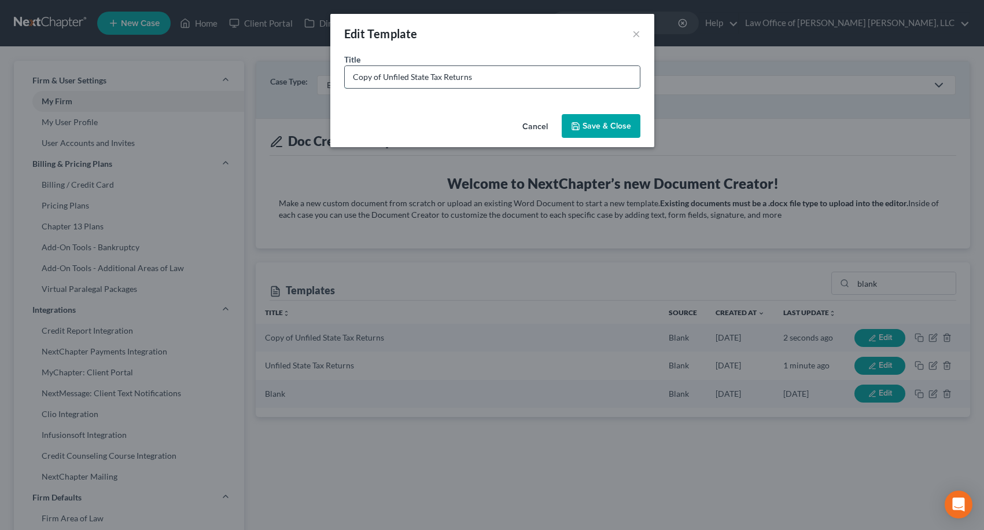
click at [381, 76] on input "Copy of Unfiled State Tax Returns" at bounding box center [492, 77] width 295 height 22
type input "Unfiled Federal Tax Returns"
click at [587, 122] on button "Save & Close" at bounding box center [601, 126] width 79 height 24
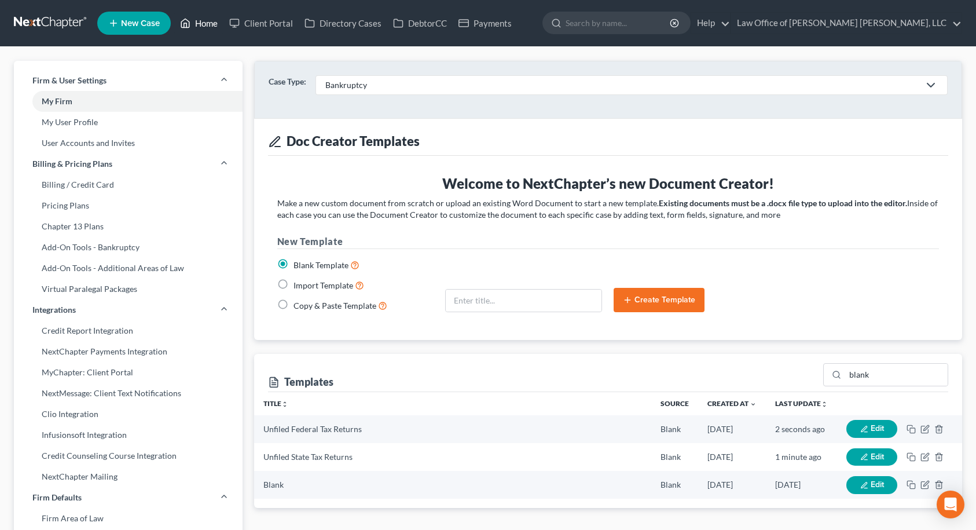
click at [208, 24] on link "Home" at bounding box center [198, 23] width 49 height 21
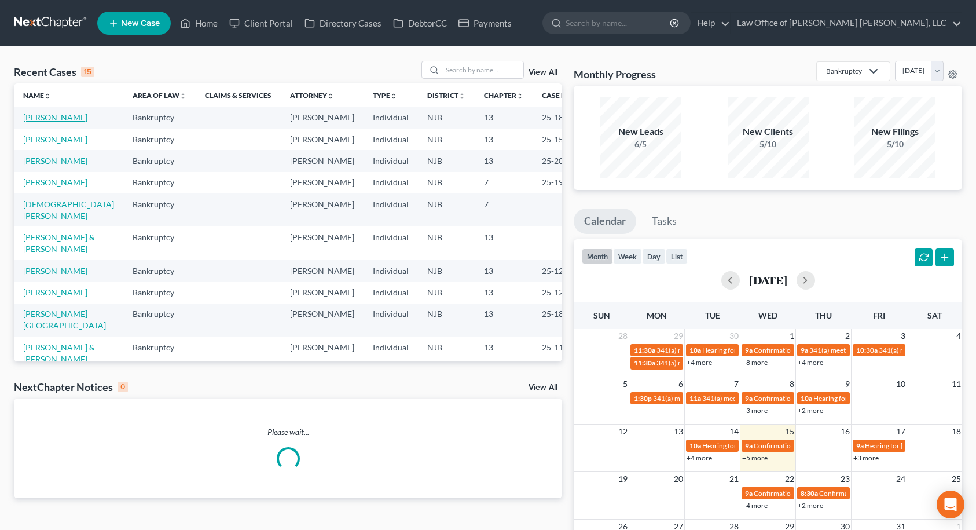
click at [46, 120] on link "[PERSON_NAME]" at bounding box center [55, 117] width 64 height 10
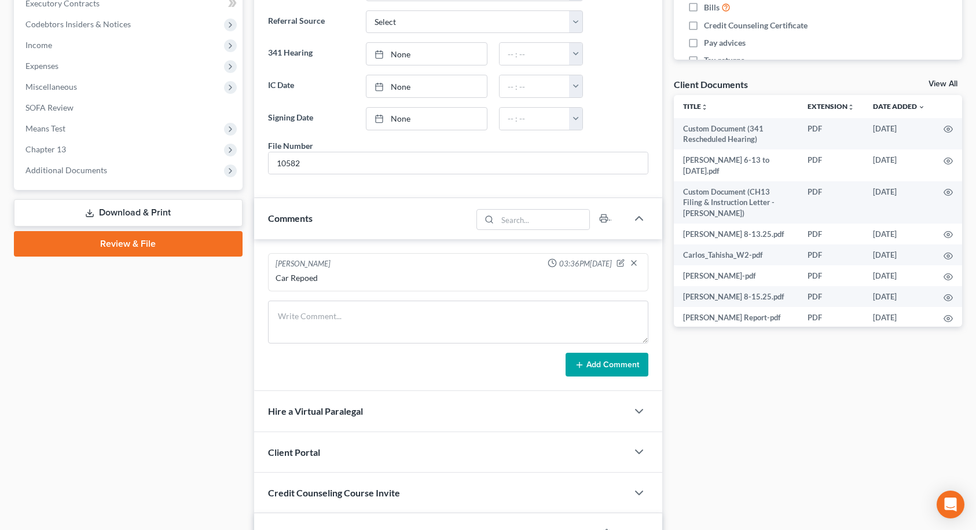
scroll to position [463, 0]
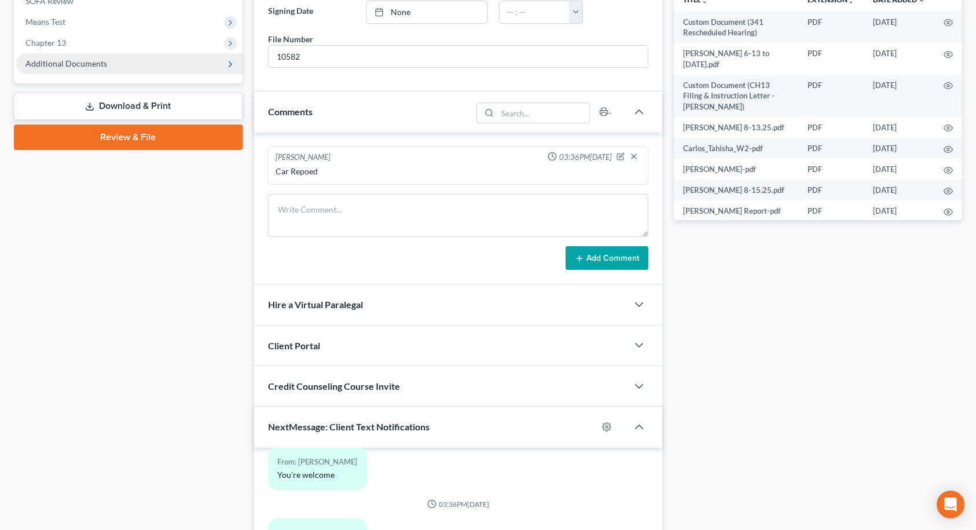
click at [139, 65] on span "Additional Documents" at bounding box center [129, 63] width 226 height 21
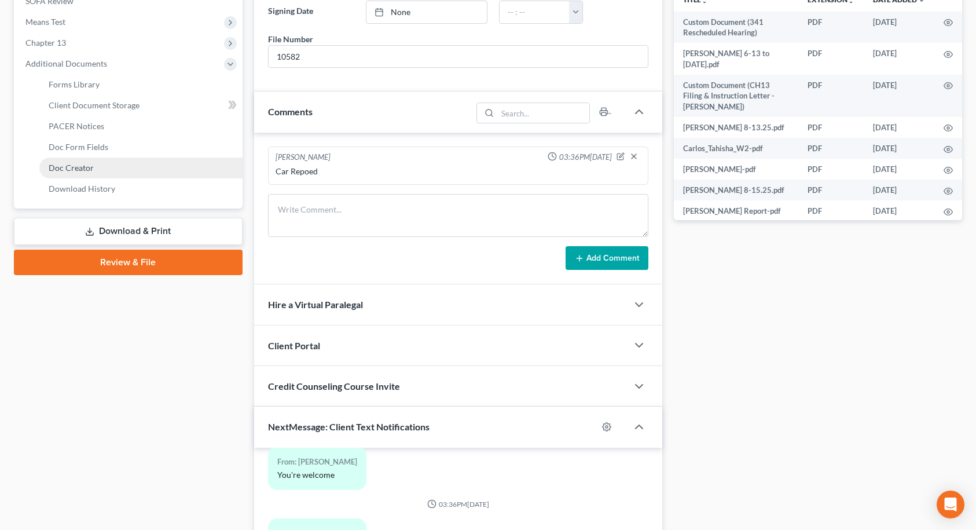
click at [121, 164] on link "Doc Creator" at bounding box center [140, 167] width 203 height 21
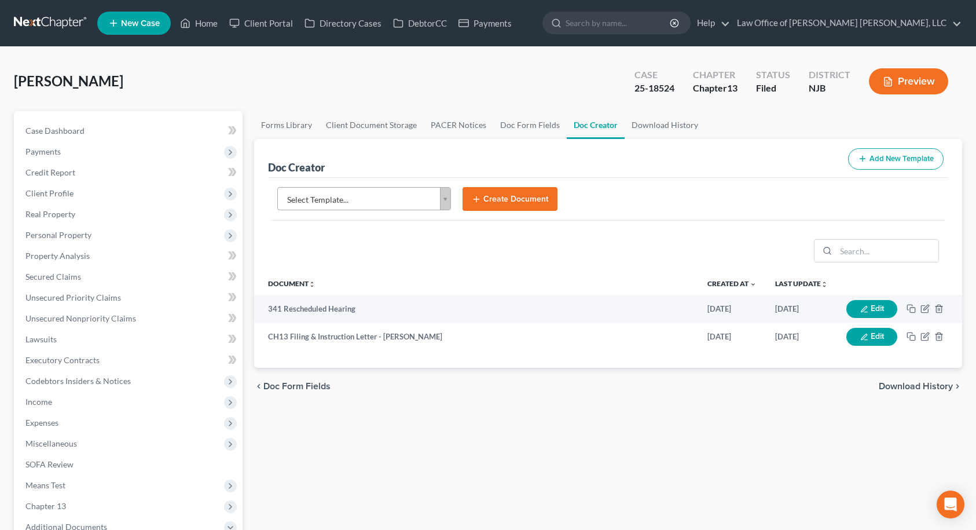
click at [389, 193] on body "Home New Case Client Portal Directory Cases DebtorCC Payments Law Office of [PE…" at bounding box center [488, 391] width 976 height 782
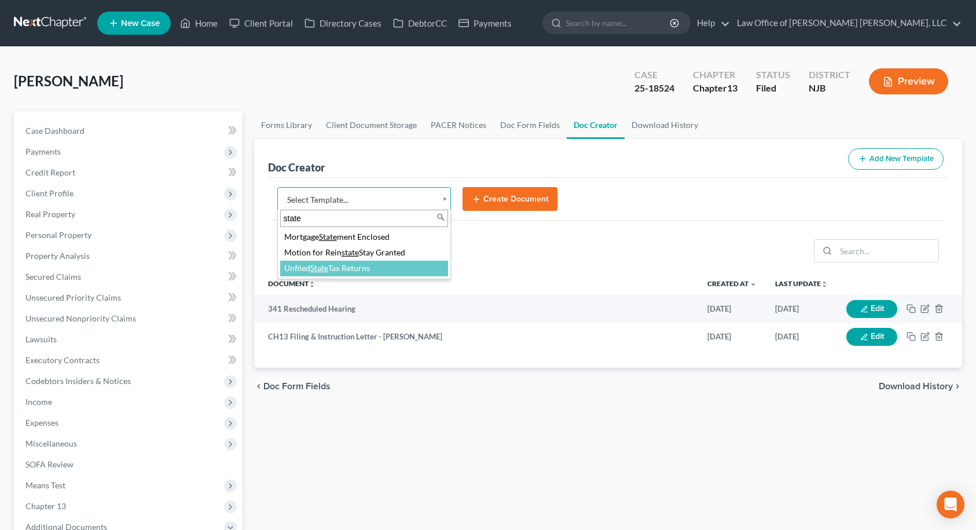
type input "state"
select select "118576"
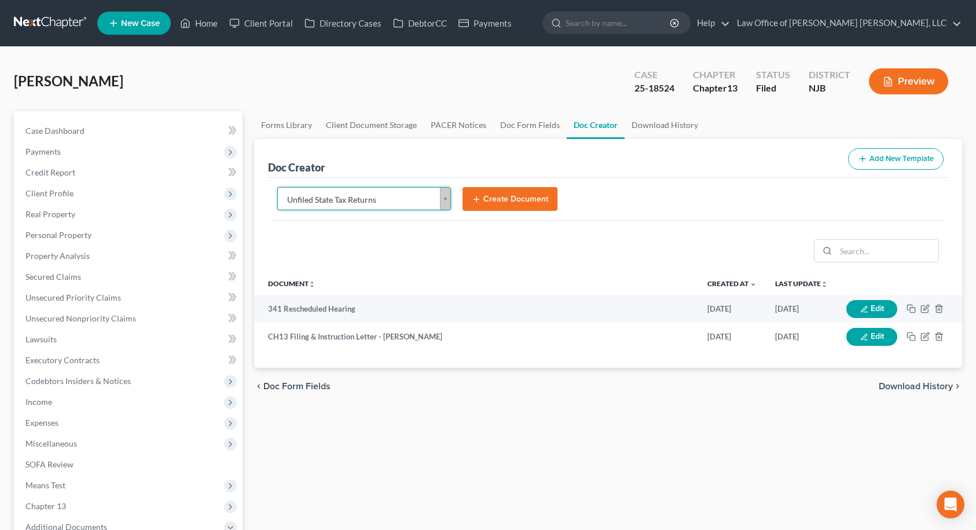
click at [516, 204] on button "Create Document" at bounding box center [509, 199] width 95 height 24
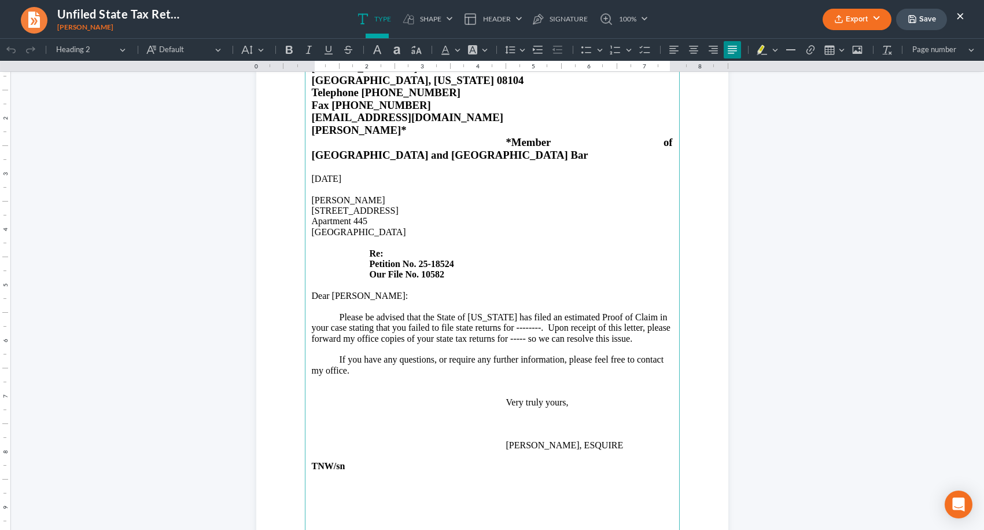
scroll to position [116, 0]
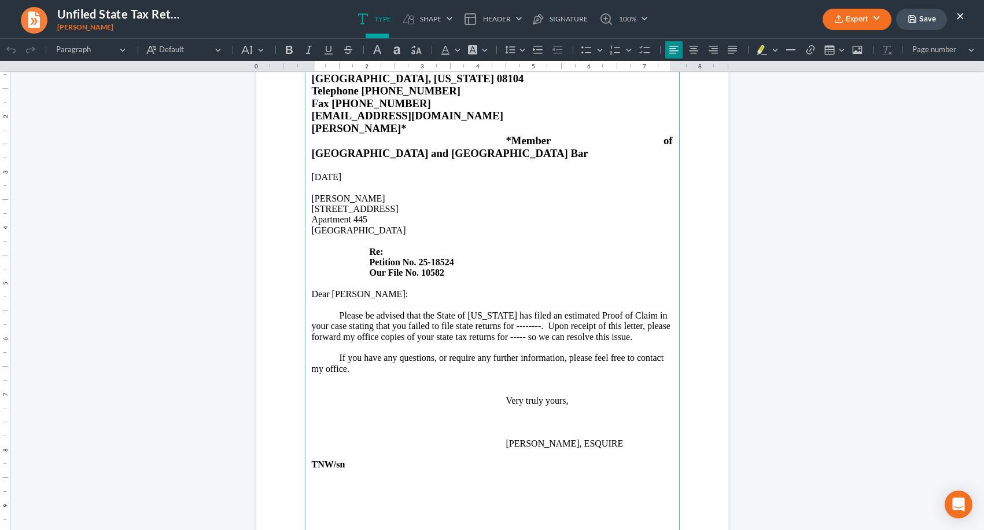
click at [512, 321] on p "Please be advised that the State of [US_STATE] has filed an estimated Proof of …" at bounding box center [492, 326] width 361 height 32
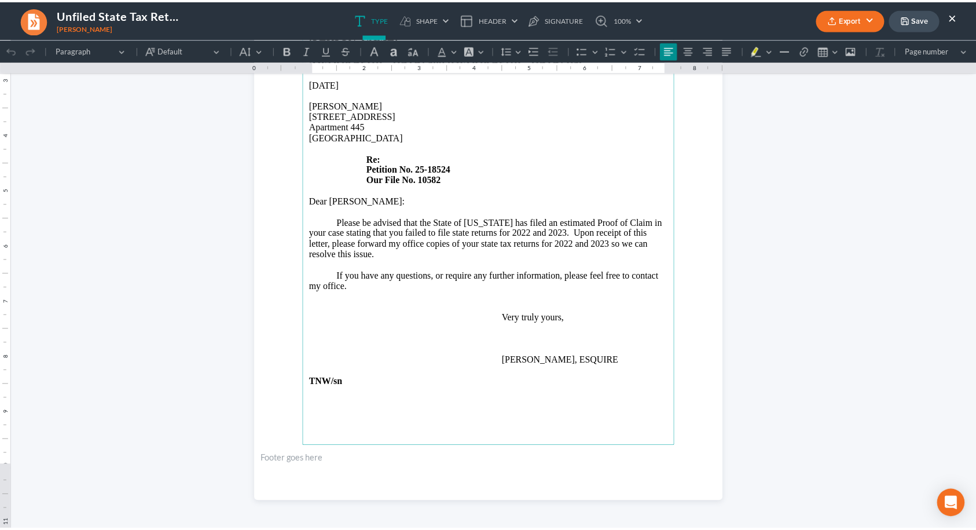
scroll to position [230, 0]
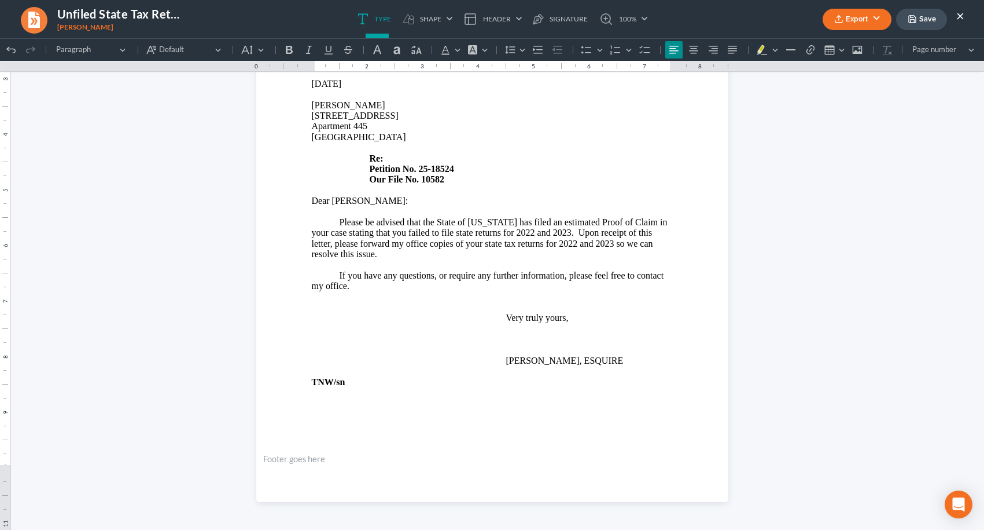
click at [917, 23] on icon "button" at bounding box center [912, 18] width 9 height 9
click at [919, 21] on button "Save" at bounding box center [921, 19] width 51 height 21
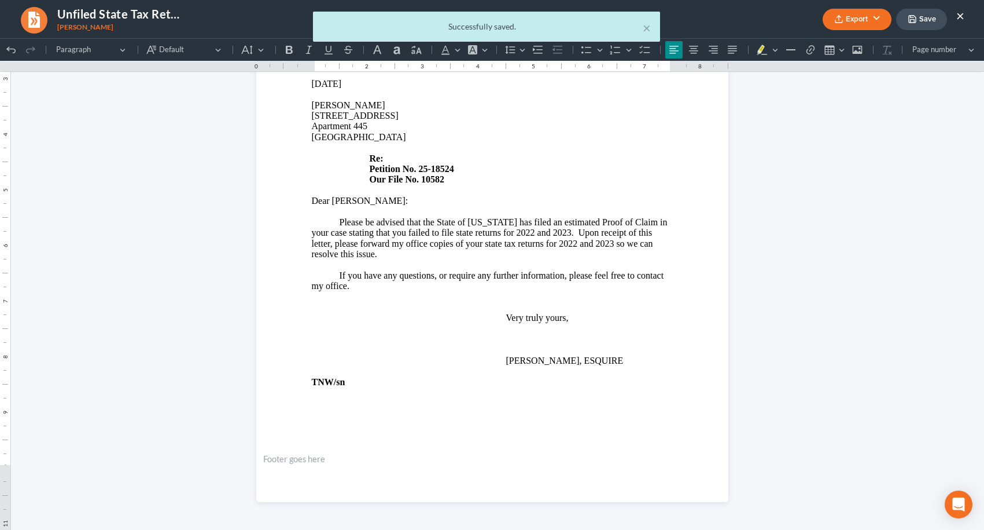
click at [861, 21] on div "× Successfully saved." at bounding box center [486, 30] width 984 height 36
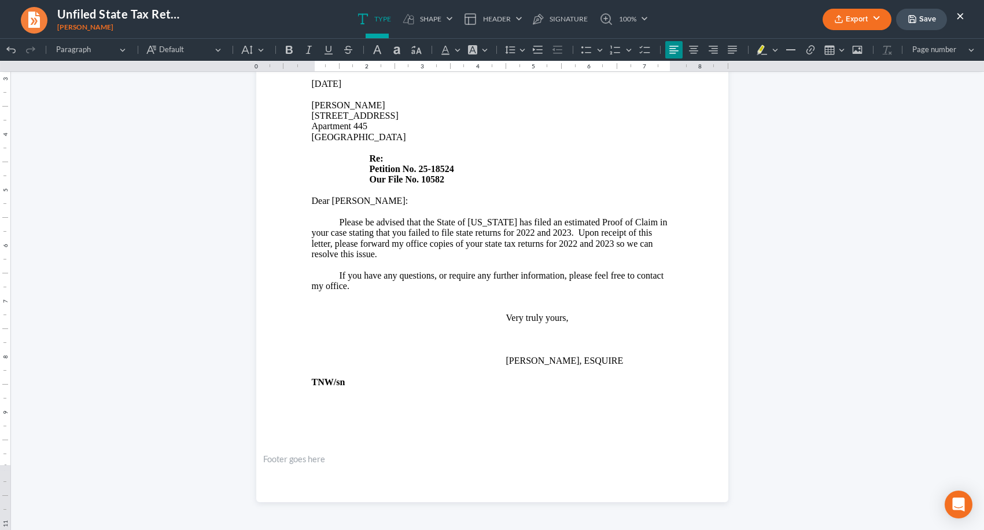
click at [860, 19] on button "Export" at bounding box center [857, 19] width 69 height 21
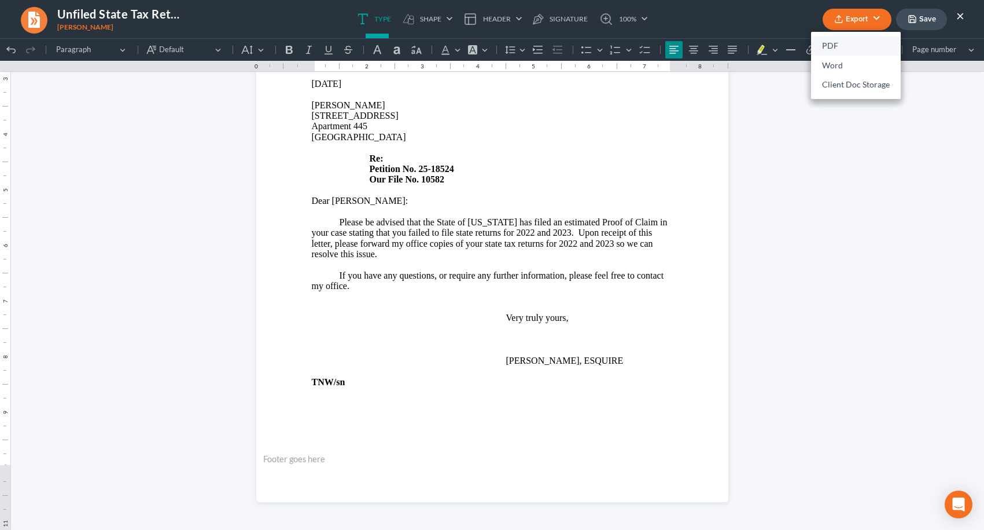
click at [836, 42] on link "PDF" at bounding box center [856, 46] width 90 height 20
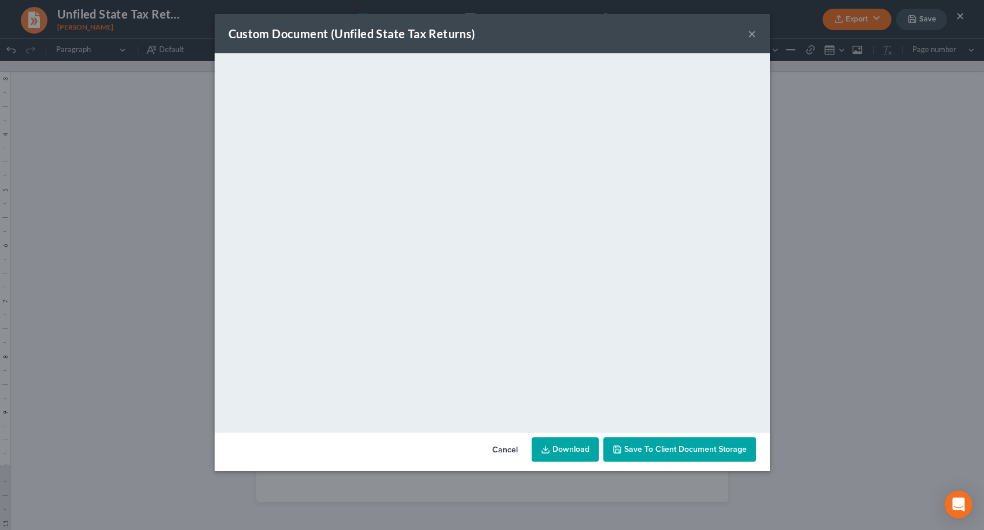
click at [699, 447] on span "Save to Client Document Storage" at bounding box center [685, 449] width 123 height 10
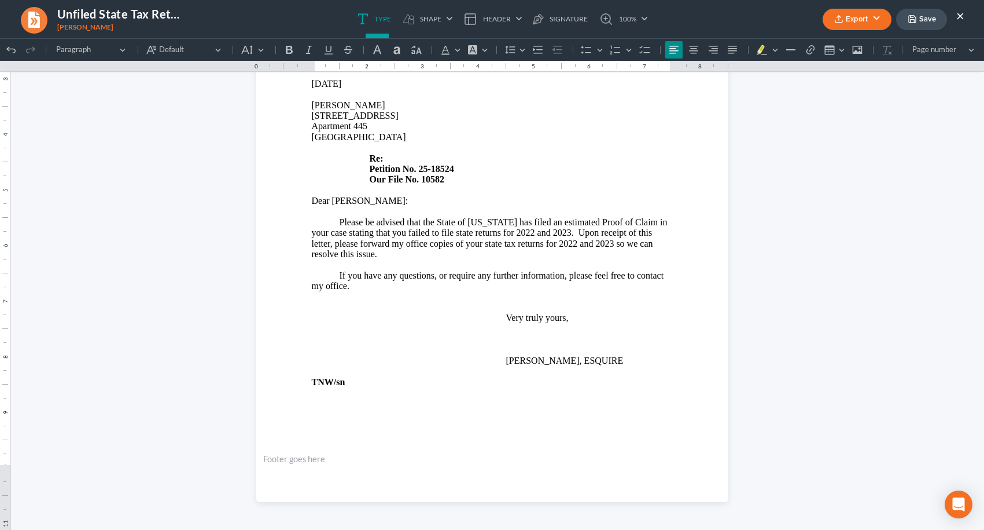
click at [961, 12] on button "×" at bounding box center [961, 16] width 8 height 14
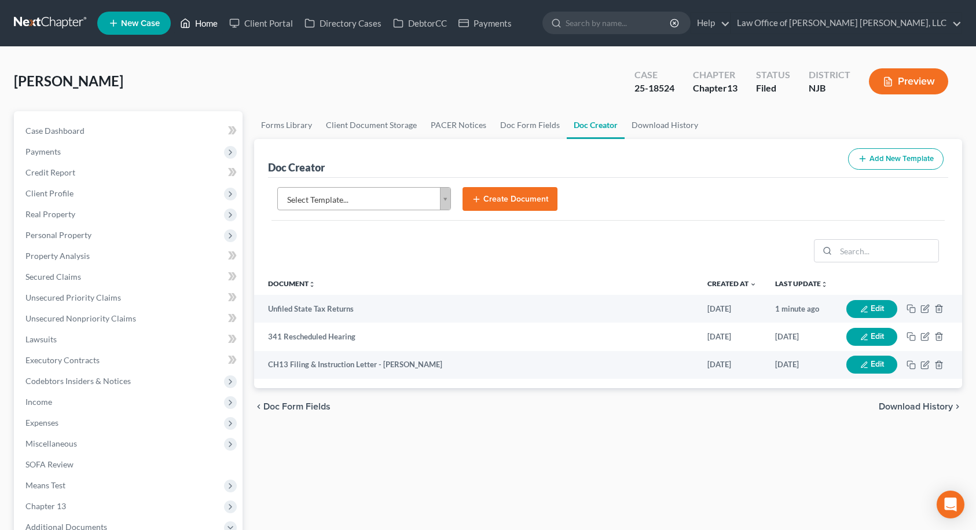
click at [209, 25] on link "Home" at bounding box center [198, 23] width 49 height 21
